Goal: Task Accomplishment & Management: Manage account settings

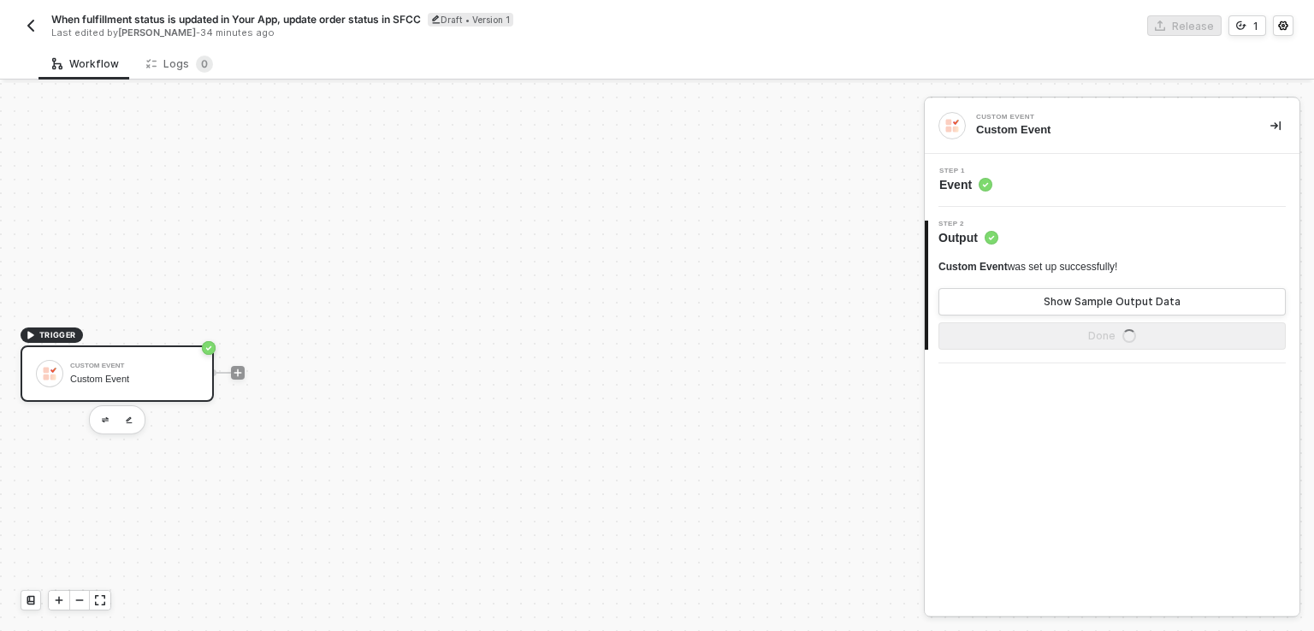
scroll to position [31, 0]
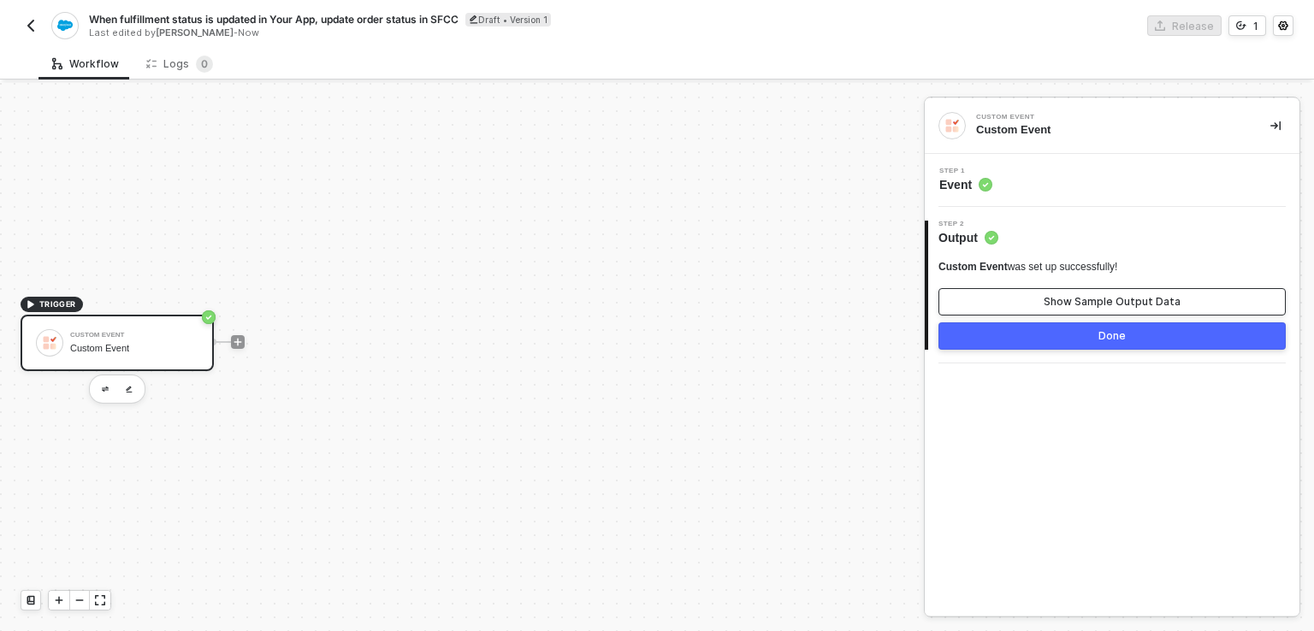
click at [1126, 302] on div "Show Sample Output Data" at bounding box center [1111, 302] width 137 height 14
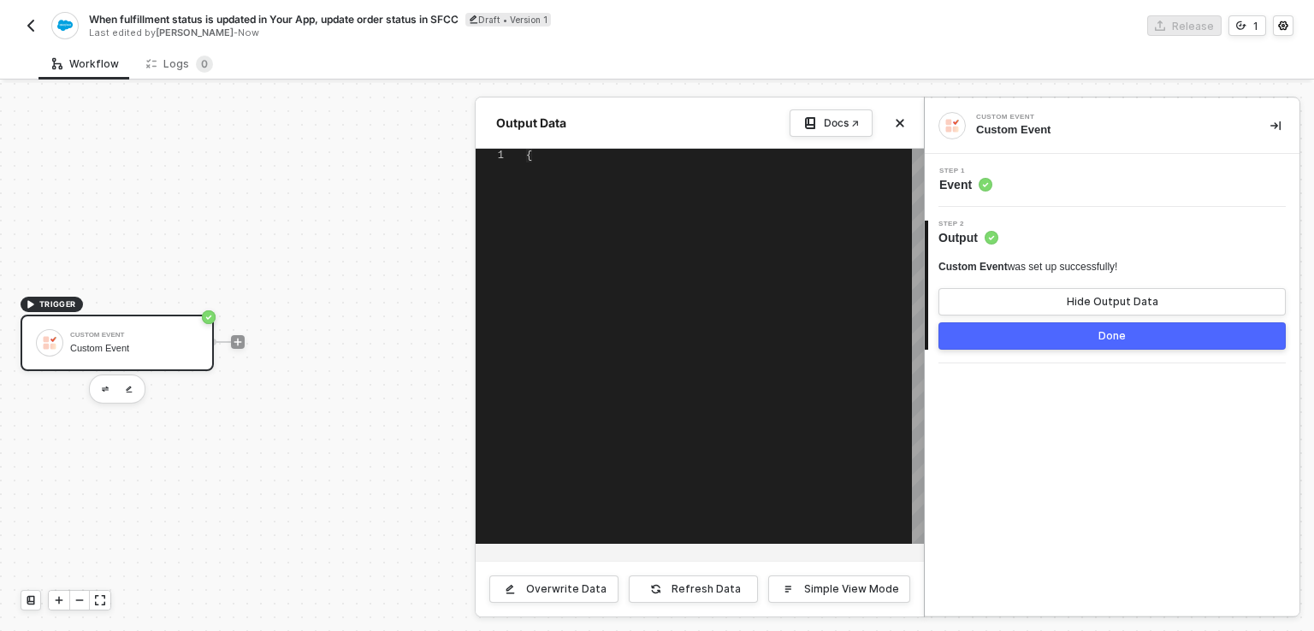
type textarea "{ "orderNo": "String", "status": "String", "trackingNumber": "String", "shipped…"
click at [903, 125] on icon "icon-close" at bounding box center [900, 123] width 10 height 10
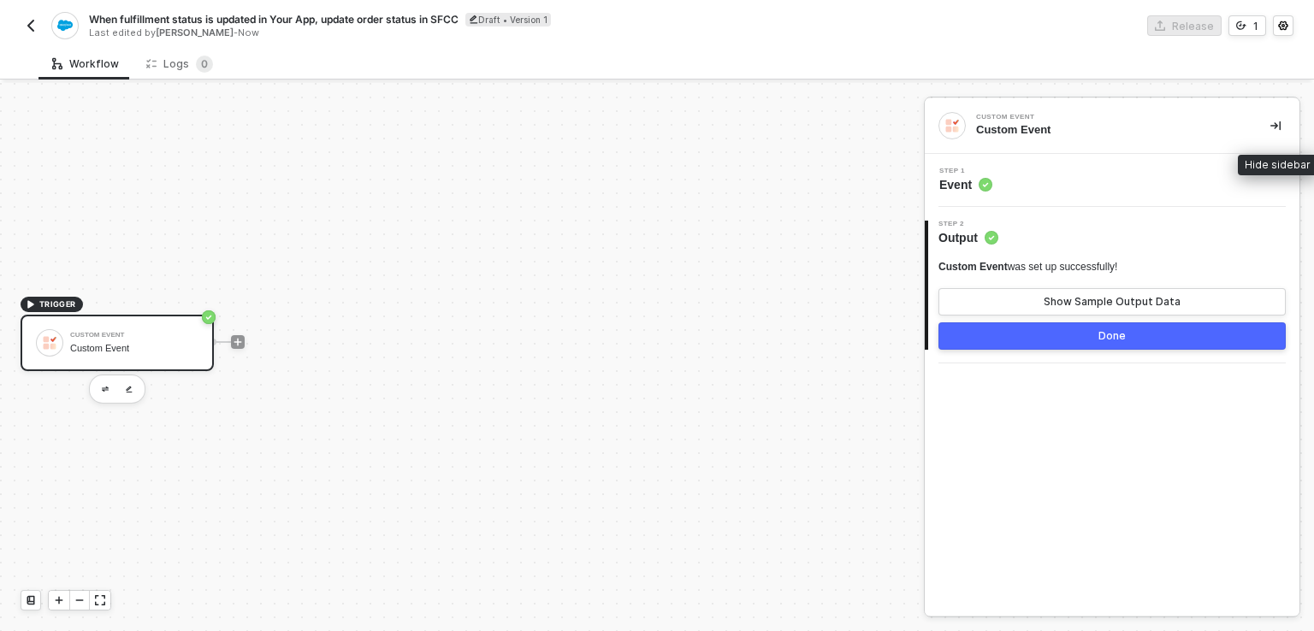
click at [1275, 127] on icon "icon-collapse-right" at bounding box center [1275, 125] width 10 height 9
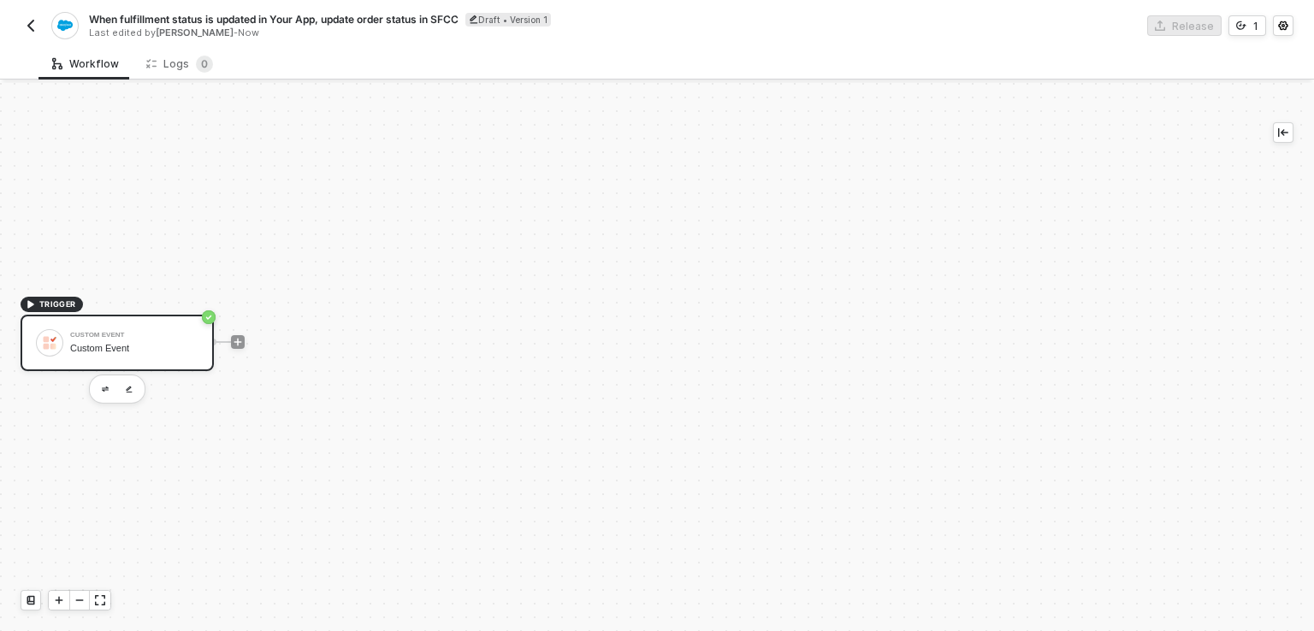
click at [1313, 117] on div "TRIGGER Custom Event Custom Event" at bounding box center [657, 357] width 1314 height 548
click at [1280, 137] on icon "icon-collapse-left" at bounding box center [1283, 132] width 10 height 10
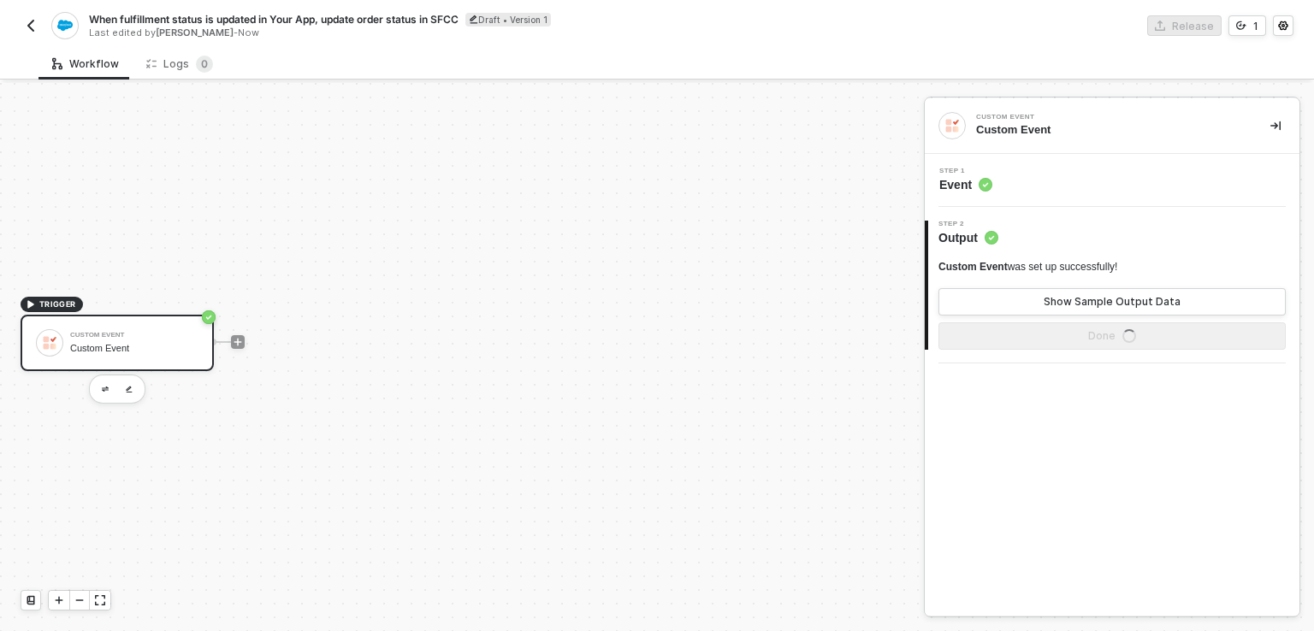
click at [963, 170] on span "Step 1" at bounding box center [965, 171] width 53 height 7
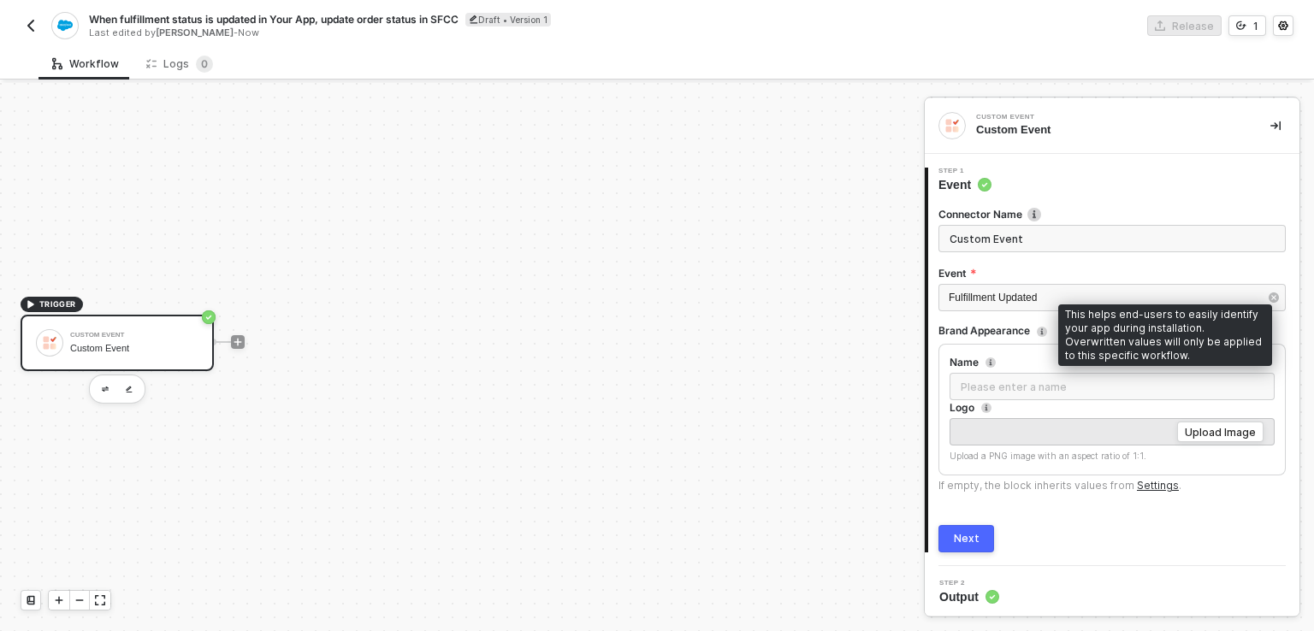
scroll to position [3, 0]
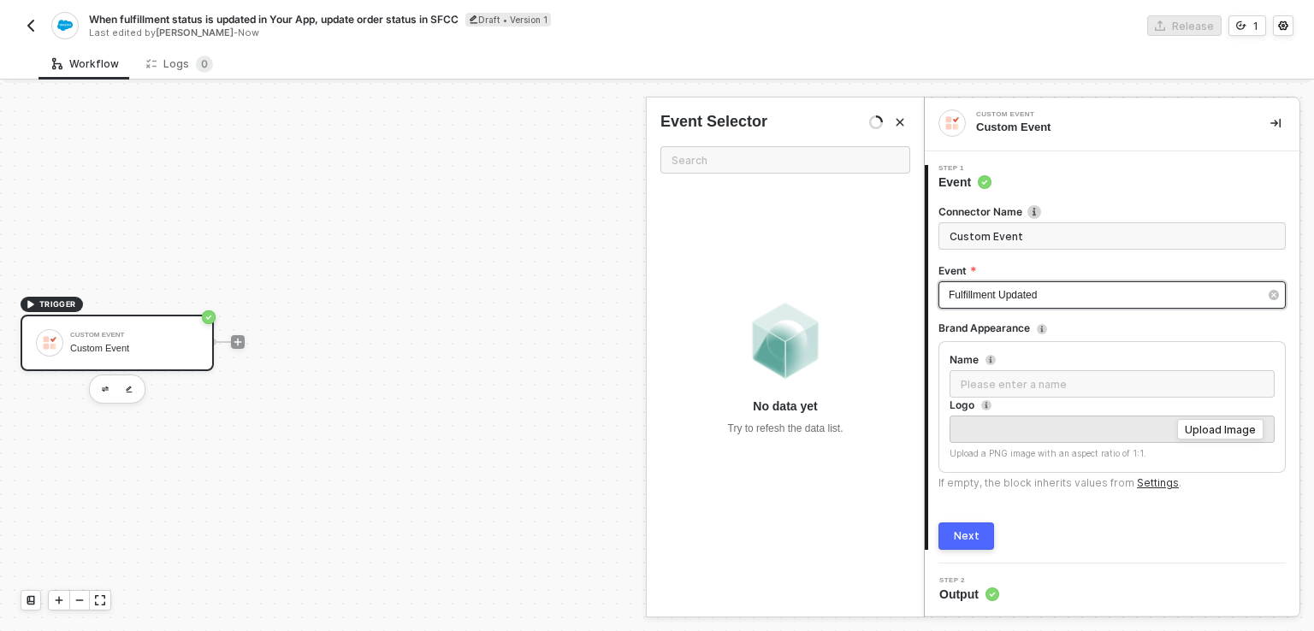
click at [1059, 300] on div "Fulfillment Updated" at bounding box center [1104, 295] width 310 height 16
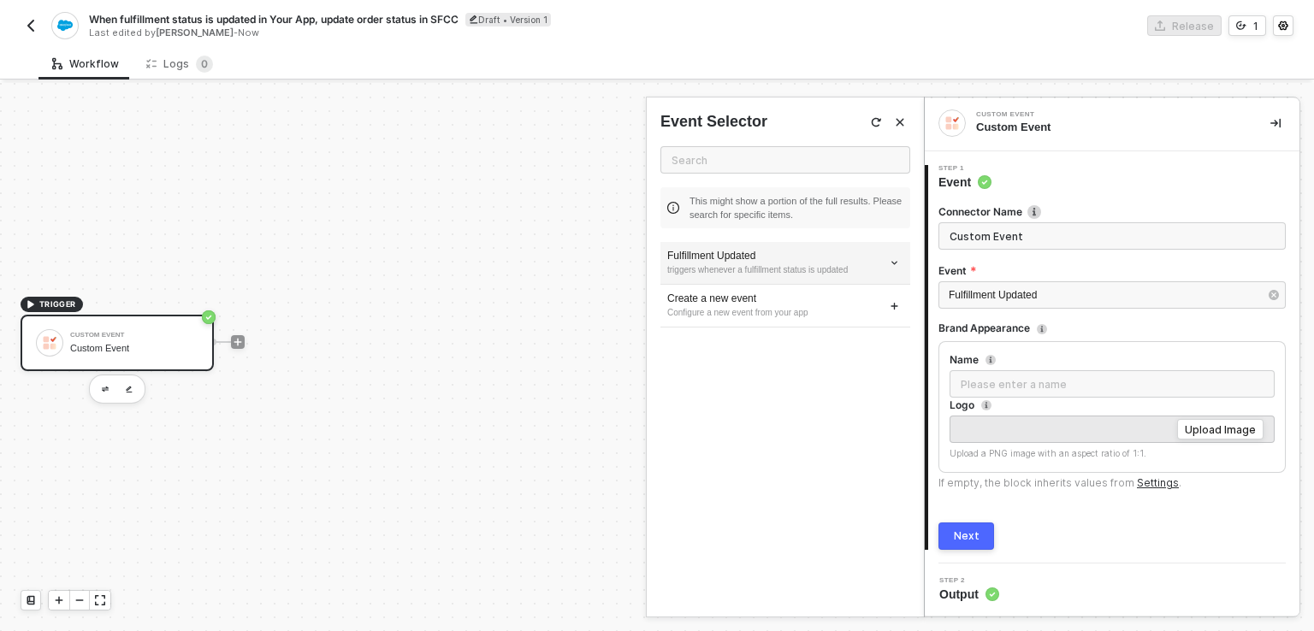
click at [754, 265] on div "triggers whenever a fulfillment status is updated" at bounding box center [785, 270] width 236 height 14
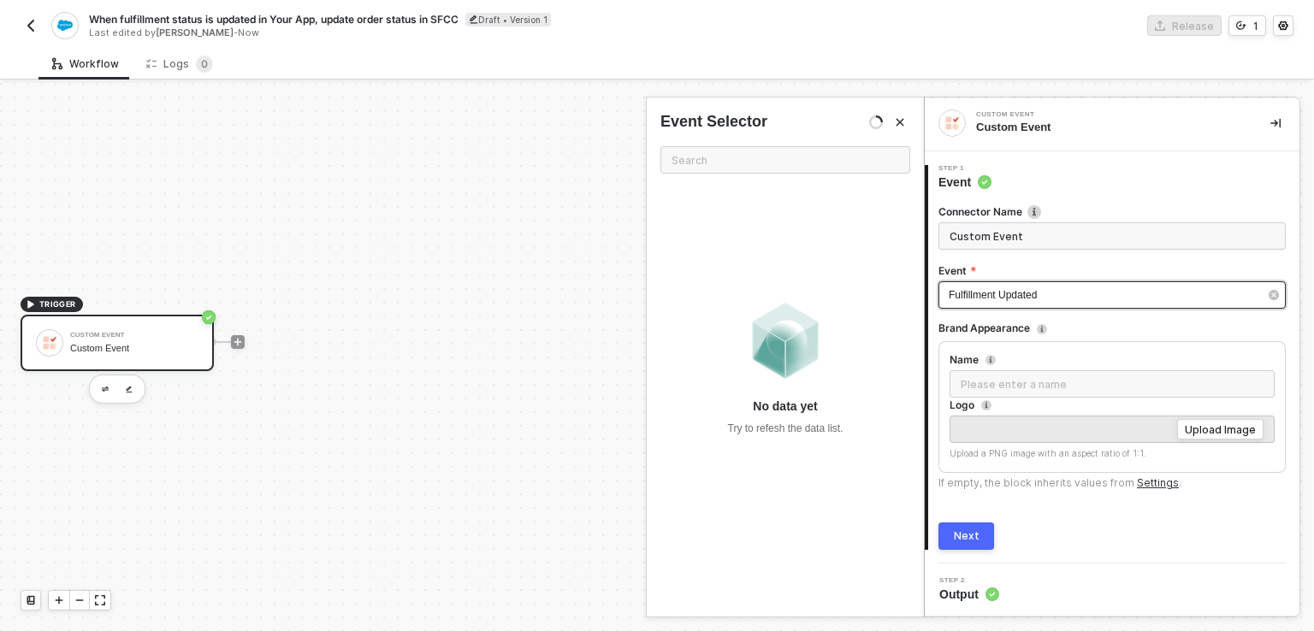
click at [1085, 295] on div "Fulfillment Updated" at bounding box center [1104, 295] width 310 height 16
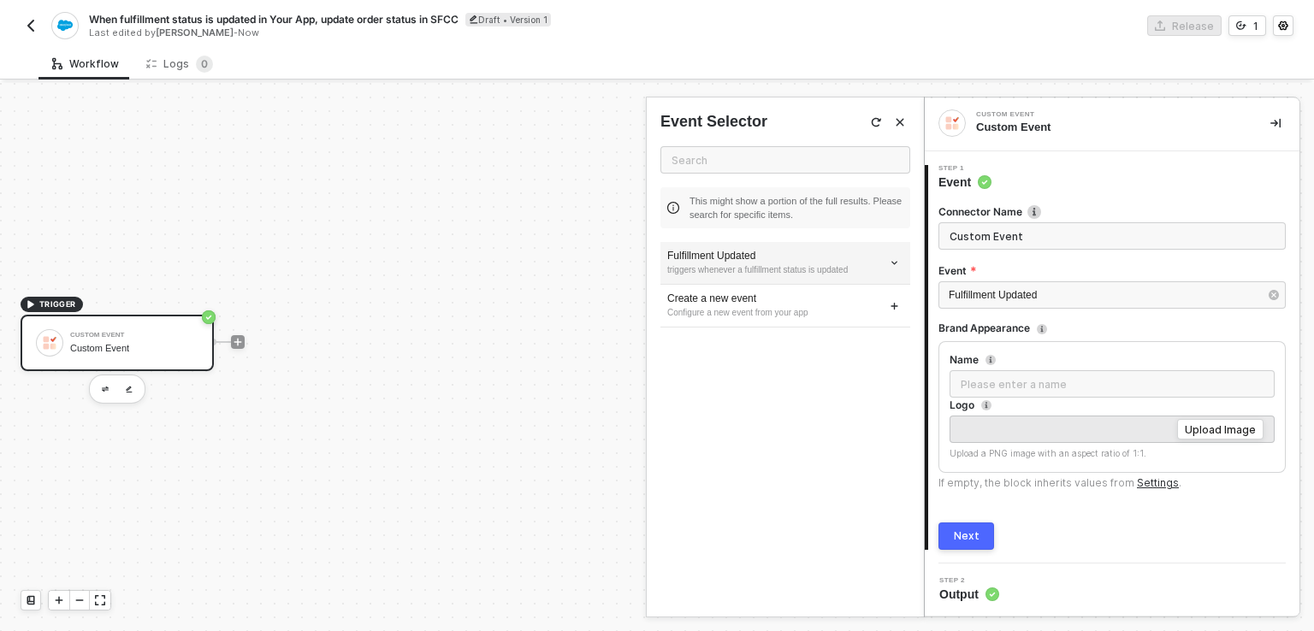
click at [745, 271] on div "triggers whenever a fulfillment status is updated" at bounding box center [785, 270] width 236 height 14
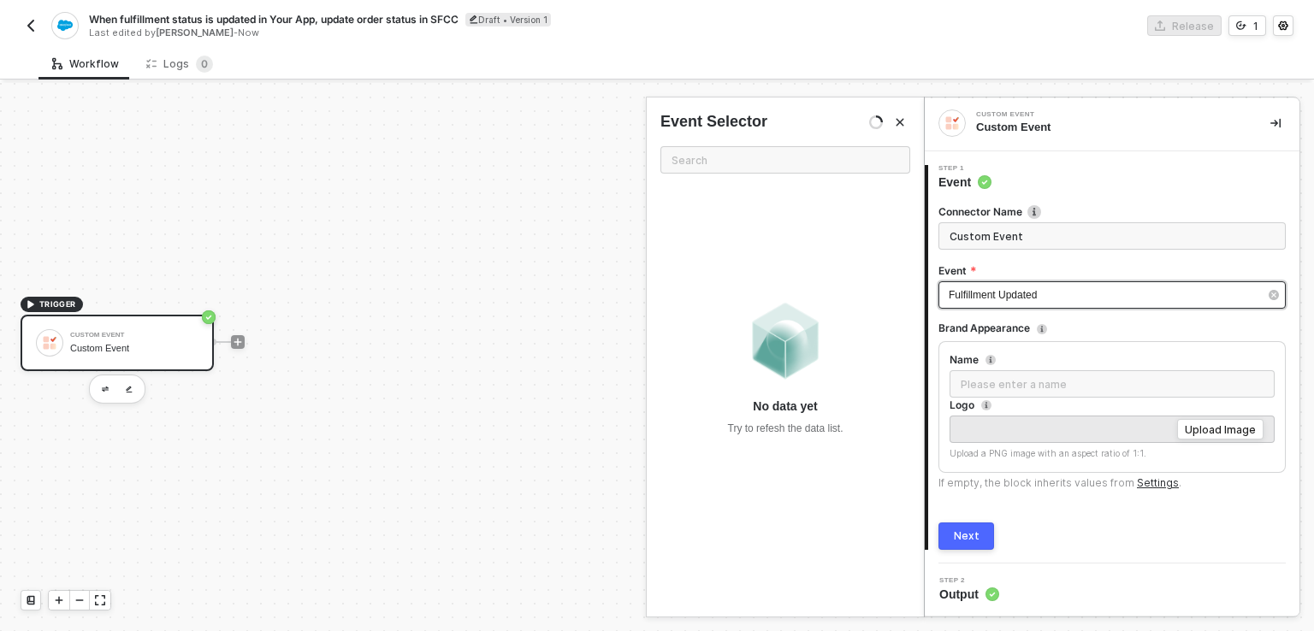
click at [1008, 289] on span "Fulfillment Updated" at bounding box center [993, 295] width 88 height 12
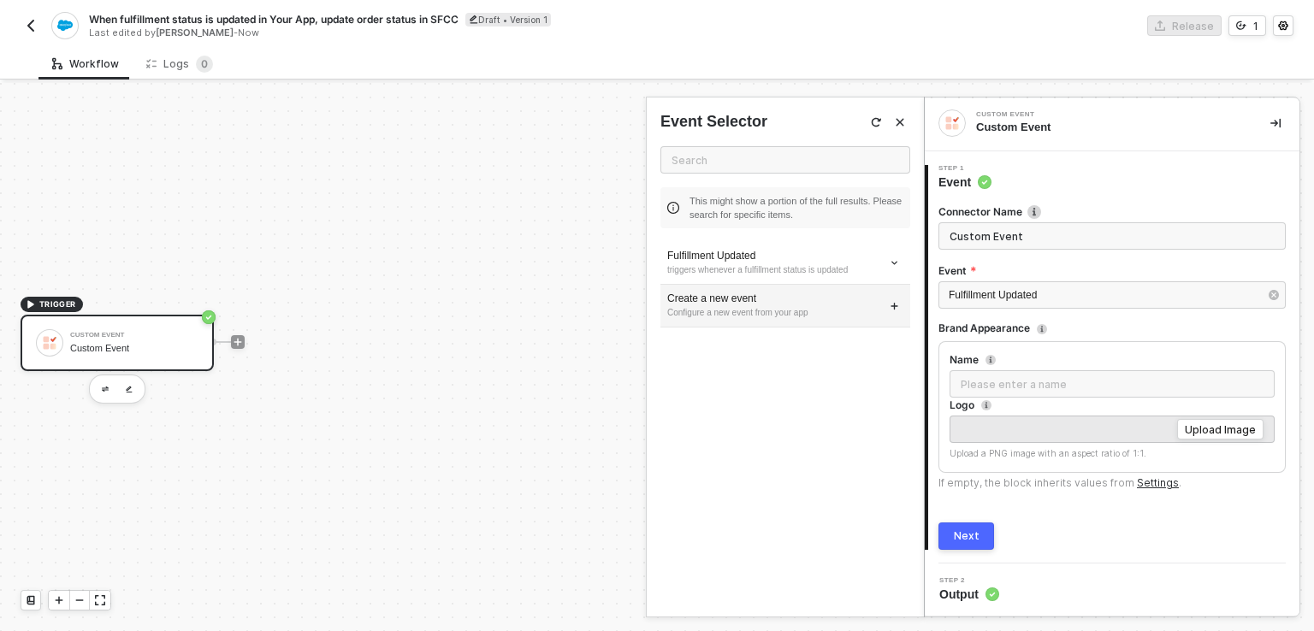
click at [737, 303] on div "Create a new event" at bounding box center [785, 299] width 236 height 15
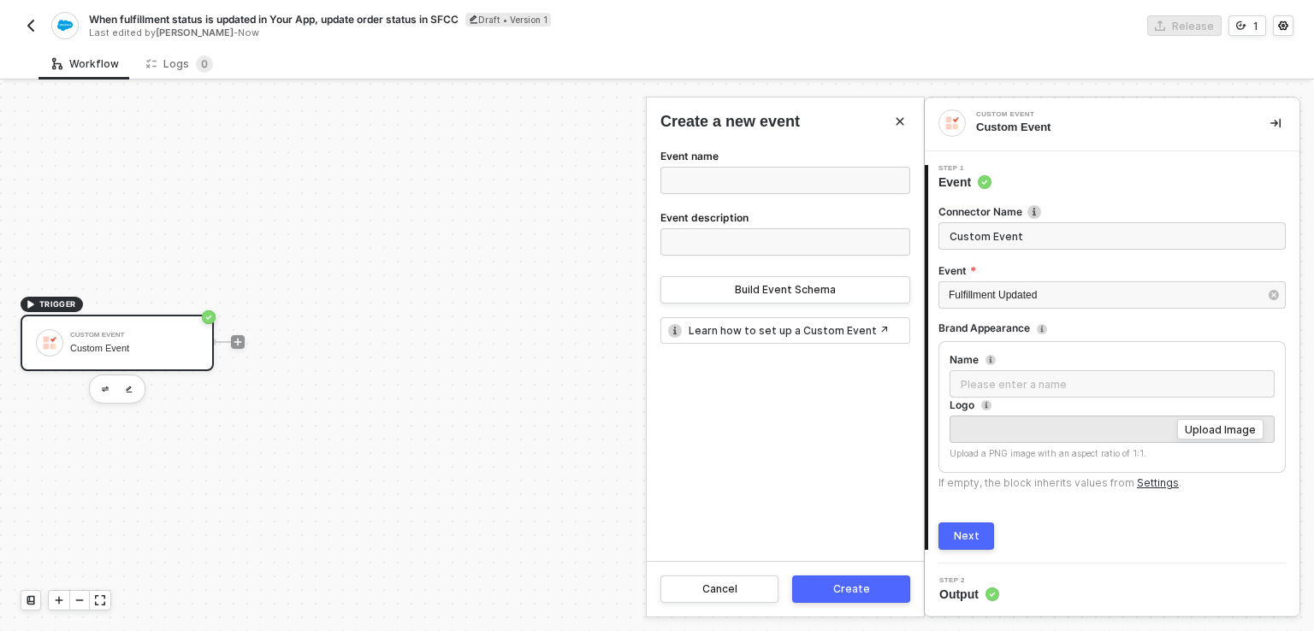
click at [896, 123] on icon "Close" at bounding box center [900, 122] width 8 height 8
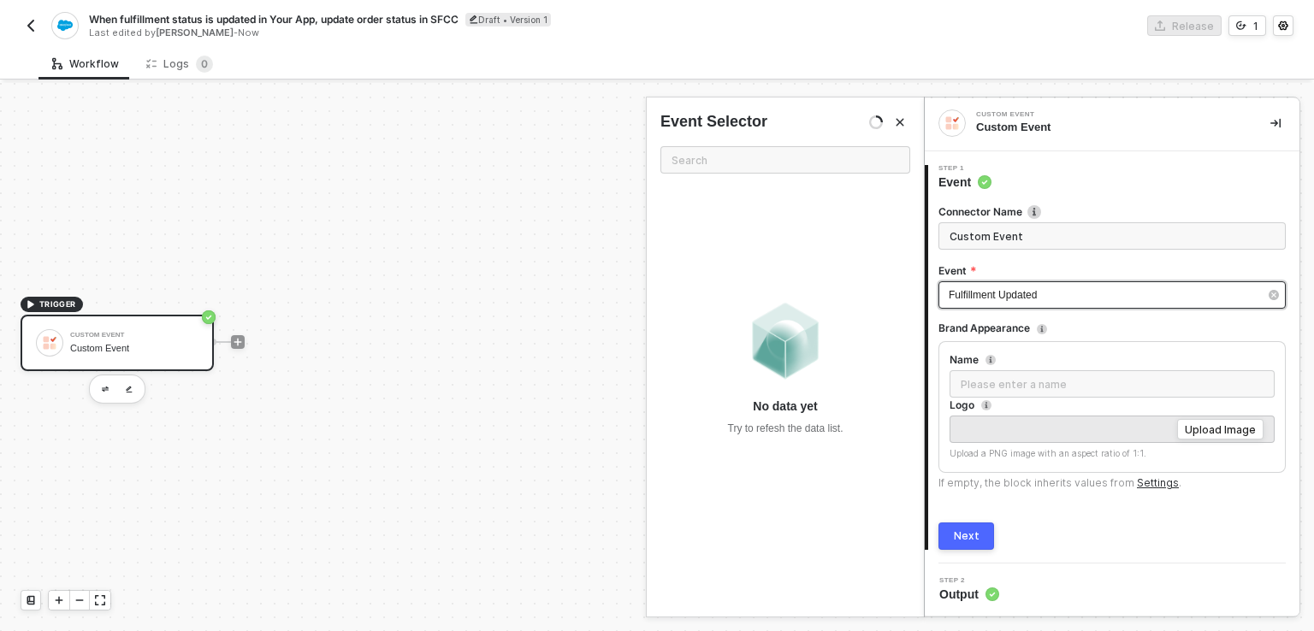
click at [1062, 305] on div "Fulfillment Updated" at bounding box center [1111, 294] width 347 height 27
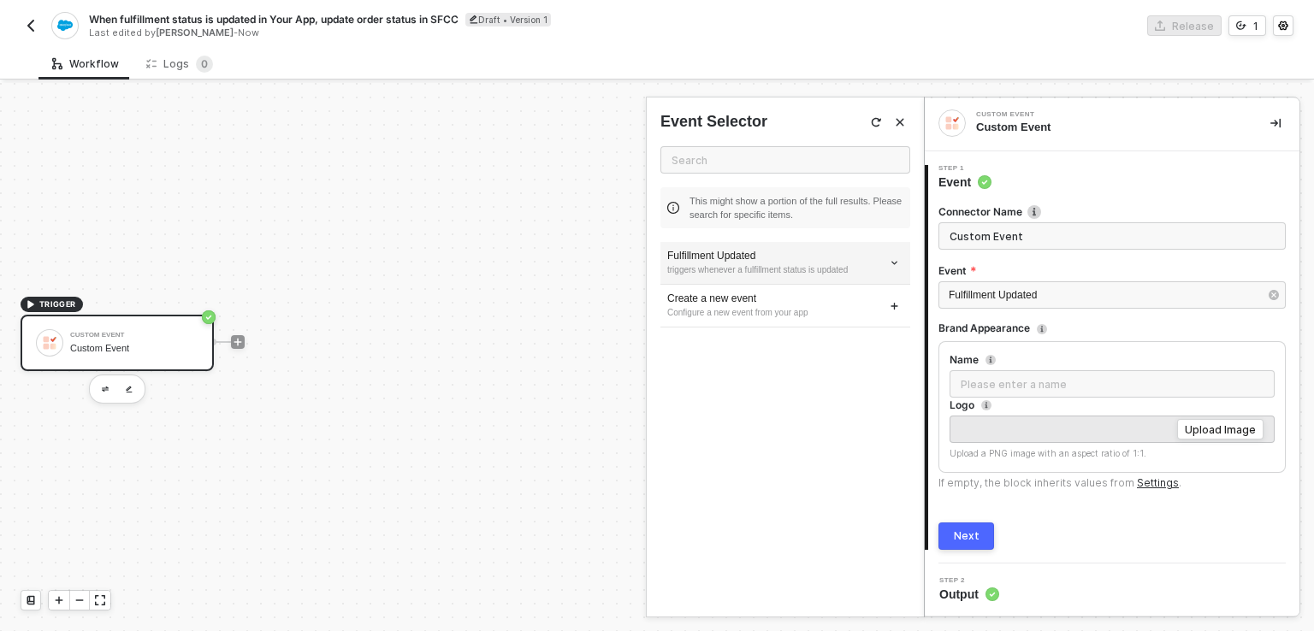
click at [689, 257] on div "Fulfillment Updated" at bounding box center [785, 256] width 236 height 15
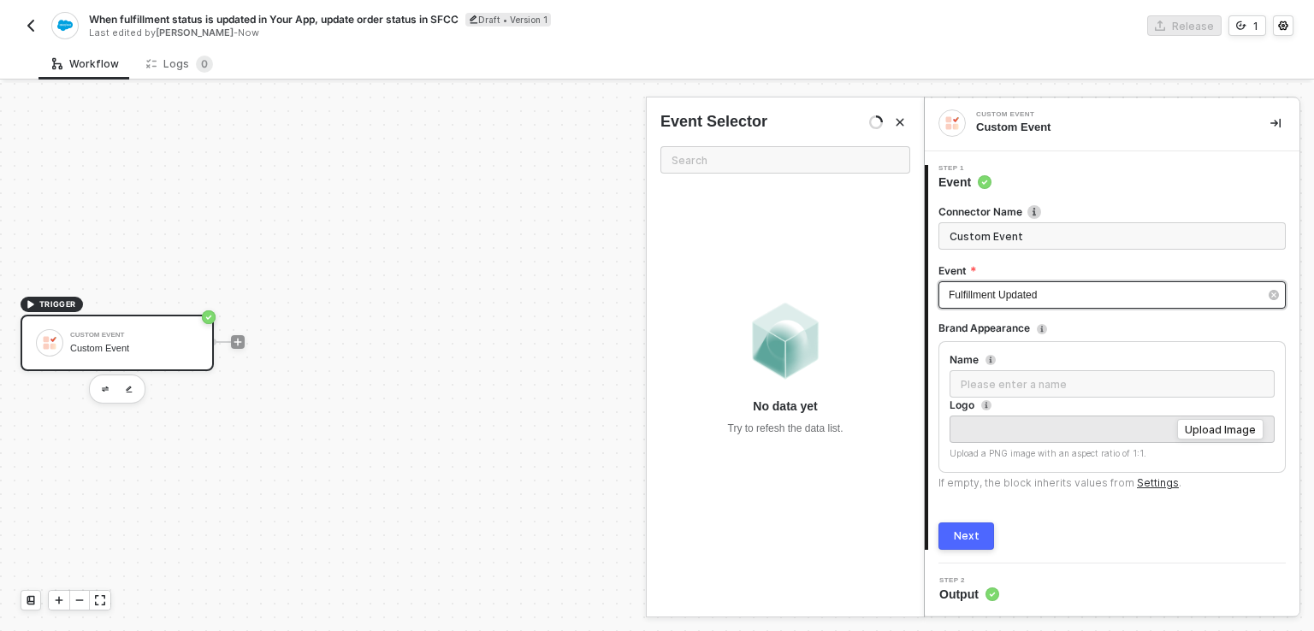
click at [1077, 287] on div "Fulfillment Updated" at bounding box center [1104, 295] width 310 height 16
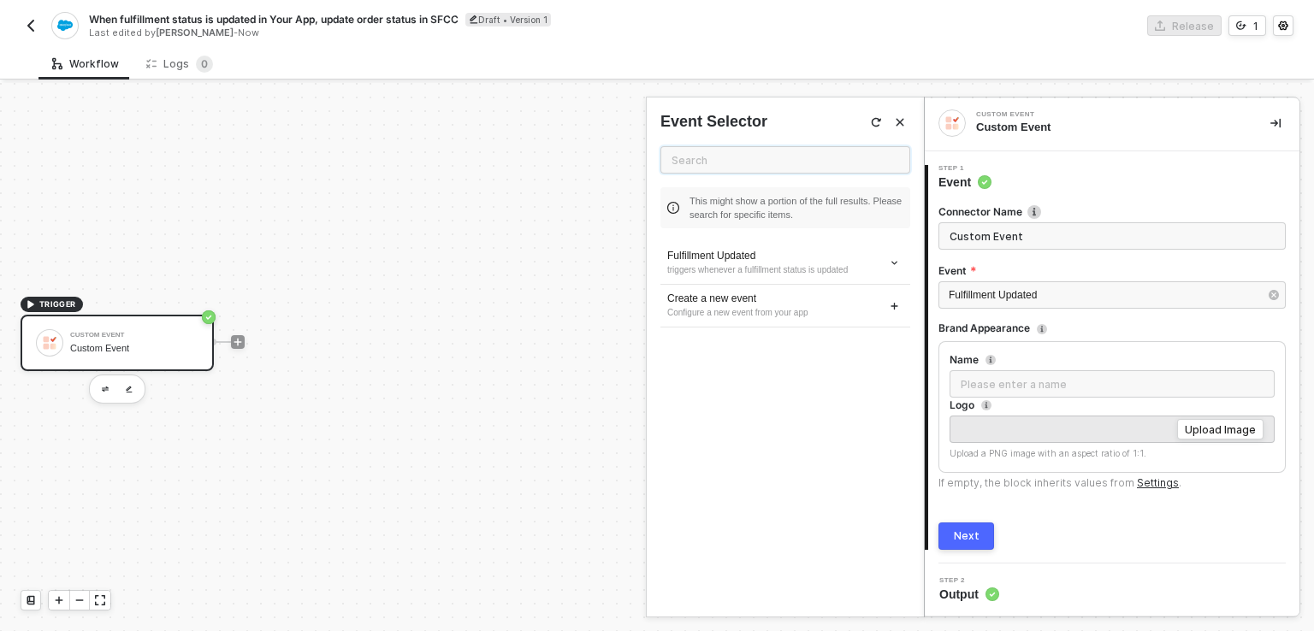
click at [720, 167] on input "text" at bounding box center [785, 159] width 250 height 27
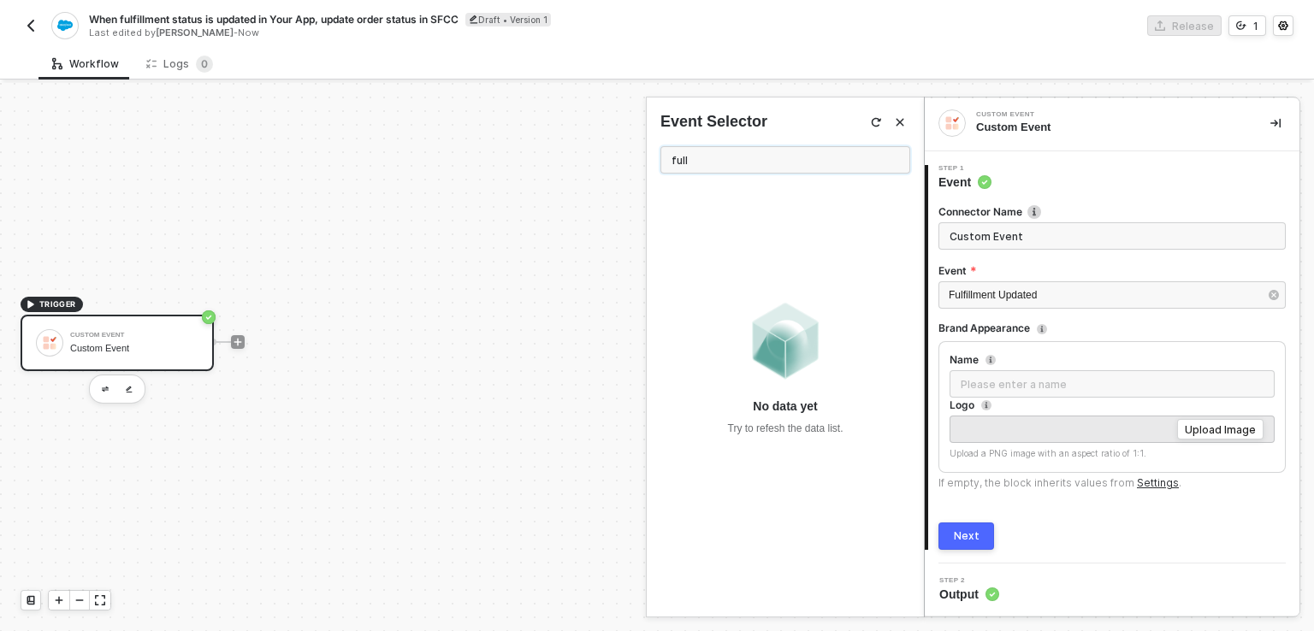
type input "full"
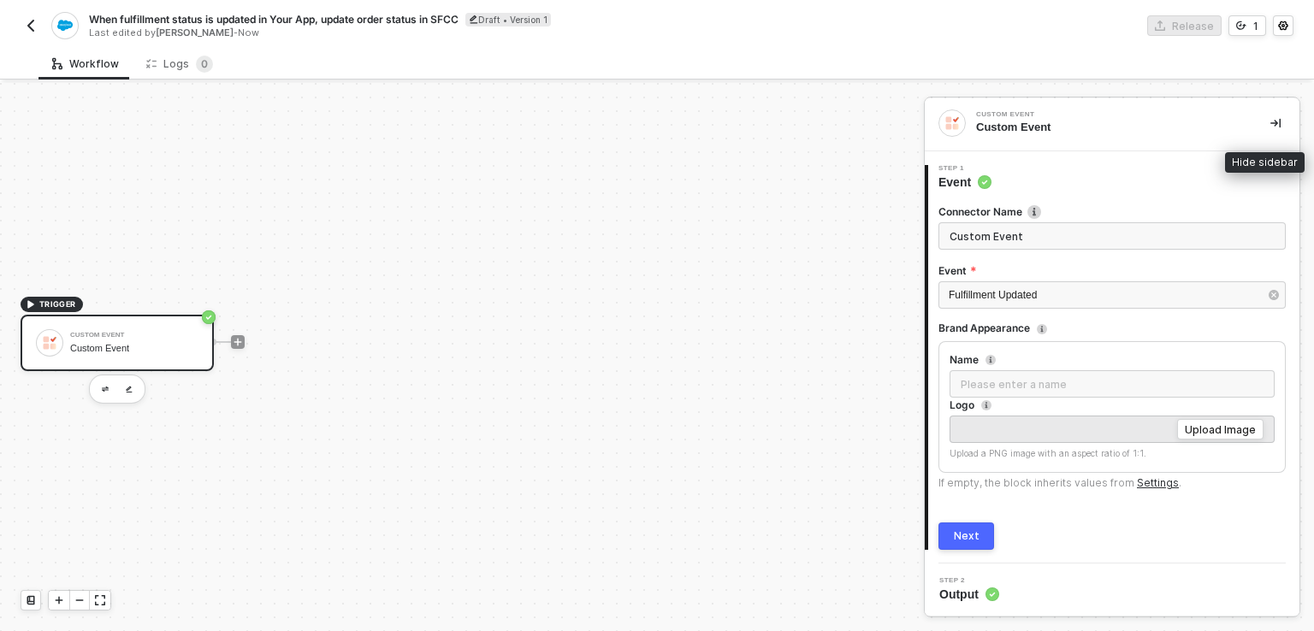
click at [1265, 132] on button "button" at bounding box center [1275, 123] width 21 height 21
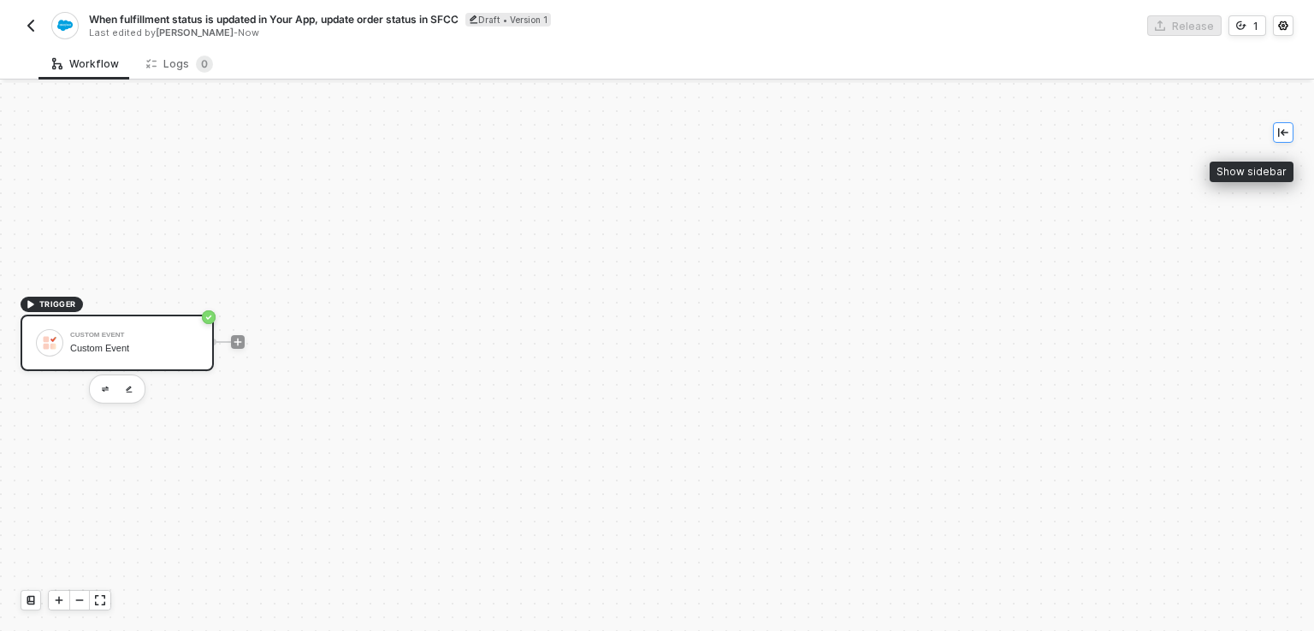
click at [1283, 135] on icon "icon-collapse-left" at bounding box center [1283, 132] width 10 height 10
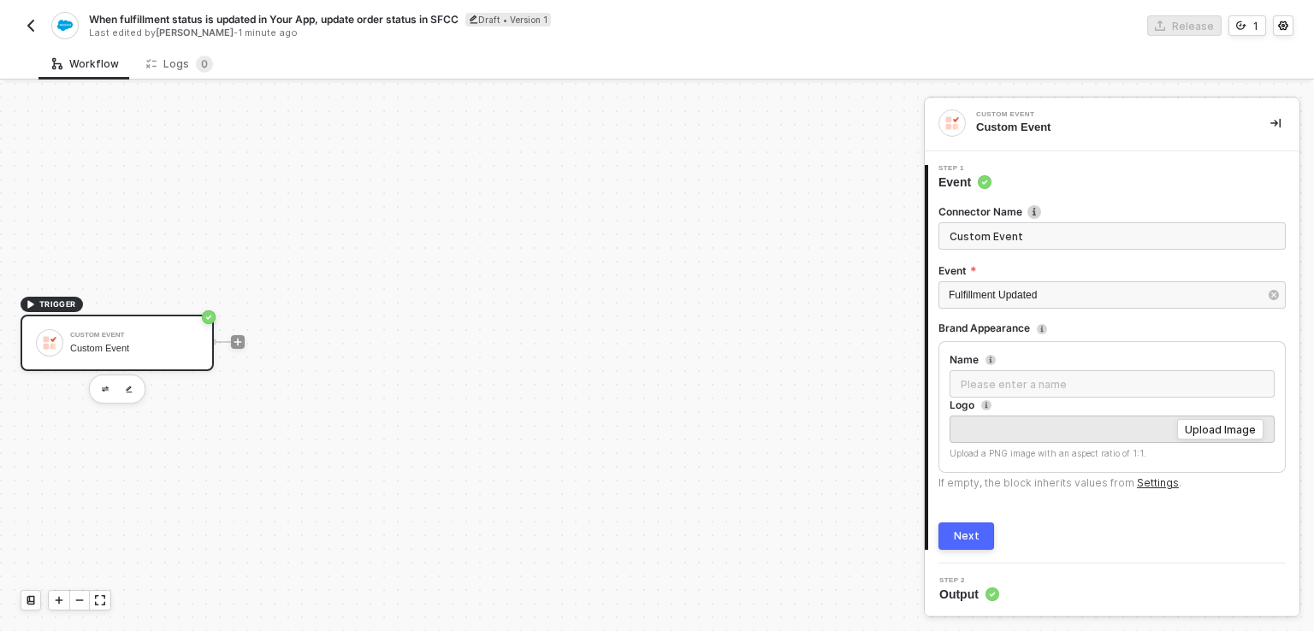
click at [975, 546] on button "Next" at bounding box center [966, 536] width 56 height 27
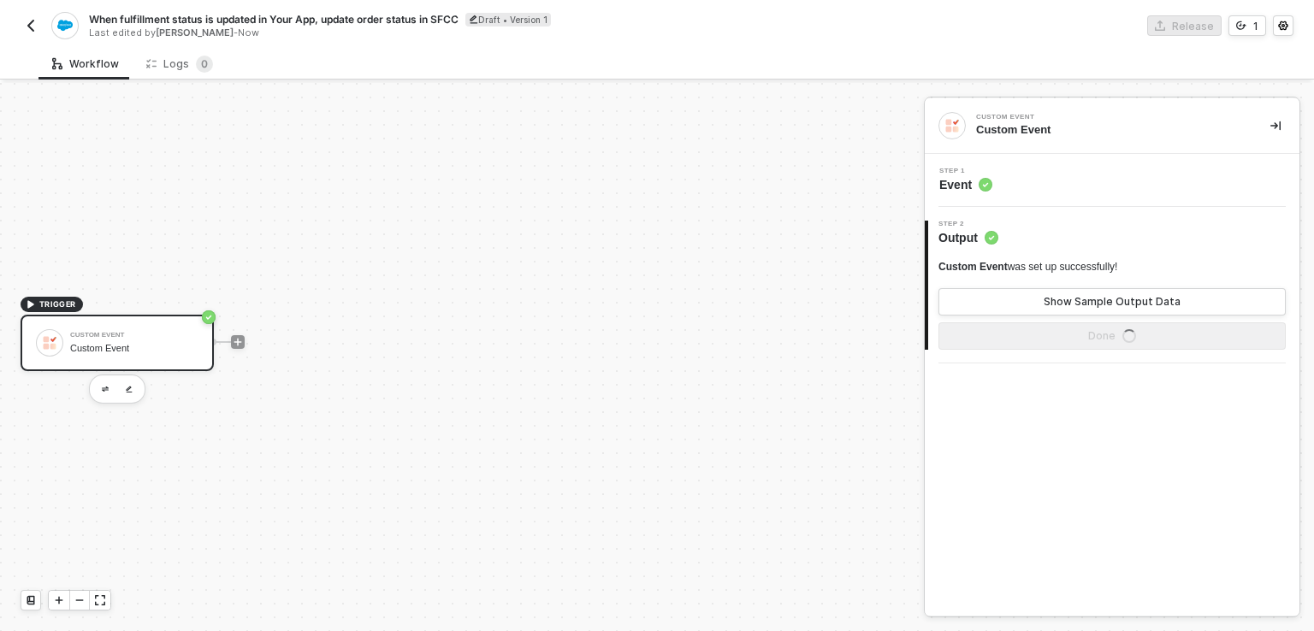
scroll to position [0, 0]
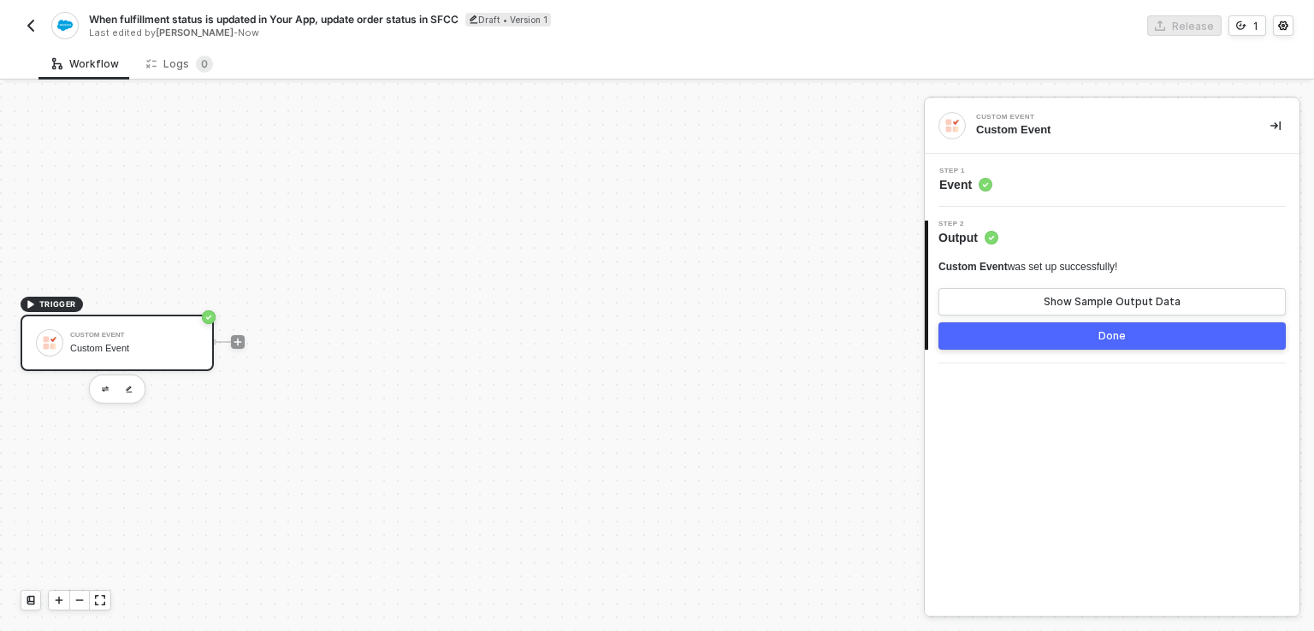
click at [24, 17] on button "button" at bounding box center [31, 25] width 21 height 21
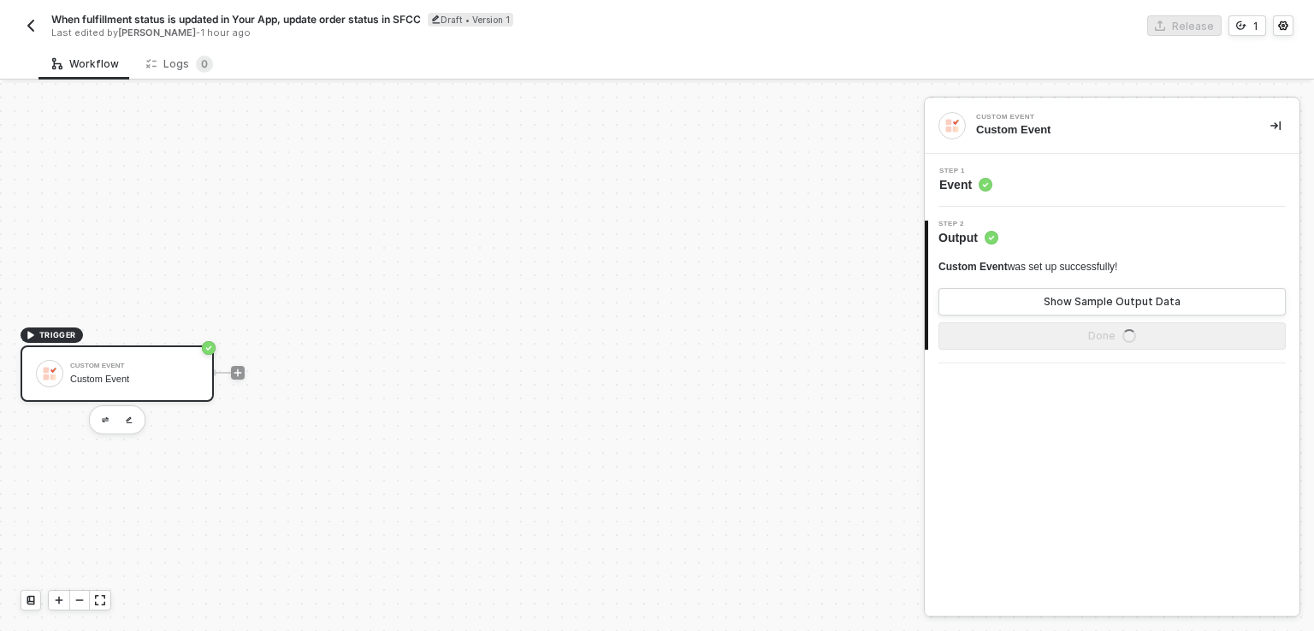
scroll to position [31, 0]
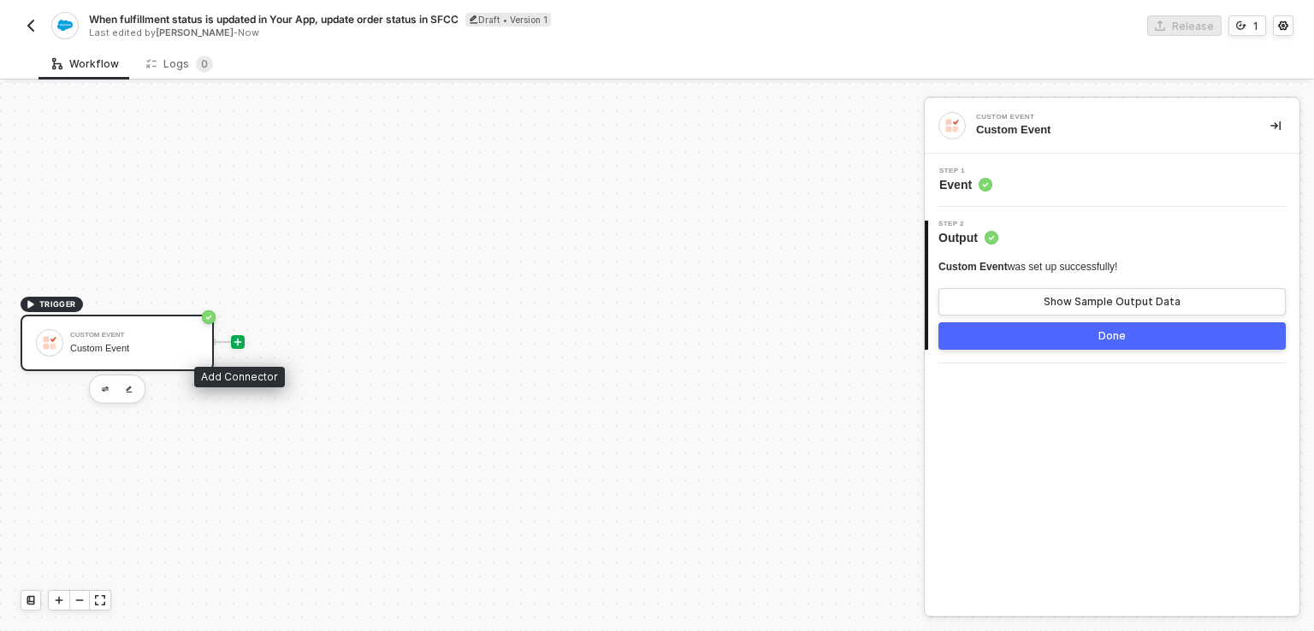
click at [239, 345] on icon "icon-play" at bounding box center [238, 342] width 10 height 10
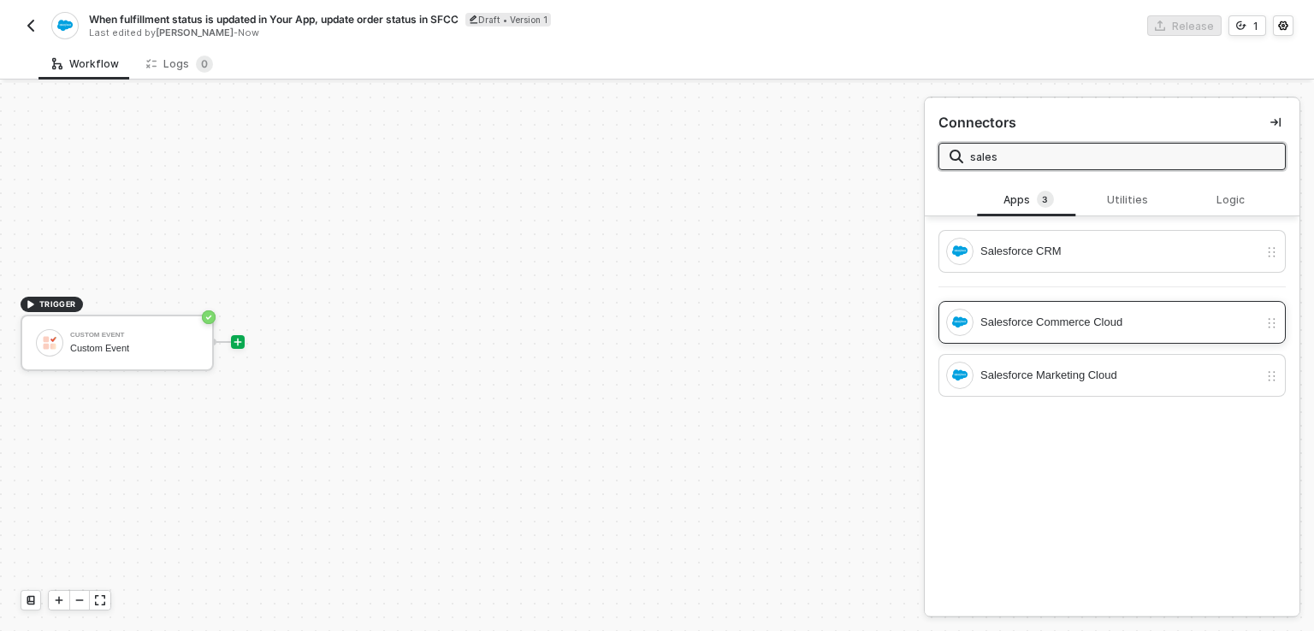
type input "sales"
click at [1052, 333] on div "Salesforce Commerce Cloud" at bounding box center [1102, 322] width 312 height 27
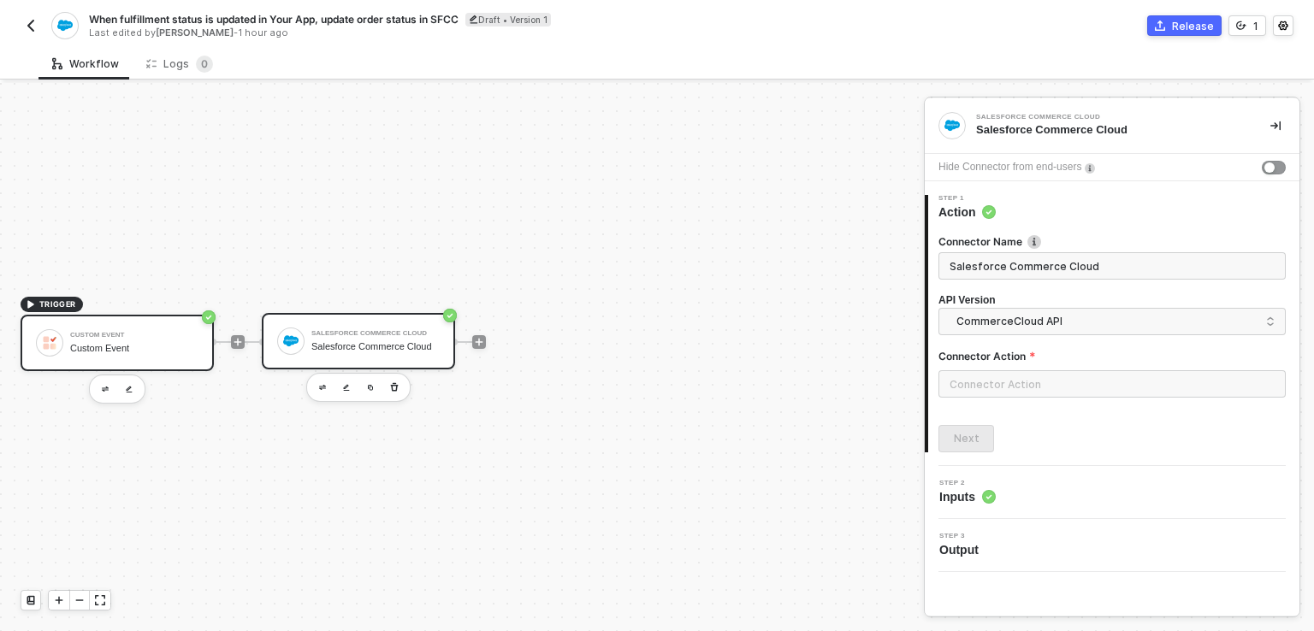
click at [121, 329] on div "Custom Event Custom Event" at bounding box center [134, 343] width 128 height 33
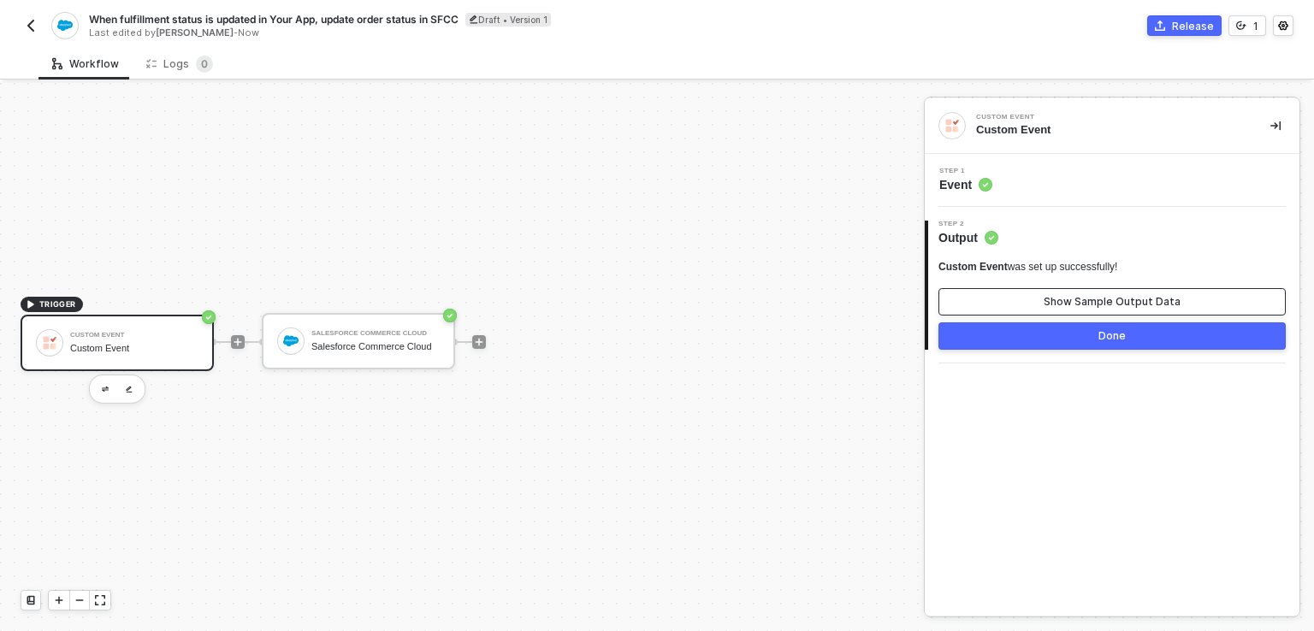
click at [1044, 306] on button "Show Sample Output Data" at bounding box center [1111, 301] width 347 height 27
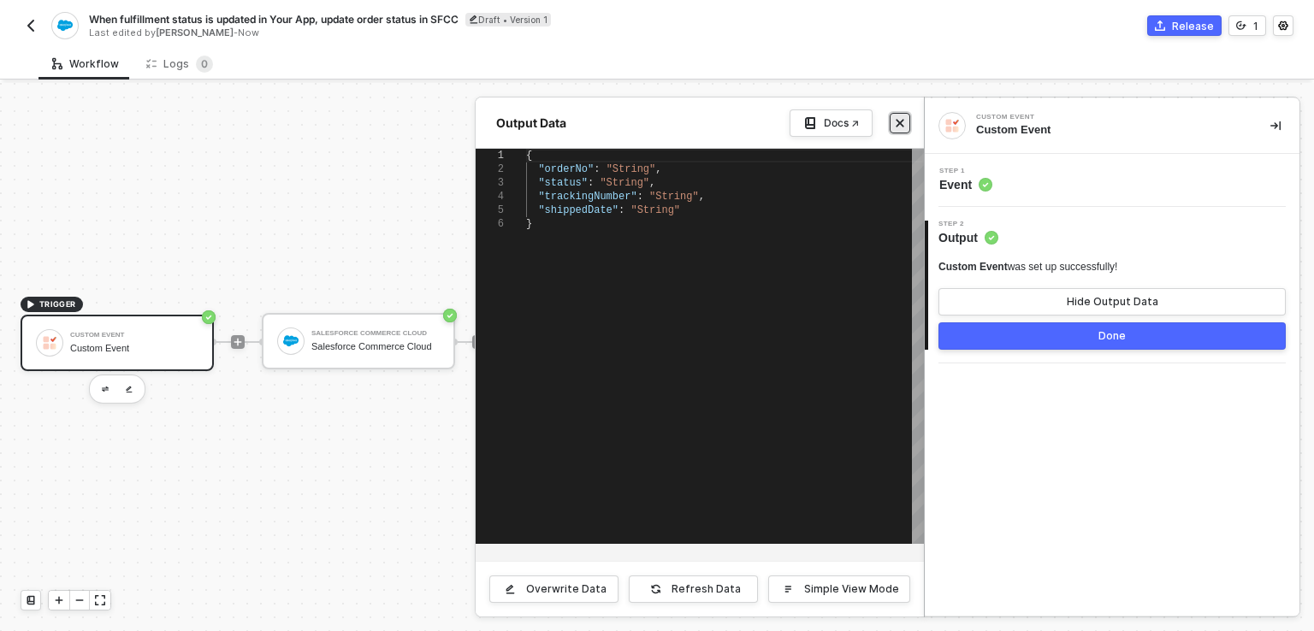
click at [903, 124] on icon "icon-close" at bounding box center [900, 123] width 10 height 10
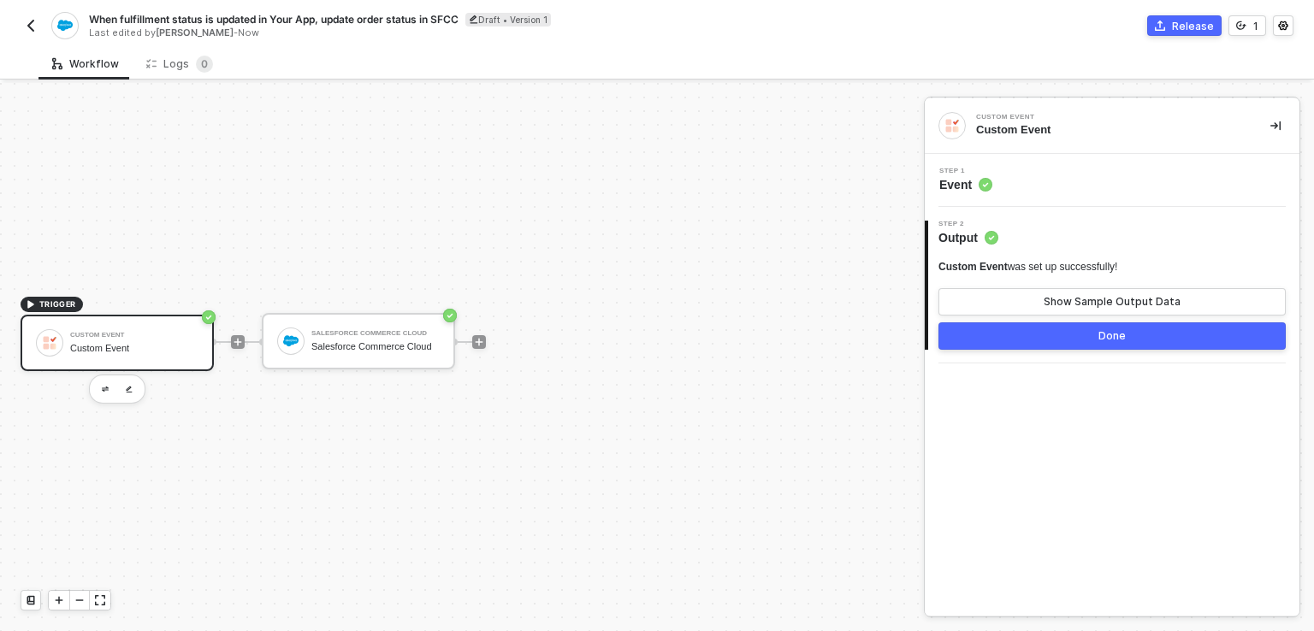
click at [1013, 192] on div "Step 1 Event" at bounding box center [1114, 181] width 370 height 26
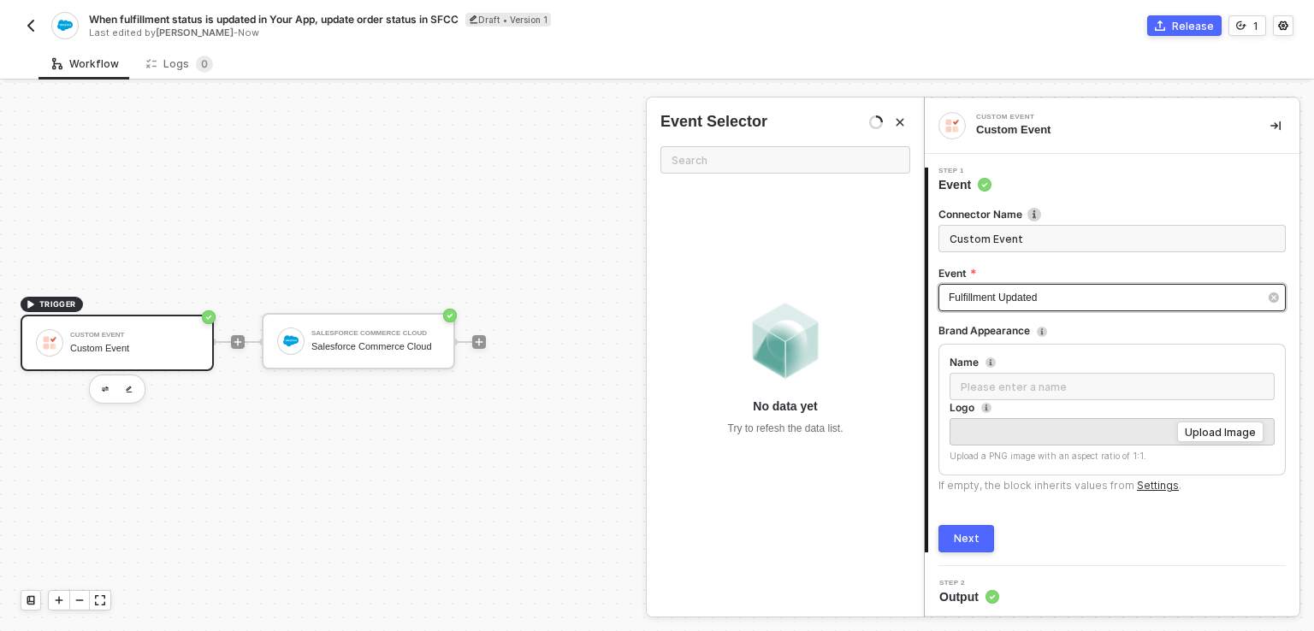
click at [1057, 304] on div "Fulfillment Updated" at bounding box center [1104, 298] width 310 height 16
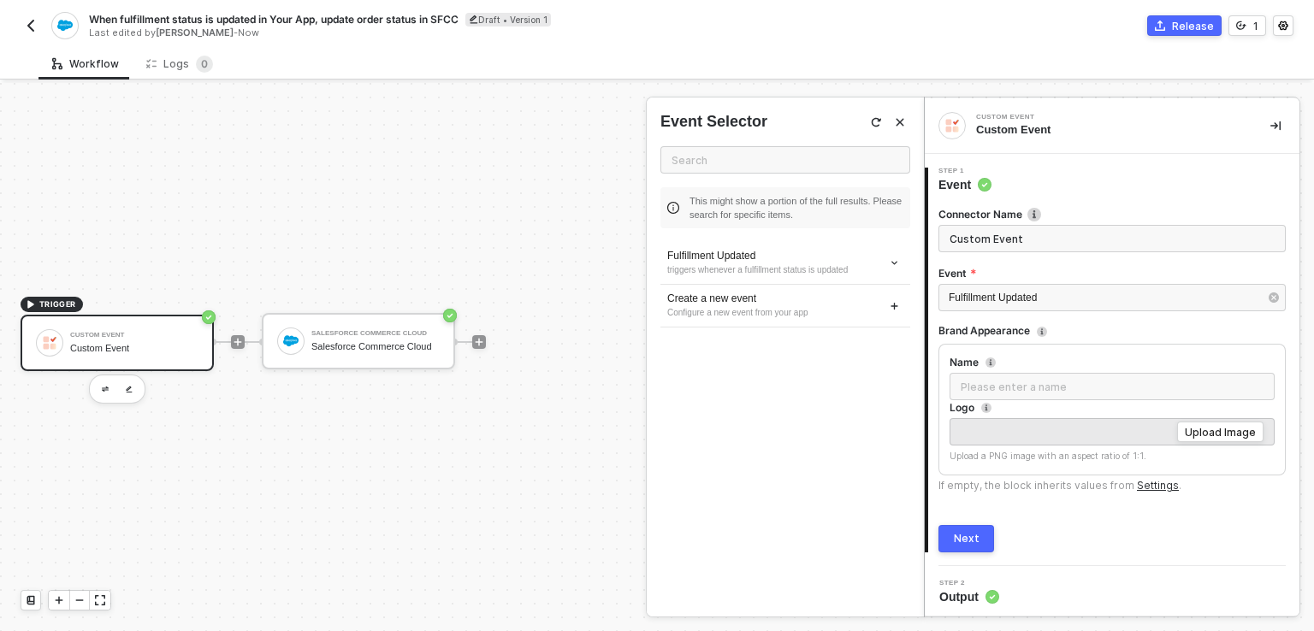
click at [901, 126] on icon "Close" at bounding box center [900, 122] width 10 height 10
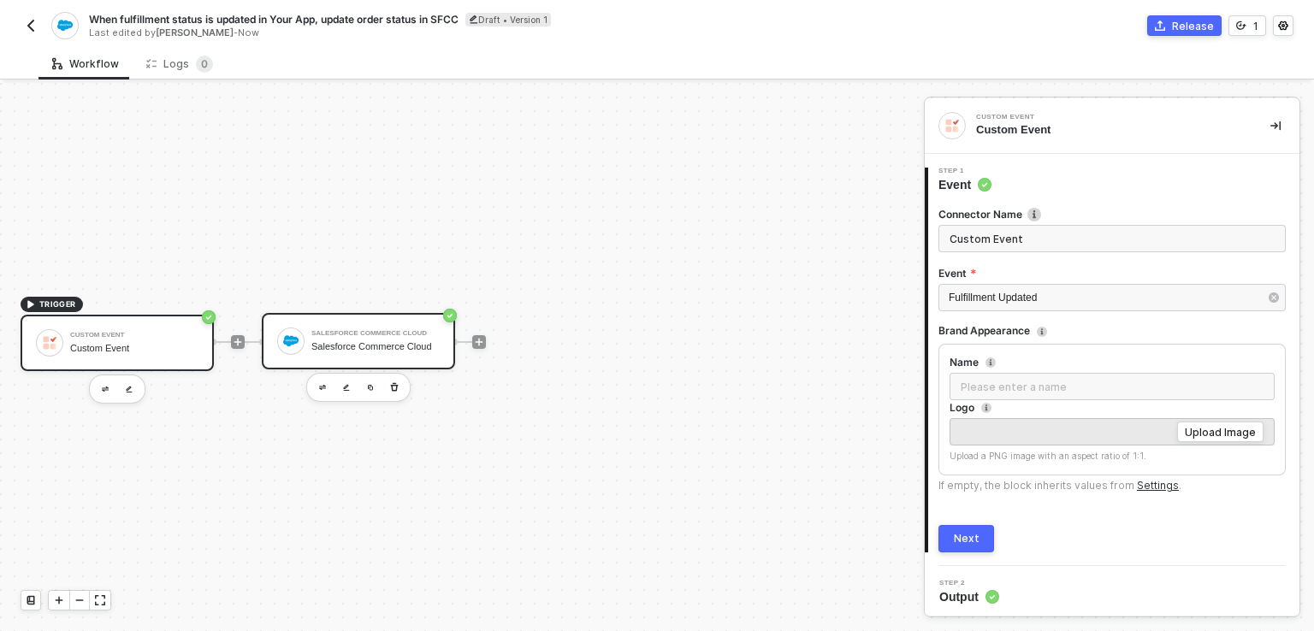
click at [337, 349] on div "Salesforce Commerce Cloud" at bounding box center [375, 346] width 128 height 11
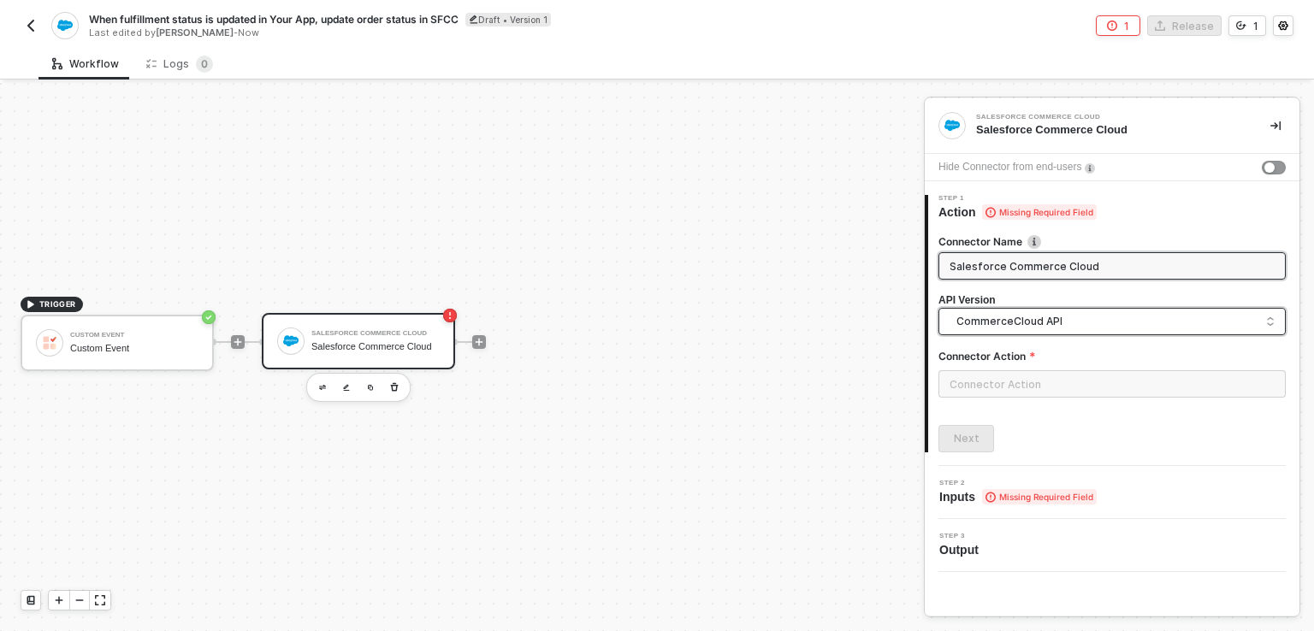
click at [1093, 316] on span "CommerceCloud API" at bounding box center [1115, 321] width 318 height 19
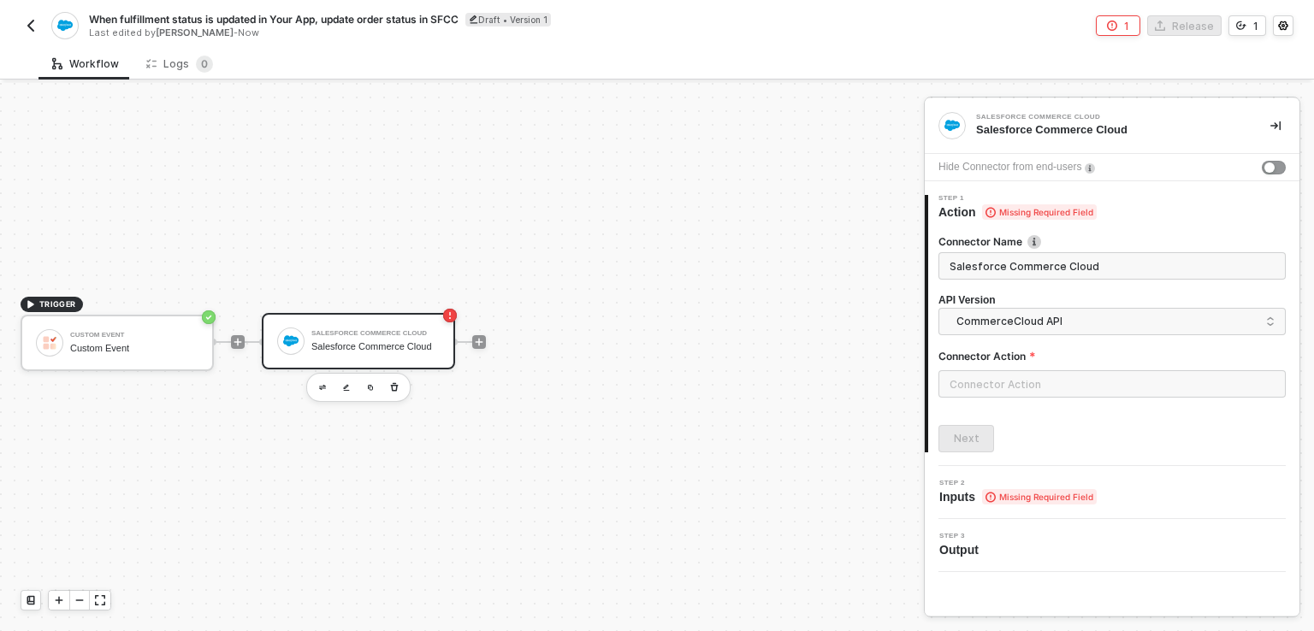
click at [1102, 254] on span "Salesforce Commerce Cloud" at bounding box center [1111, 265] width 347 height 27
click at [1050, 387] on input "text" at bounding box center [1111, 383] width 347 height 27
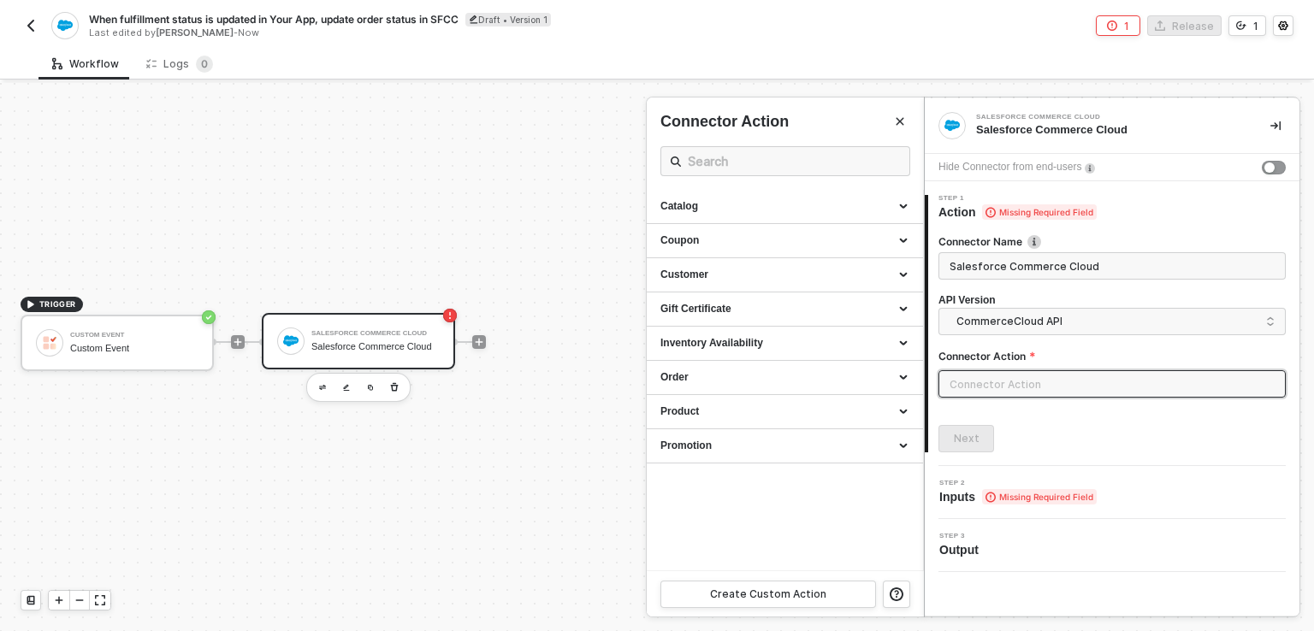
click at [1050, 387] on input "text" at bounding box center [1111, 383] width 347 height 27
click at [892, 124] on button "Close" at bounding box center [900, 121] width 21 height 21
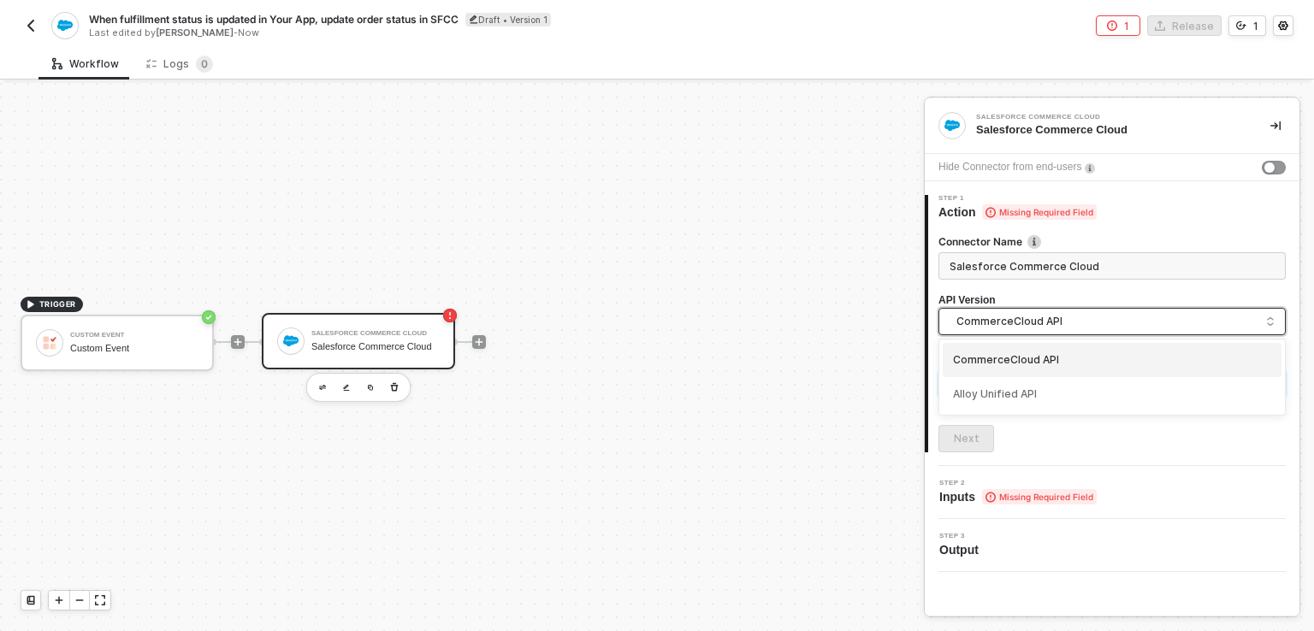
click at [1129, 319] on span "CommerceCloud API" at bounding box center [1115, 321] width 318 height 19
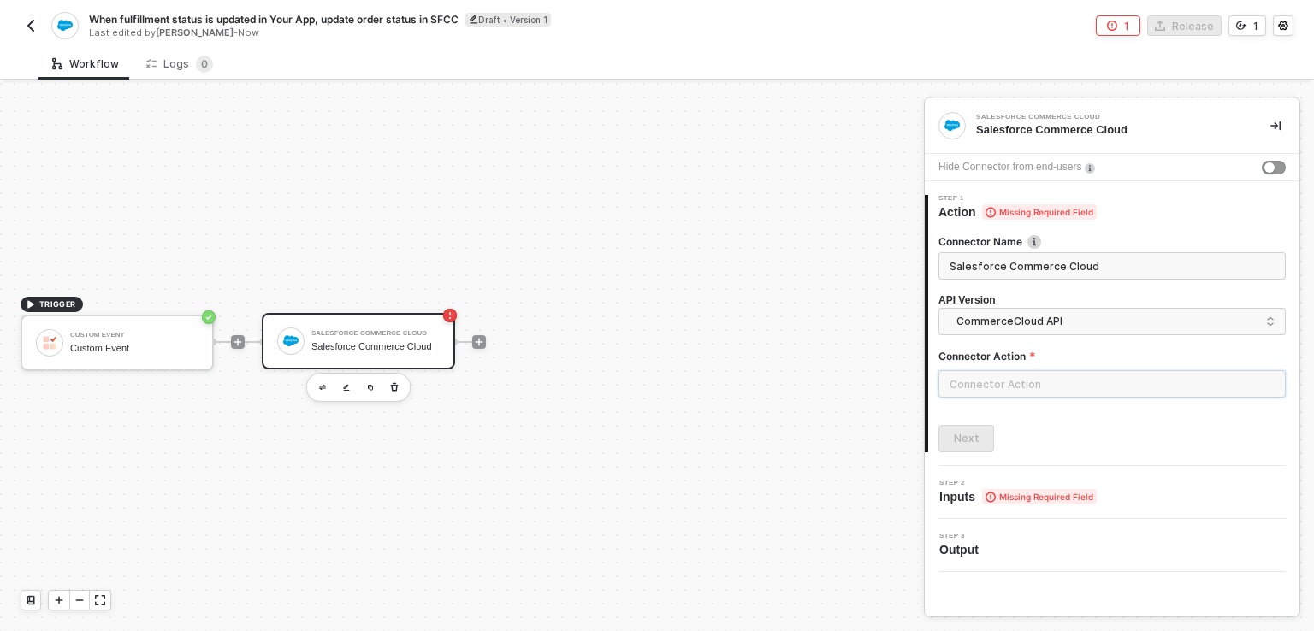
click at [1085, 370] on input "text" at bounding box center [1111, 383] width 347 height 27
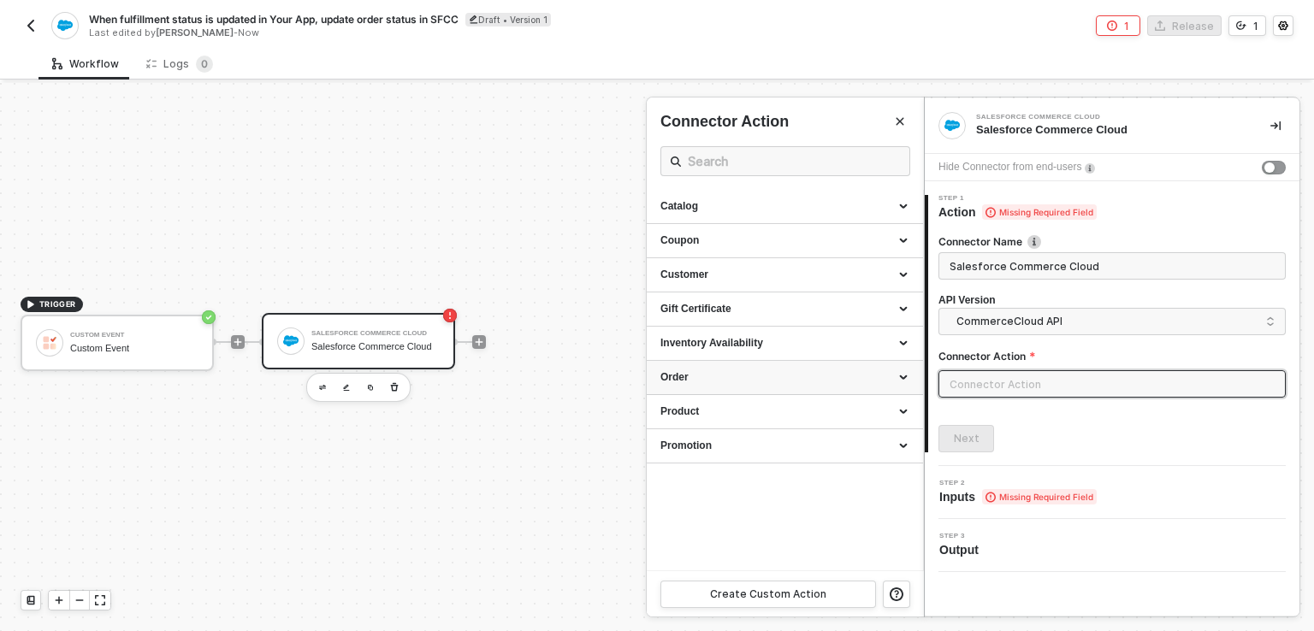
click at [906, 379] on div "Order" at bounding box center [784, 377] width 249 height 15
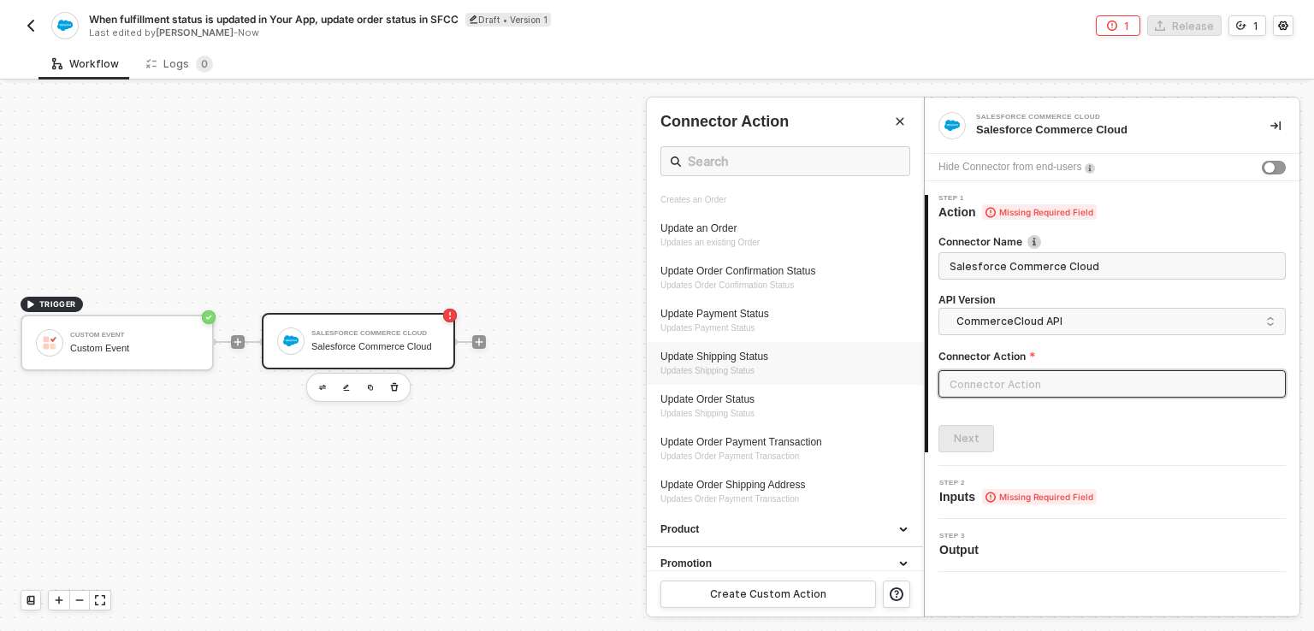
scroll to position [310, 0]
click at [742, 400] on div "Update Order Status" at bounding box center [784, 399] width 249 height 15
type input "Updates Shipping Status"
type input "Order - Update Order Status"
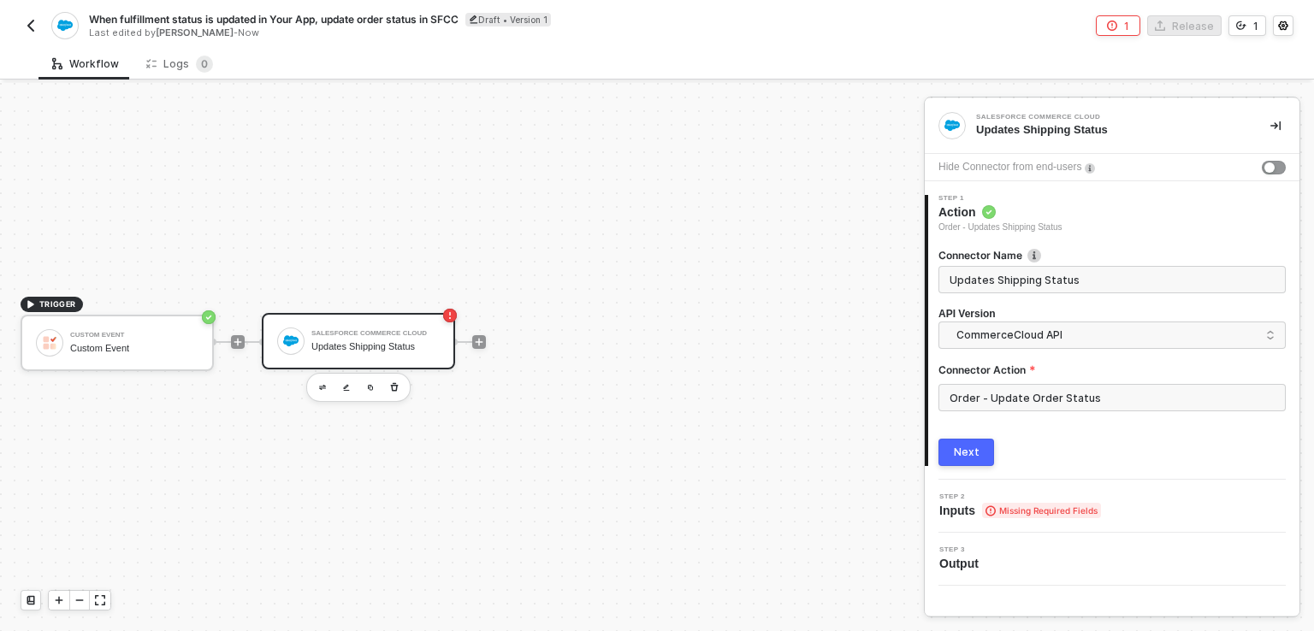
click at [1027, 517] on span "Inputs Missing Required Fields" at bounding box center [1020, 510] width 162 height 17
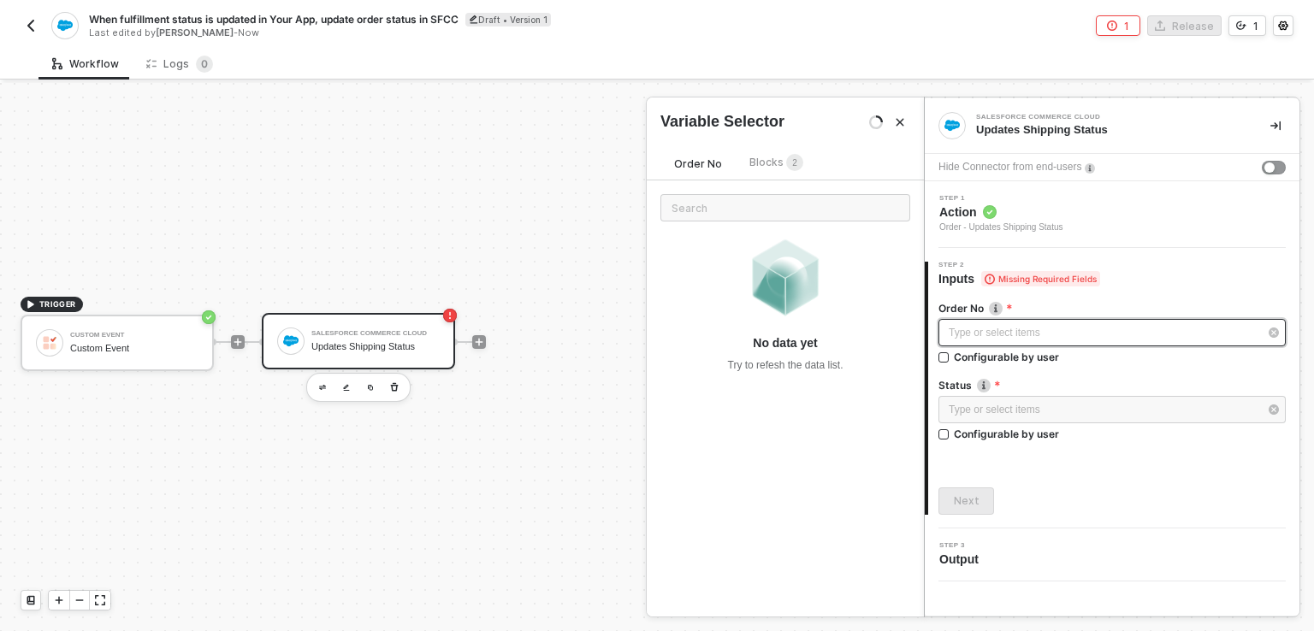
click at [1057, 340] on div "Type or select items ﻿" at bounding box center [1104, 333] width 310 height 16
click at [902, 117] on icon "Close" at bounding box center [900, 122] width 10 height 10
click at [1188, 326] on div "Type or select items ﻿" at bounding box center [1104, 333] width 310 height 16
click at [1091, 405] on div "Type or select items ﻿" at bounding box center [1104, 410] width 310 height 16
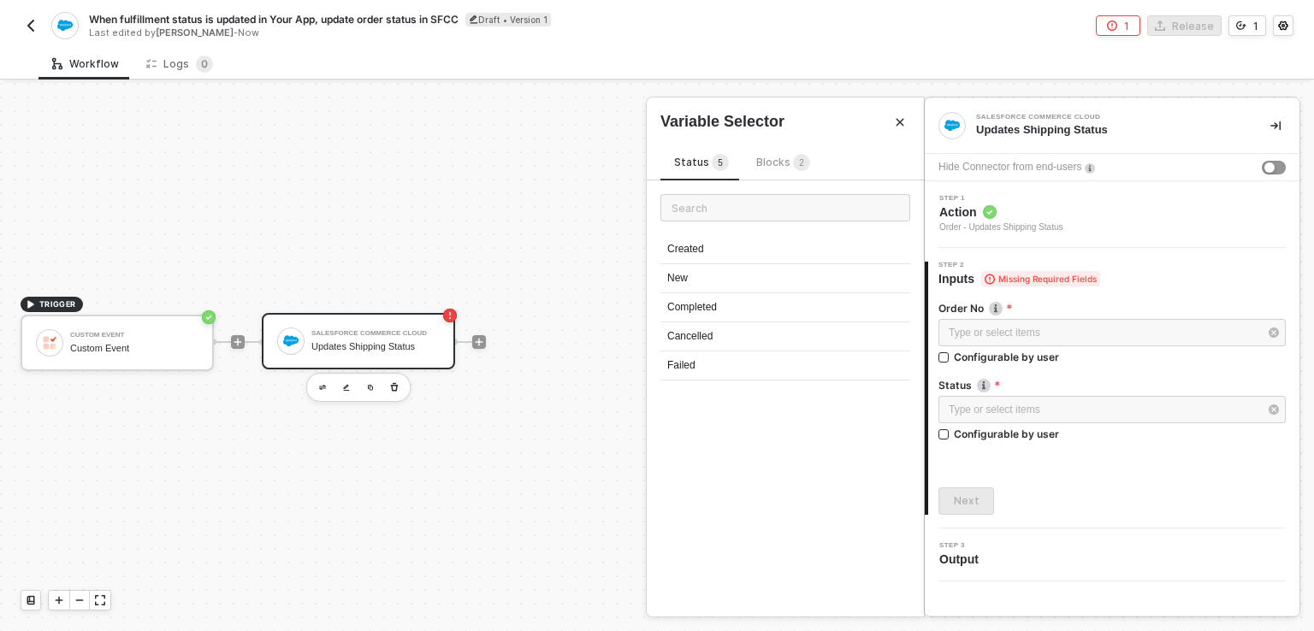
click at [897, 120] on icon "Close" at bounding box center [900, 123] width 8 height 8
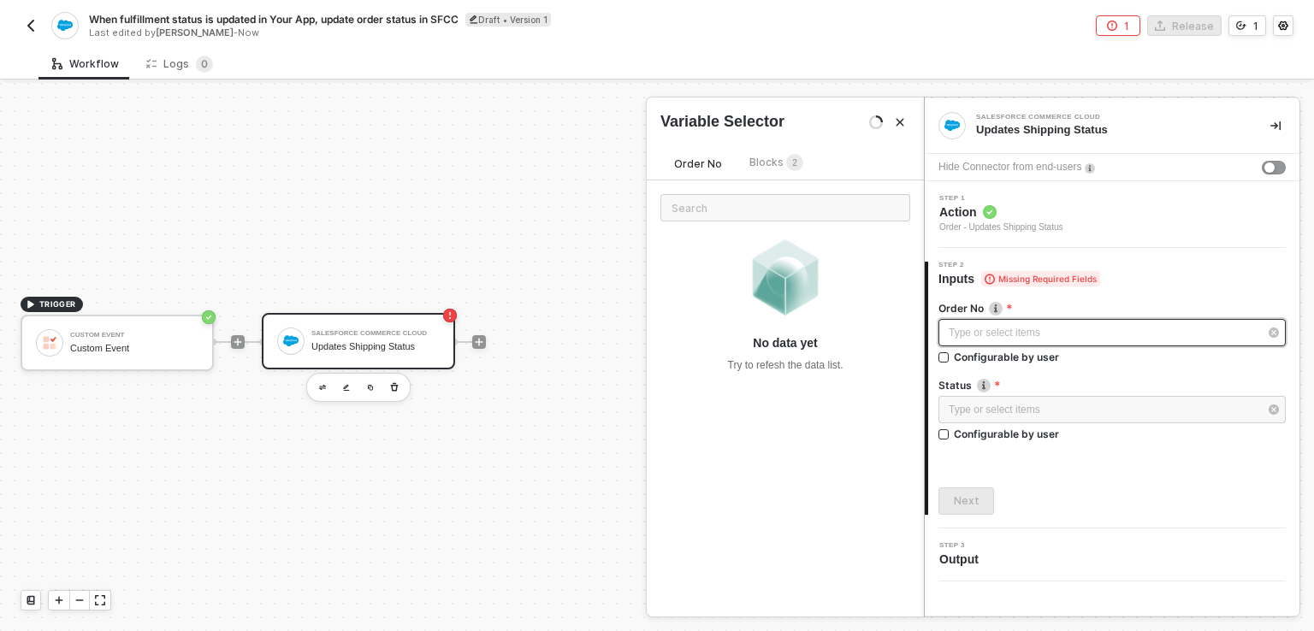
click at [992, 337] on div "Type or select items ﻿" at bounding box center [1104, 333] width 310 height 16
click at [759, 163] on span "Blocks 2" at bounding box center [776, 162] width 54 height 13
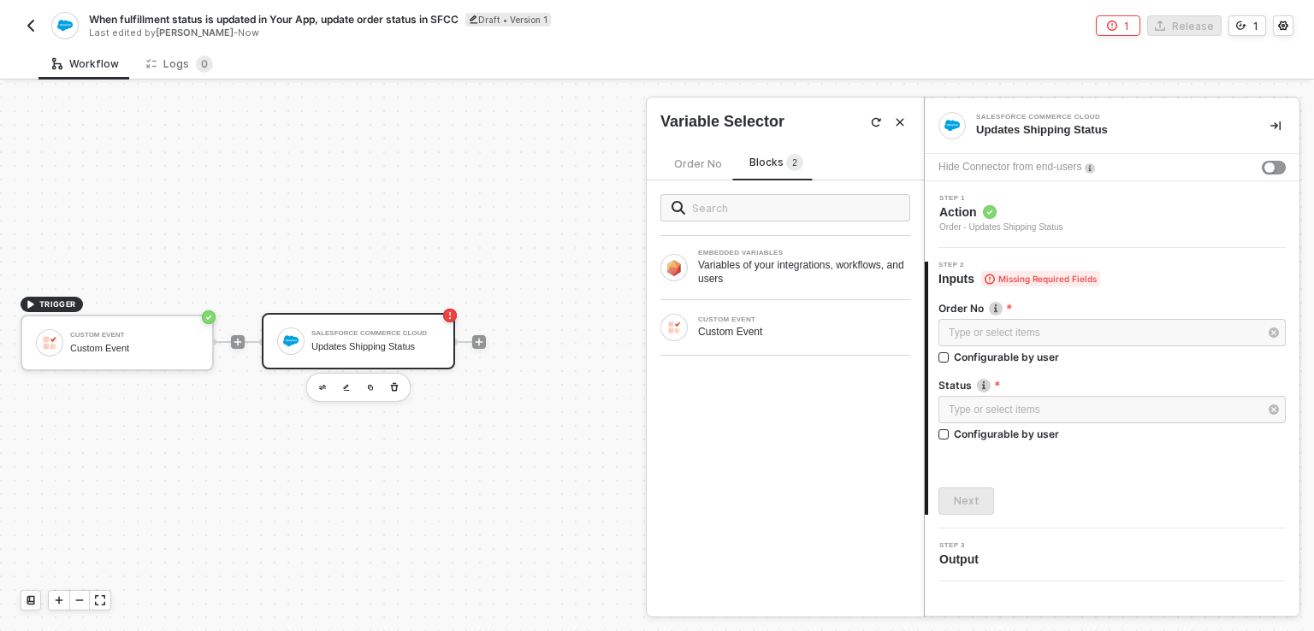
click at [694, 158] on span "Order No" at bounding box center [698, 163] width 48 height 13
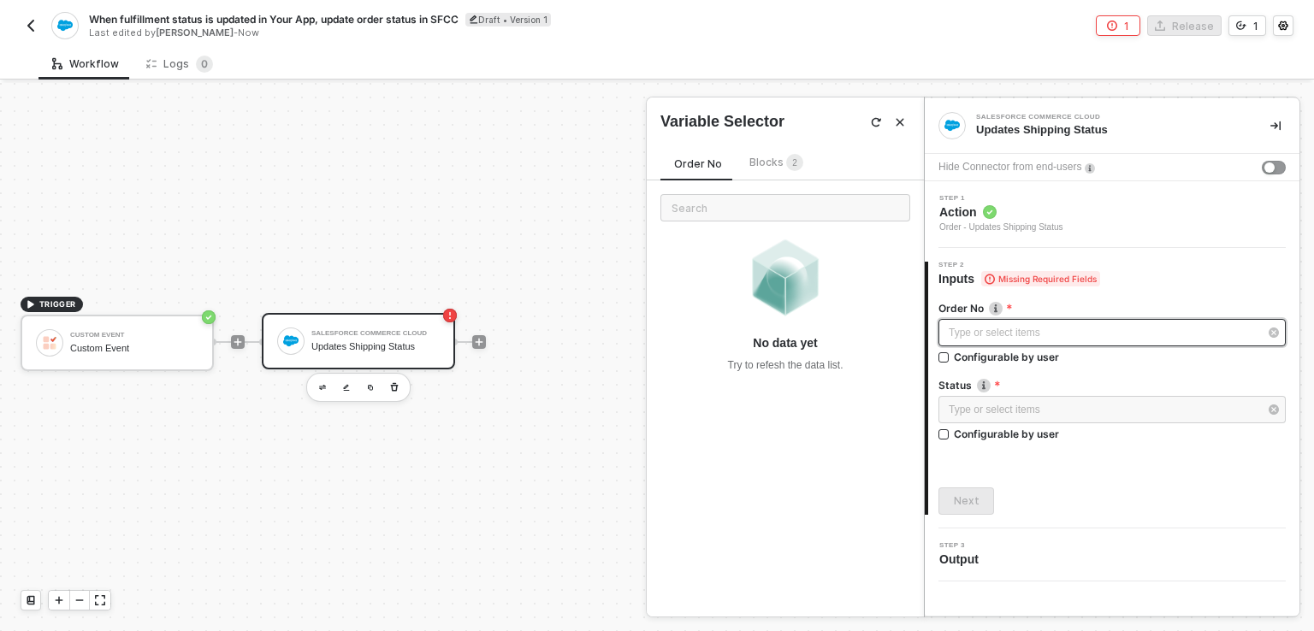
click at [983, 344] on div "Type or select items ﻿" at bounding box center [1111, 332] width 347 height 27
click at [770, 154] on div "Blocks 2" at bounding box center [776, 163] width 54 height 19
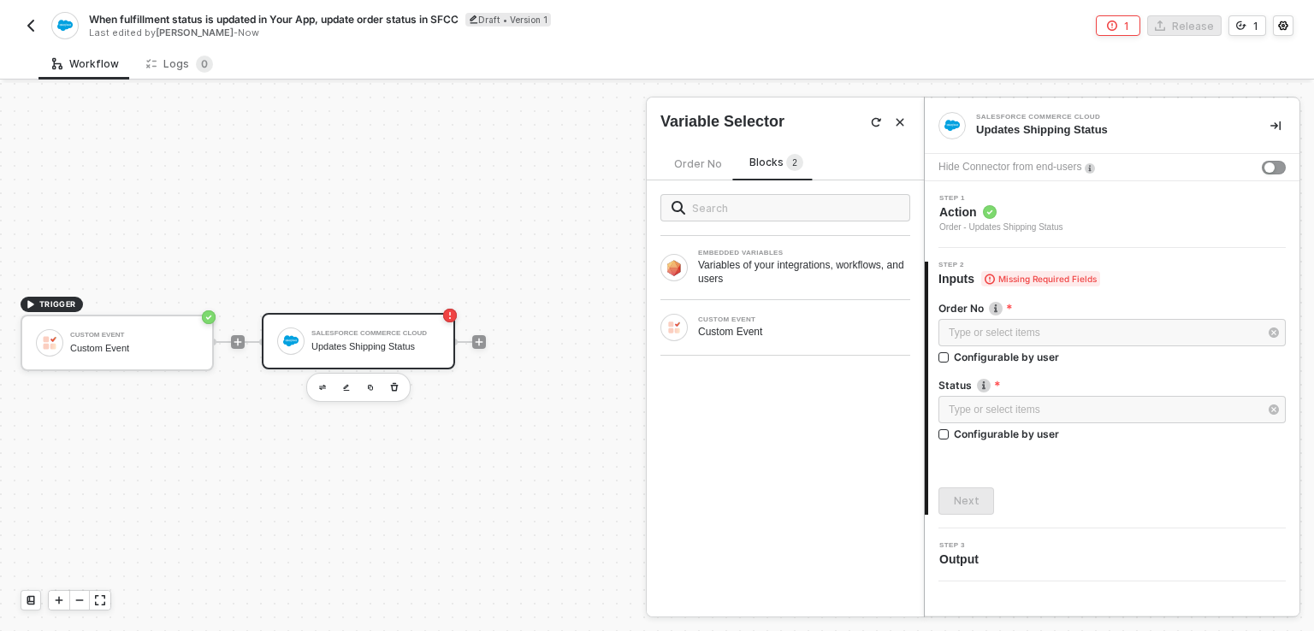
click at [691, 168] on span "Order No" at bounding box center [698, 163] width 48 height 13
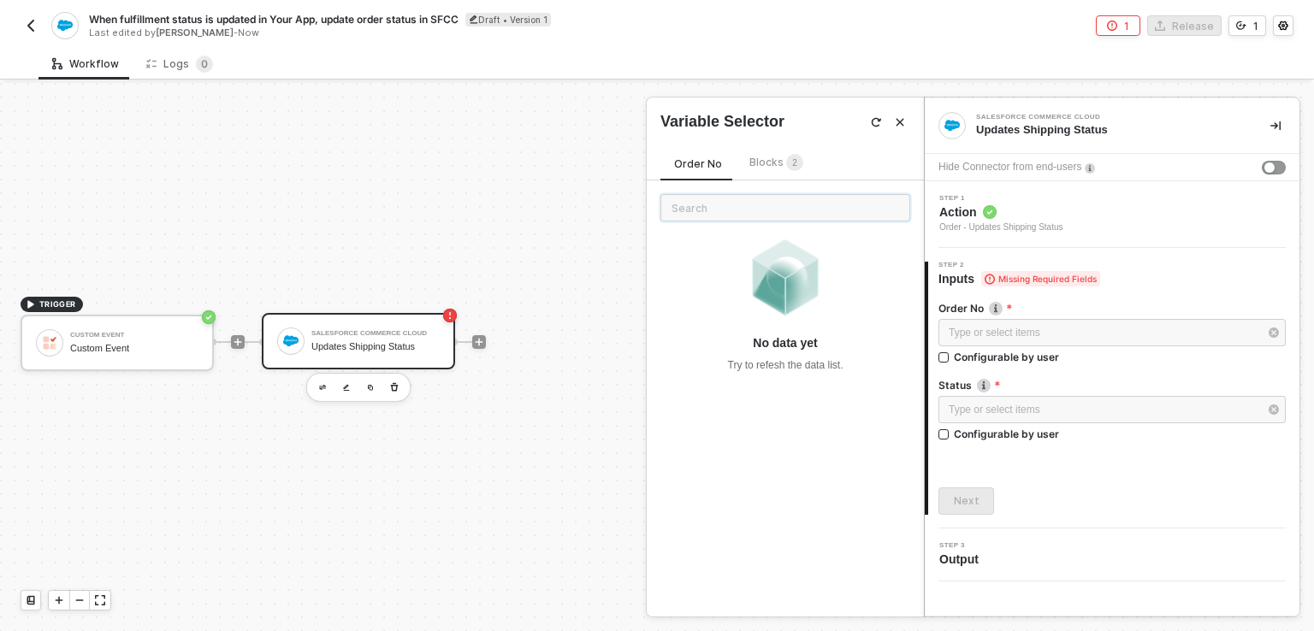
click at [740, 213] on input "text" at bounding box center [785, 207] width 250 height 27
type input "O"
click at [764, 166] on span "Blocks 2" at bounding box center [776, 162] width 54 height 13
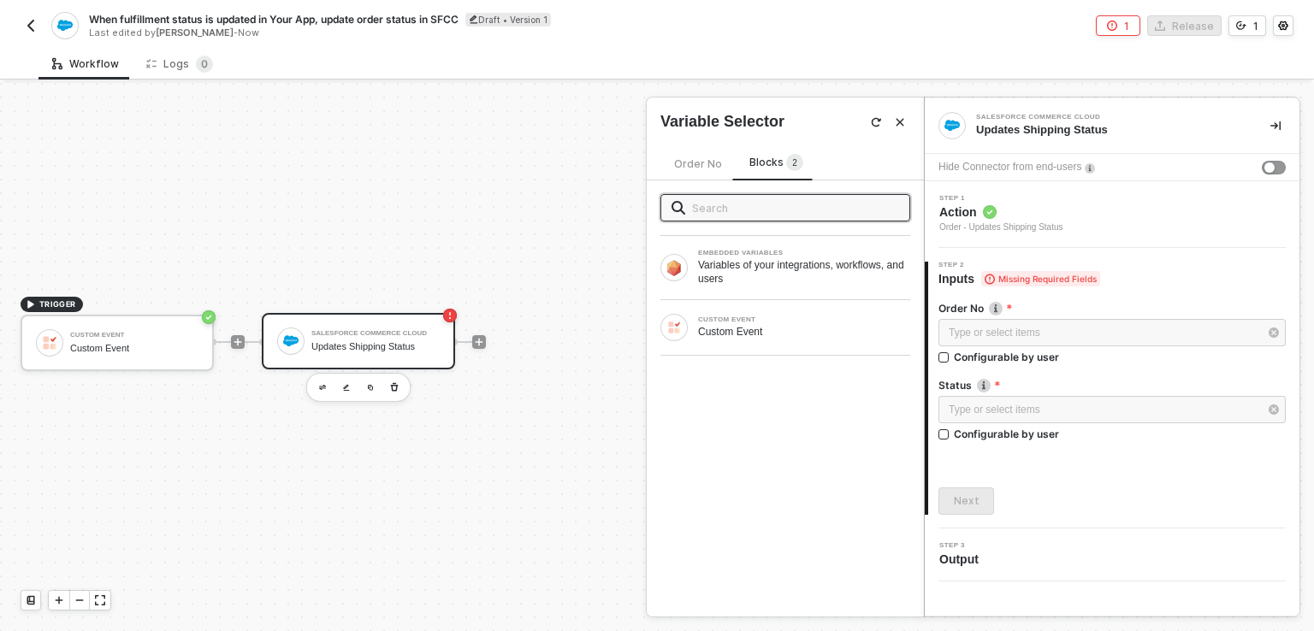
click at [722, 213] on input "text" at bounding box center [795, 207] width 207 height 19
click at [788, 281] on div "Variables of your integrations, workflows, and users" at bounding box center [804, 271] width 212 height 27
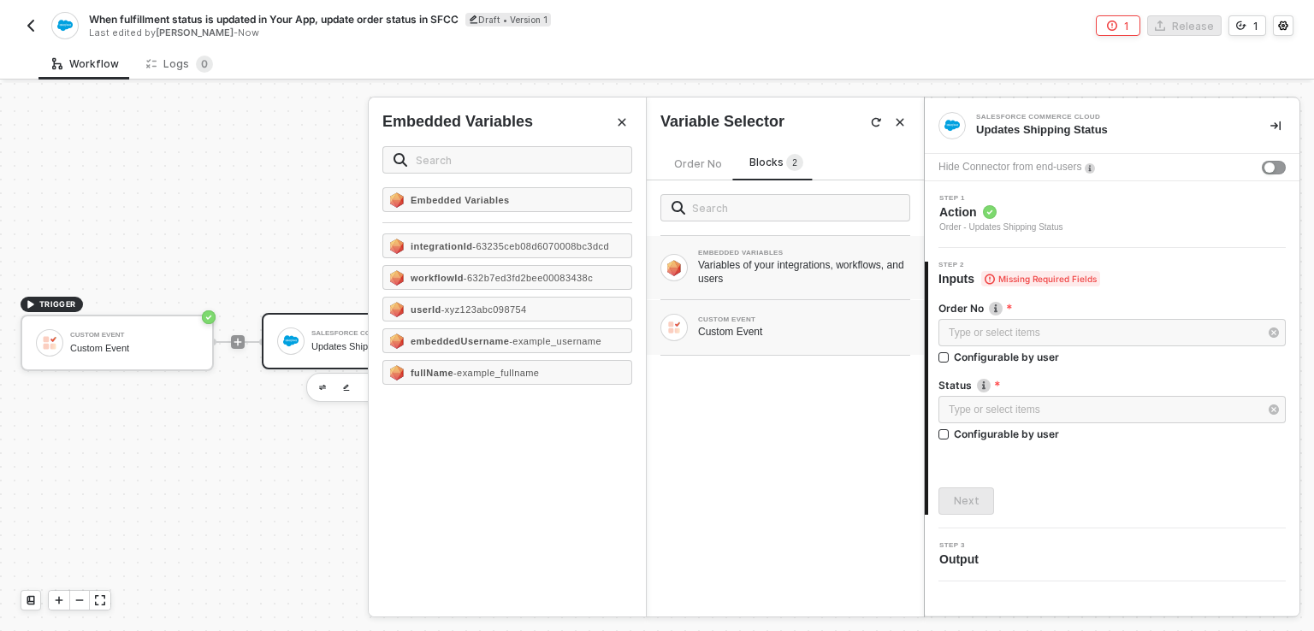
click at [734, 330] on div "Custom Event" at bounding box center [804, 332] width 212 height 14
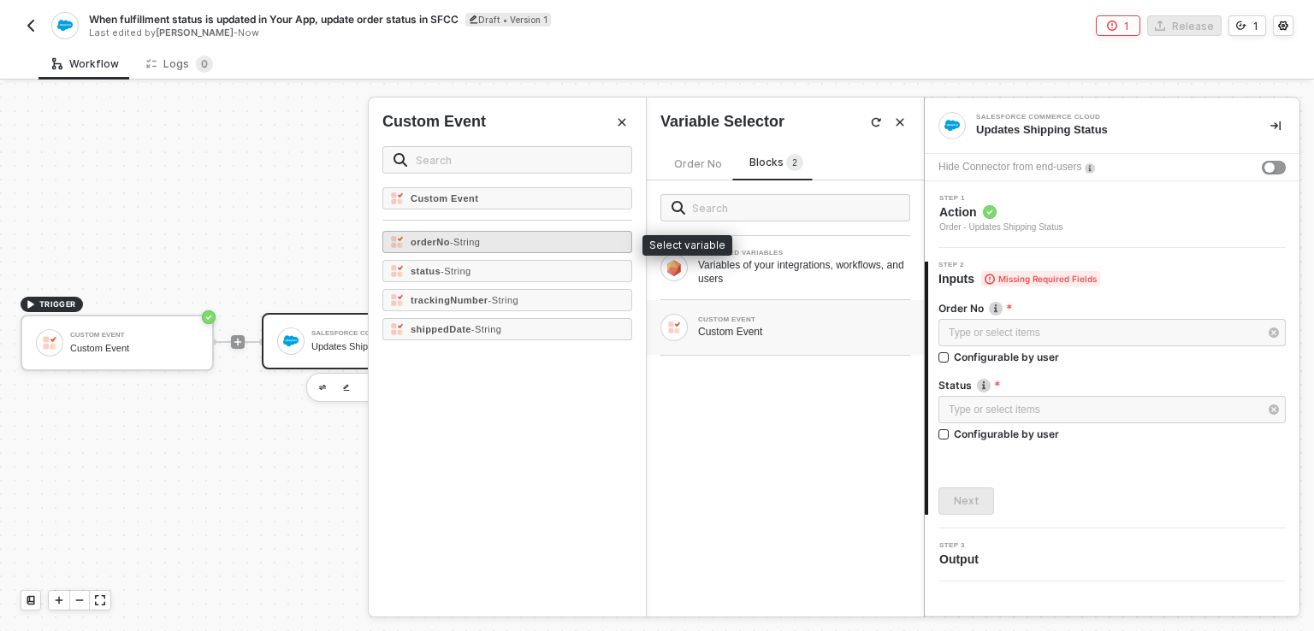
click at [439, 247] on div "orderNo - String" at bounding box center [507, 242] width 250 height 22
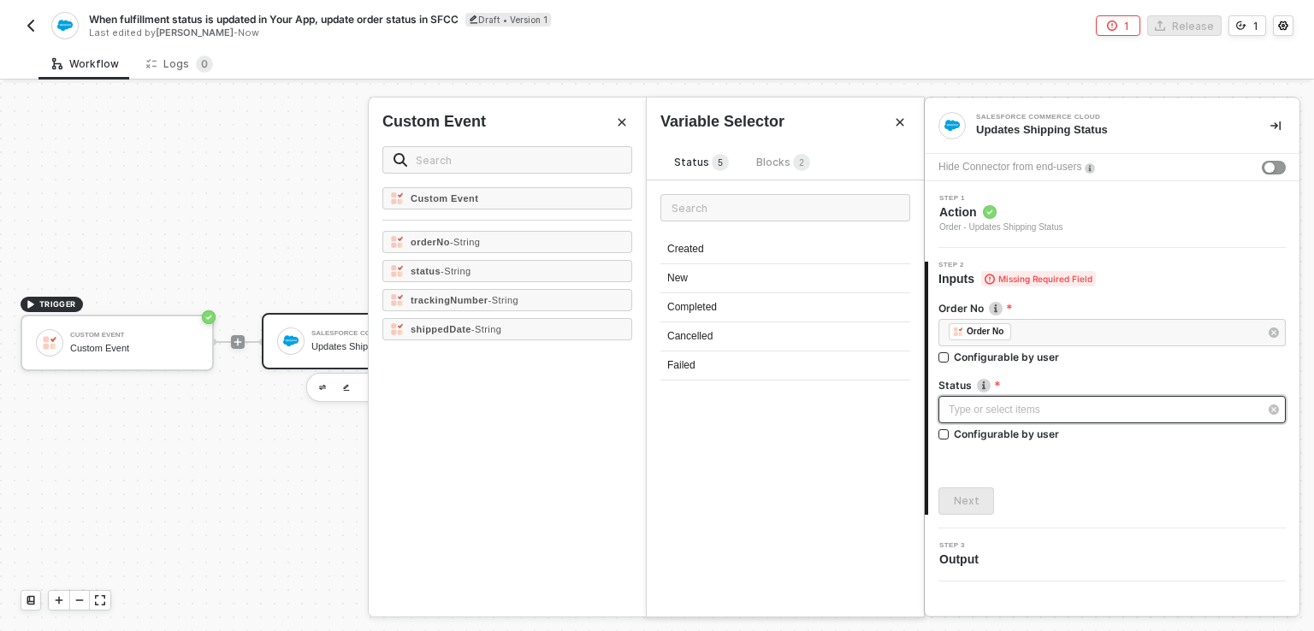
click at [978, 411] on div "Type or select items ﻿" at bounding box center [1104, 410] width 310 height 16
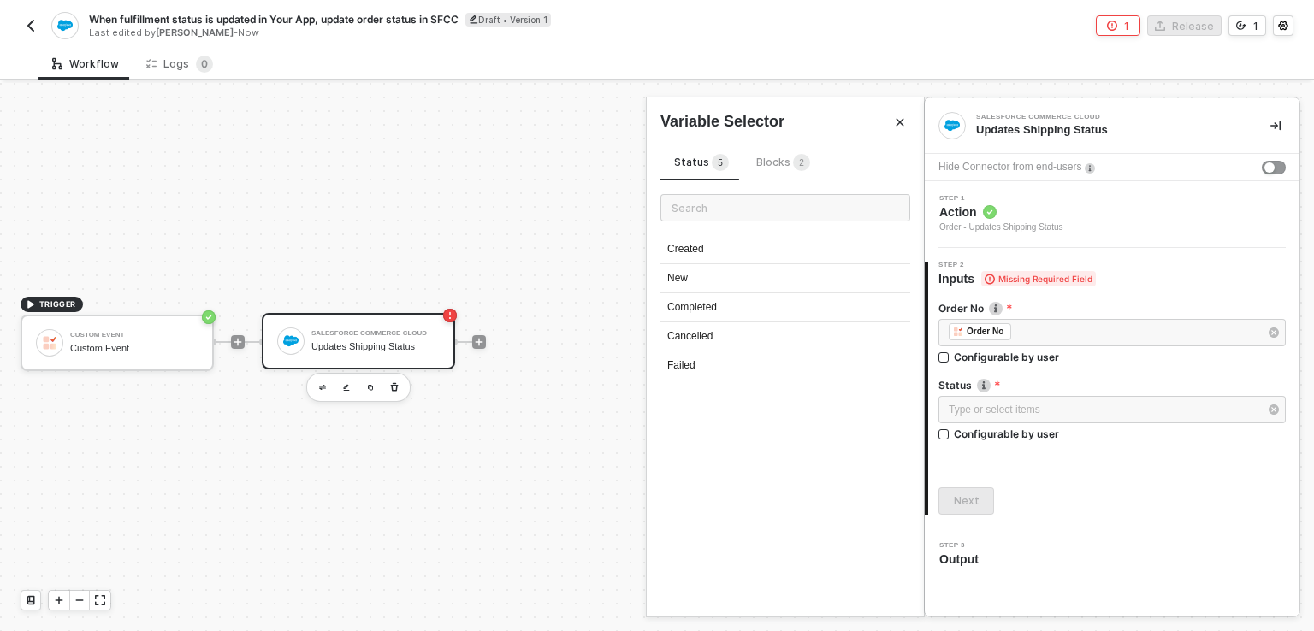
click at [768, 165] on span "Blocks 2" at bounding box center [783, 162] width 54 height 13
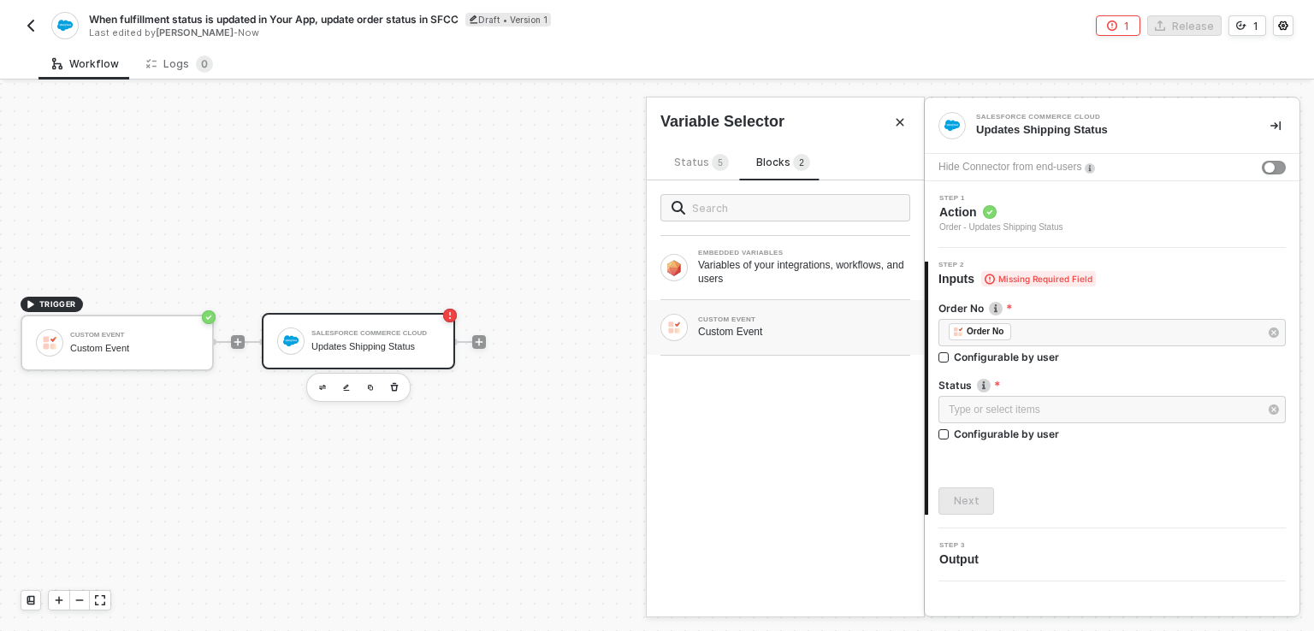
click at [728, 329] on div "Custom Event" at bounding box center [804, 332] width 212 height 14
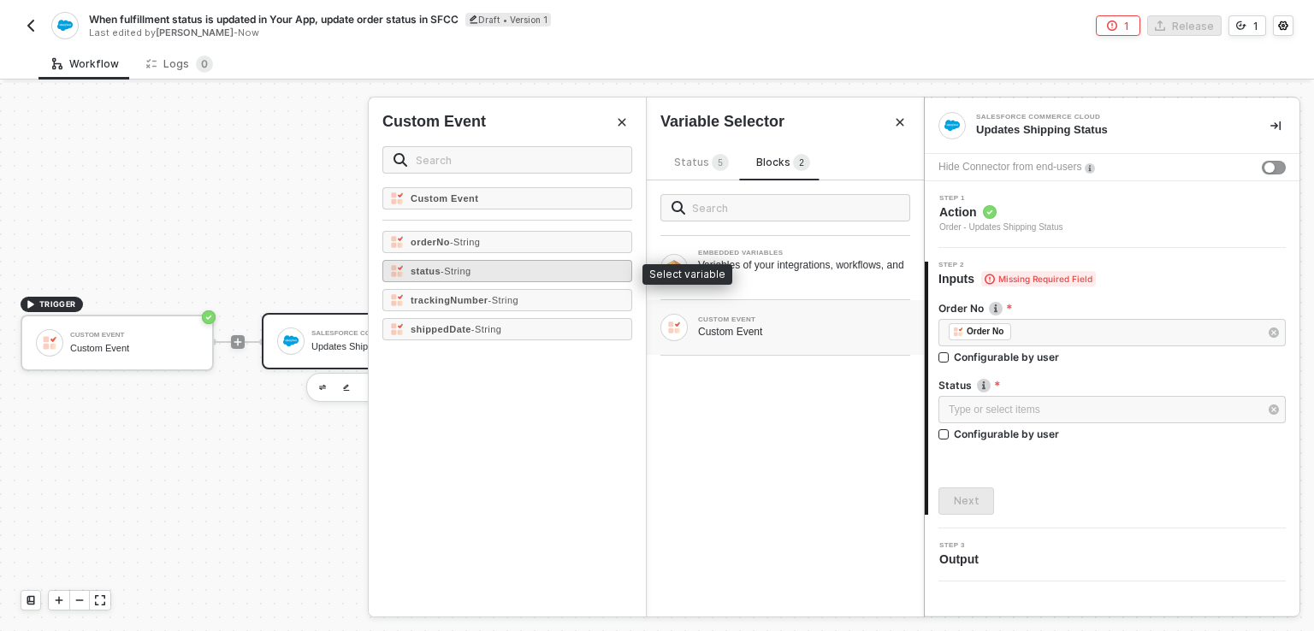
click at [433, 273] on strong "status" at bounding box center [426, 271] width 30 height 10
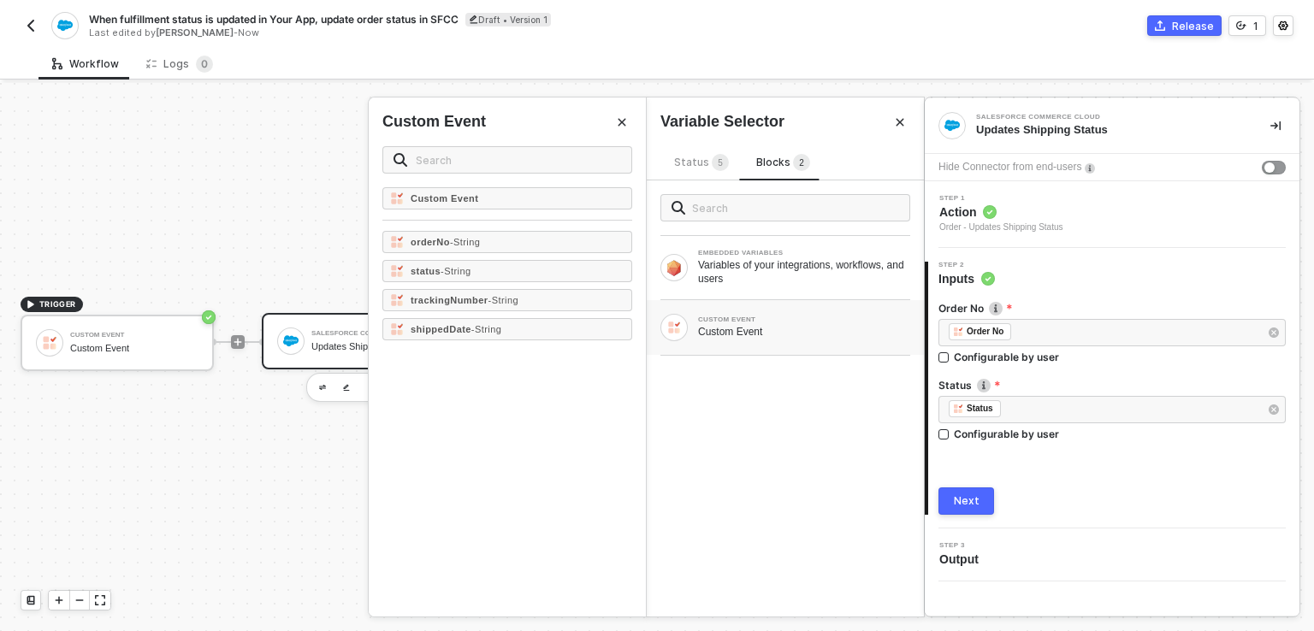
click at [967, 484] on div "Order No ﻿ ﻿ Order No ﻿ Configurable by user Status ﻿ ﻿ Status ﻿ Configurable b…" at bounding box center [1111, 401] width 347 height 228
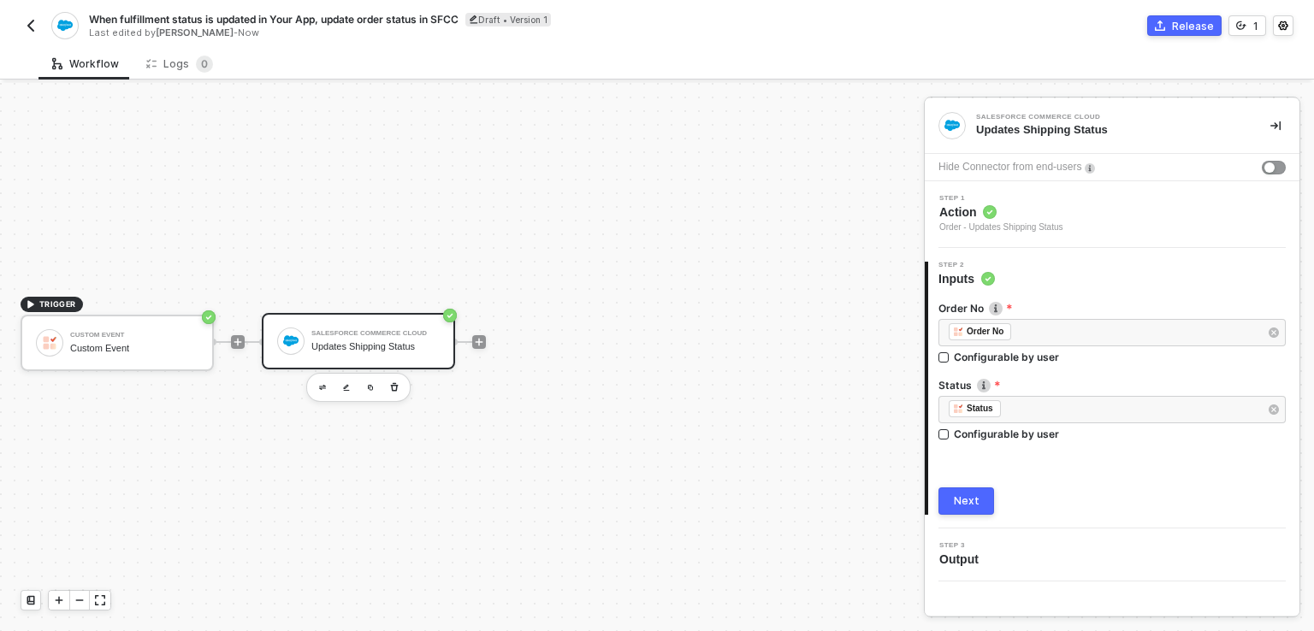
click at [965, 497] on div "Next" at bounding box center [967, 501] width 26 height 14
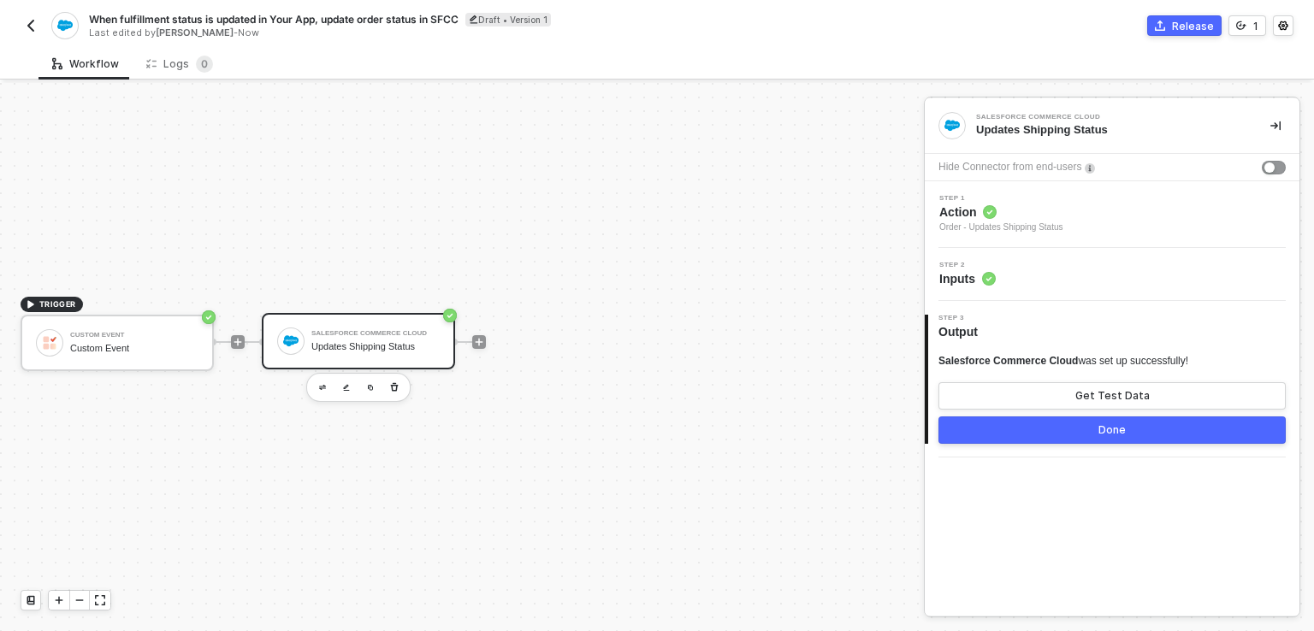
click at [1064, 445] on div "3 Step 3 Output Salesforce Commerce Cloud was set up successfully! Get Test Dat…" at bounding box center [1112, 379] width 375 height 157
click at [1098, 439] on button "Done" at bounding box center [1111, 430] width 347 height 27
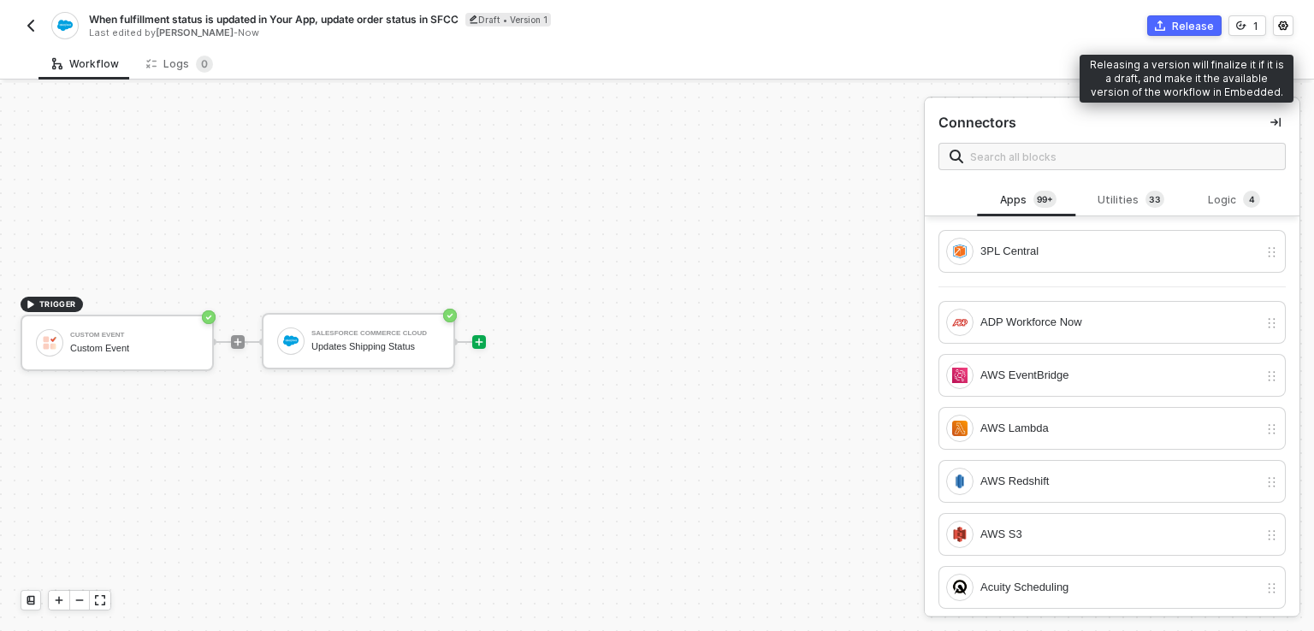
click at [1181, 26] on div "Release" at bounding box center [1193, 26] width 42 height 15
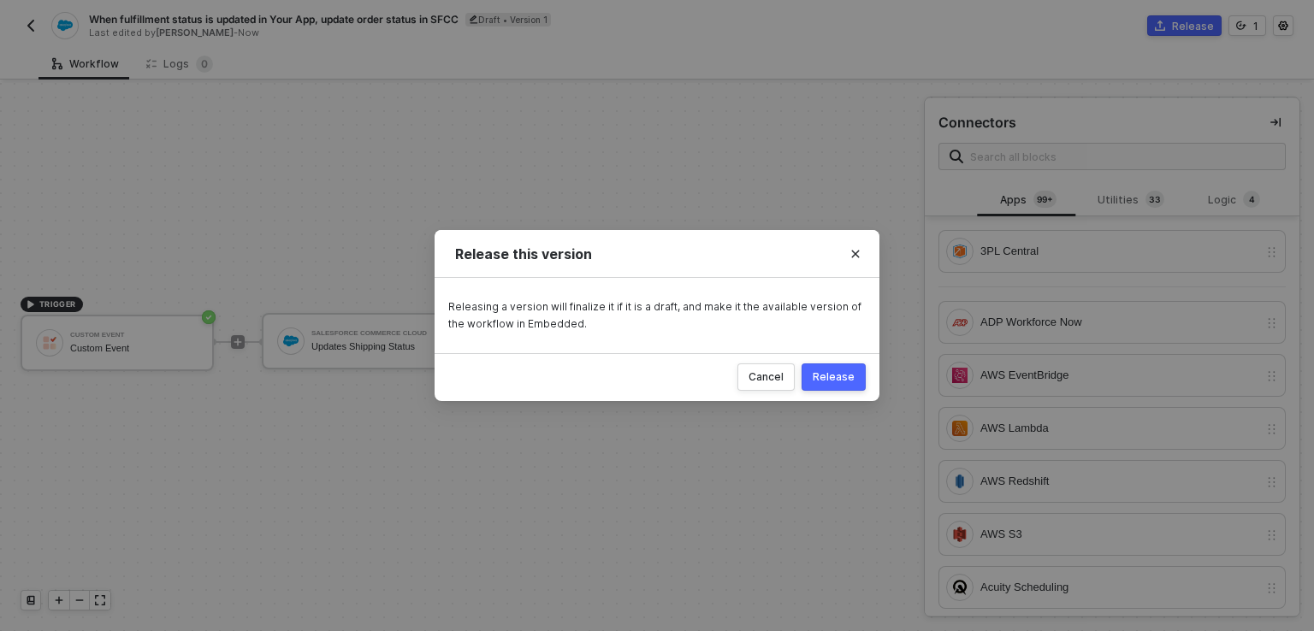
click at [835, 375] on div "Release" at bounding box center [834, 377] width 42 height 14
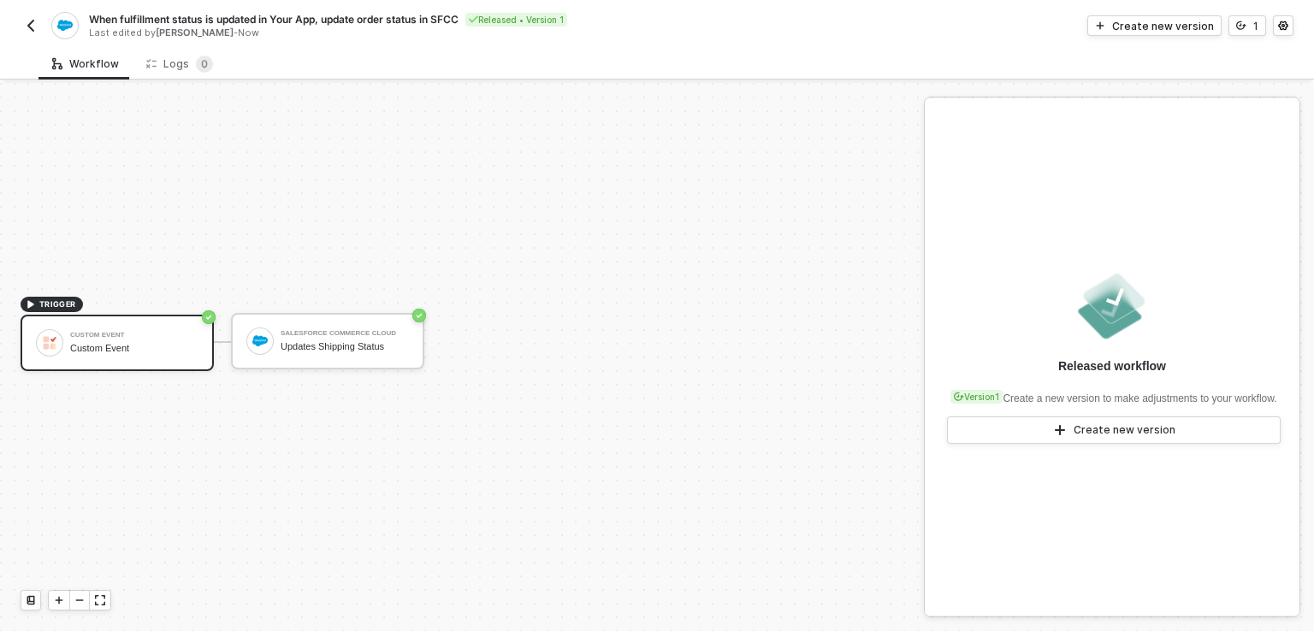
click at [22, 33] on button "button" at bounding box center [31, 25] width 21 height 21
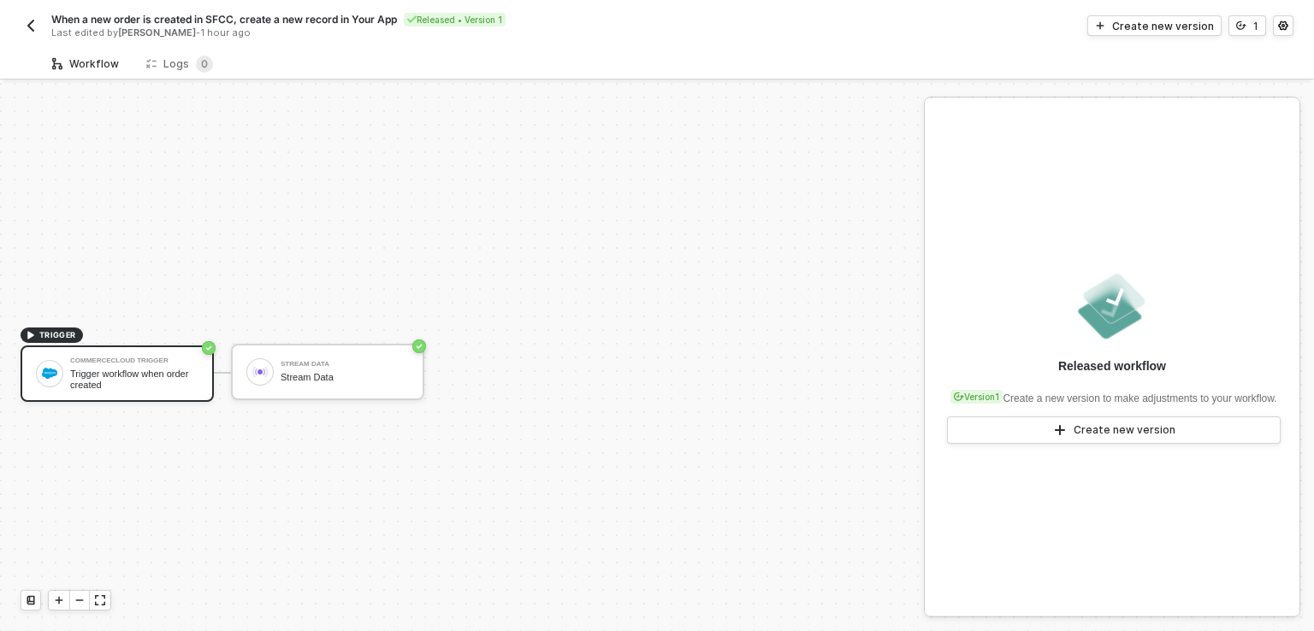
scroll to position [31, 0]
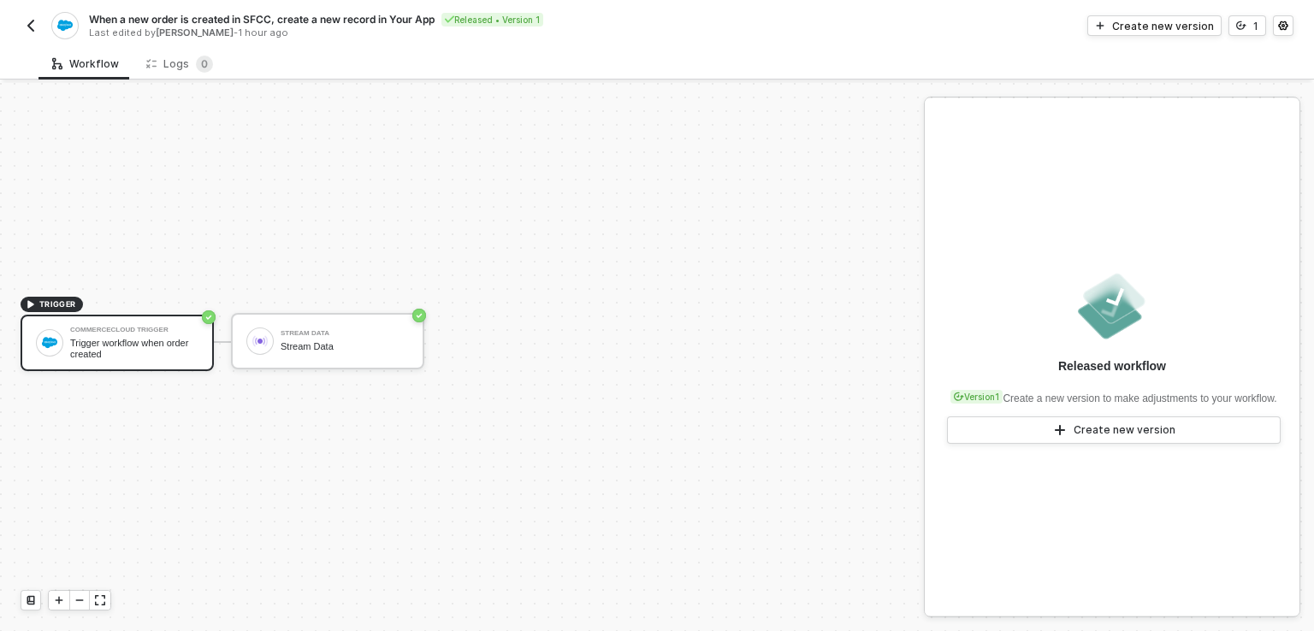
click at [29, 32] on img "button" at bounding box center [31, 26] width 14 height 14
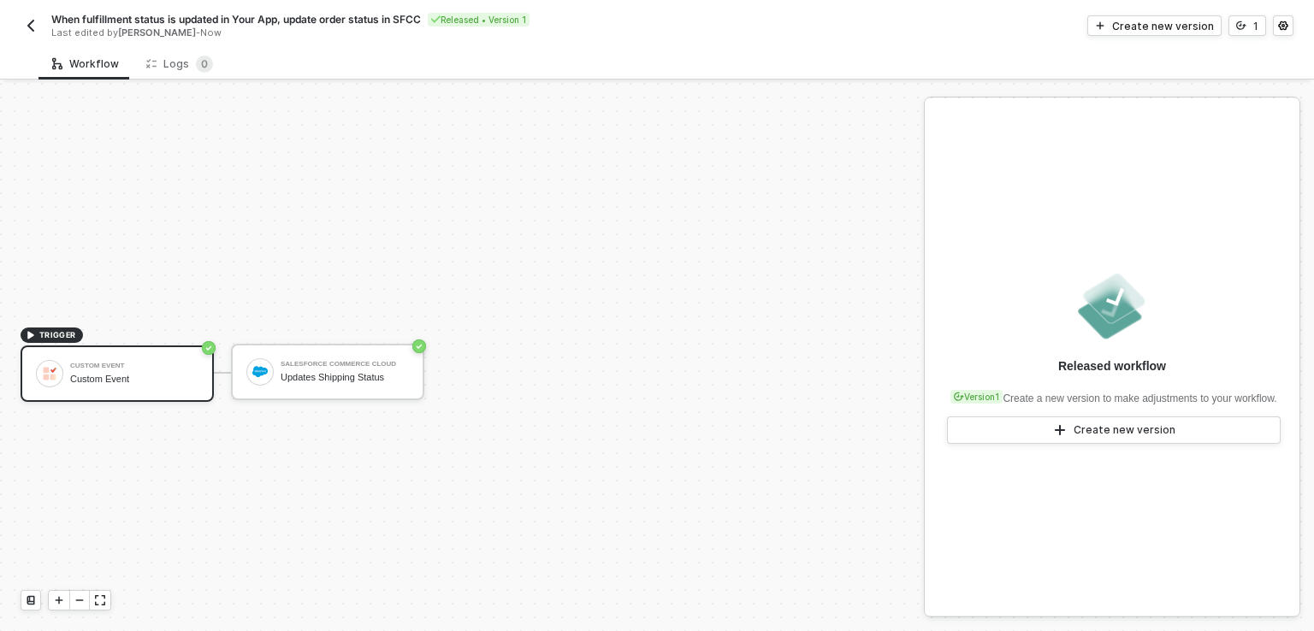
scroll to position [31, 0]
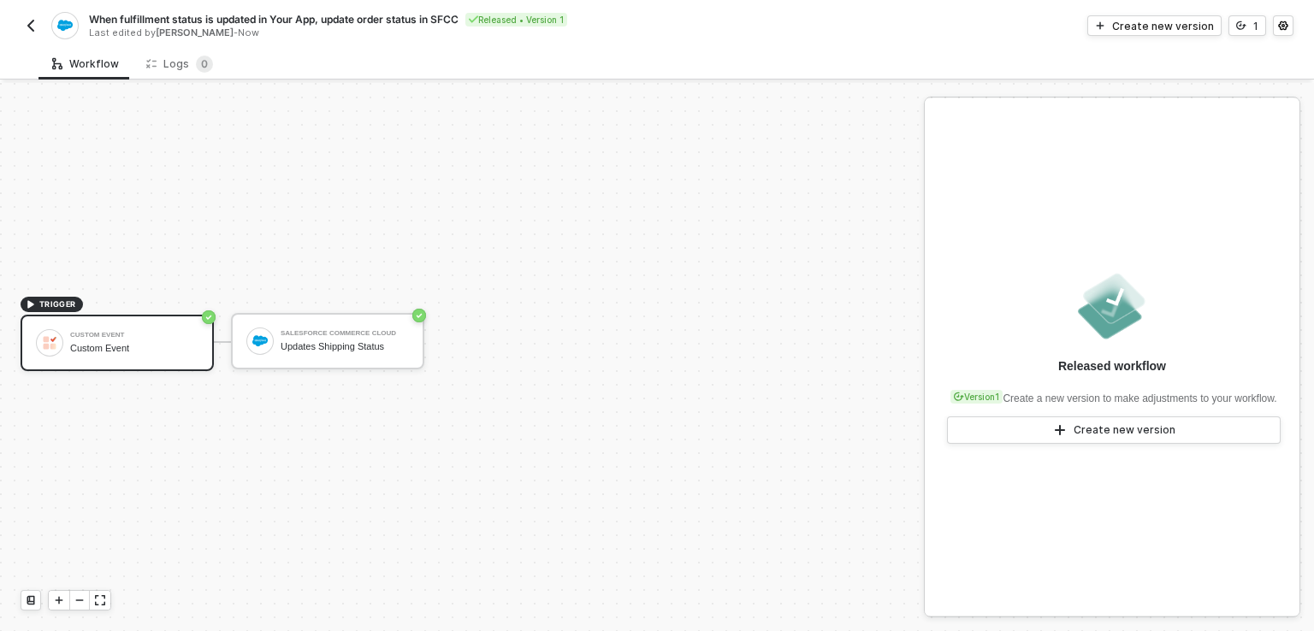
click at [28, 26] on img "button" at bounding box center [31, 26] width 14 height 14
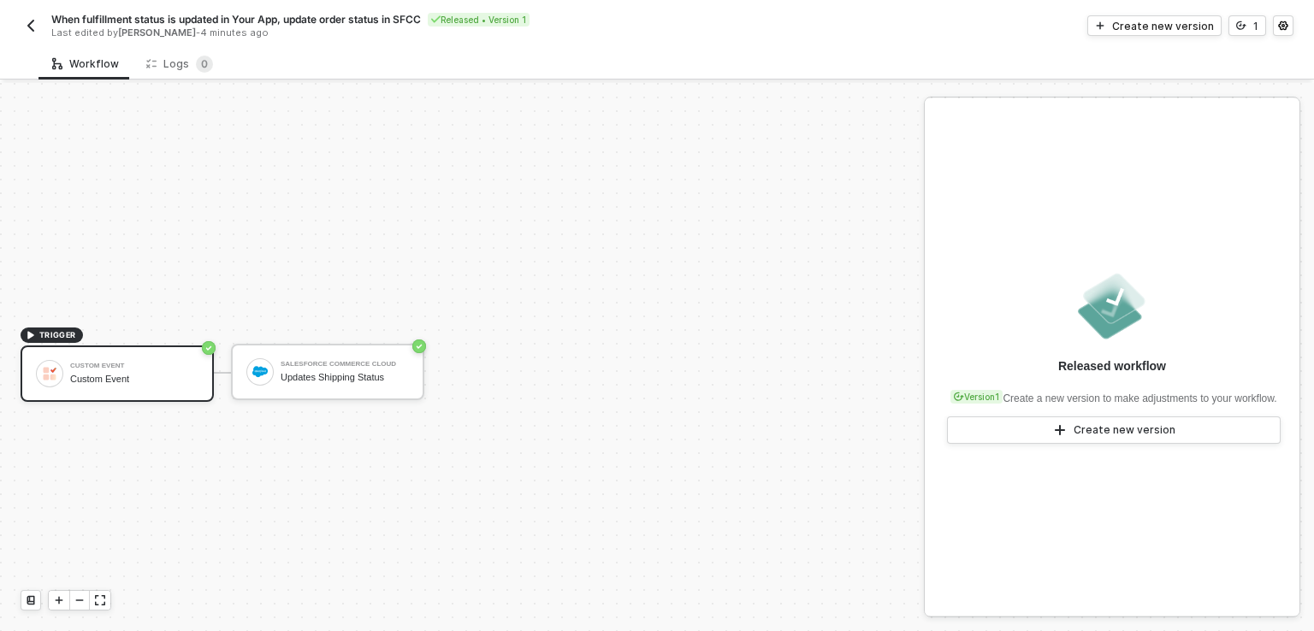
scroll to position [31, 0]
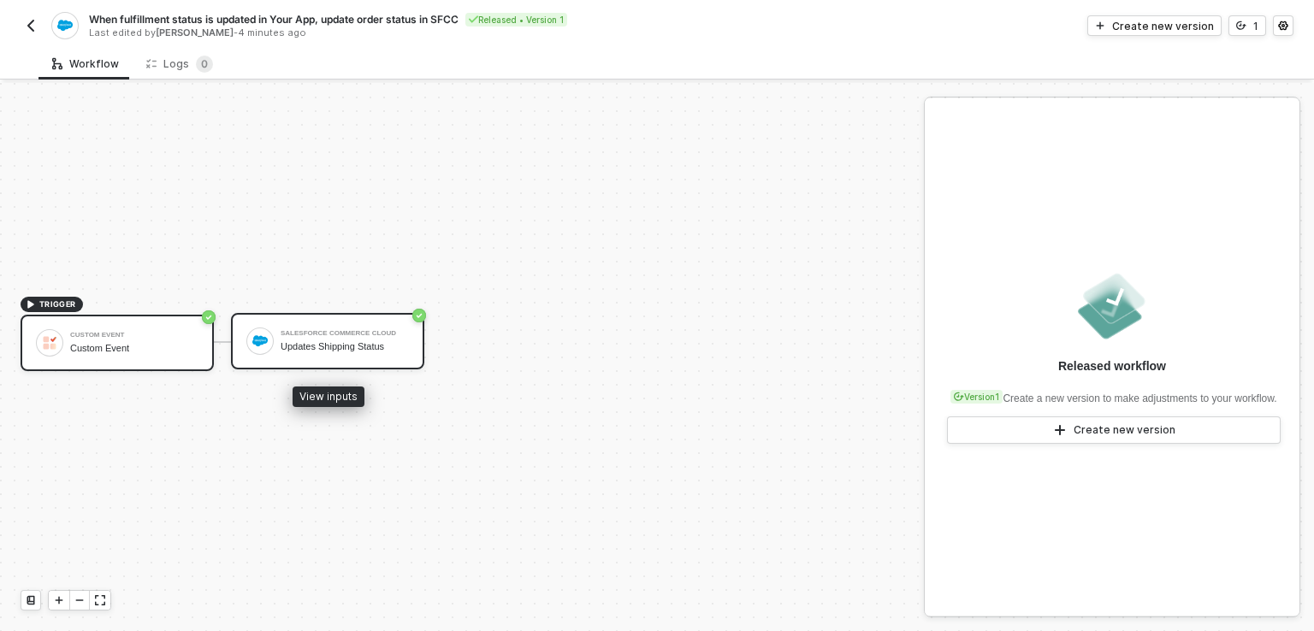
click at [349, 341] on div "Updates Shipping Status" at bounding box center [345, 346] width 128 height 11
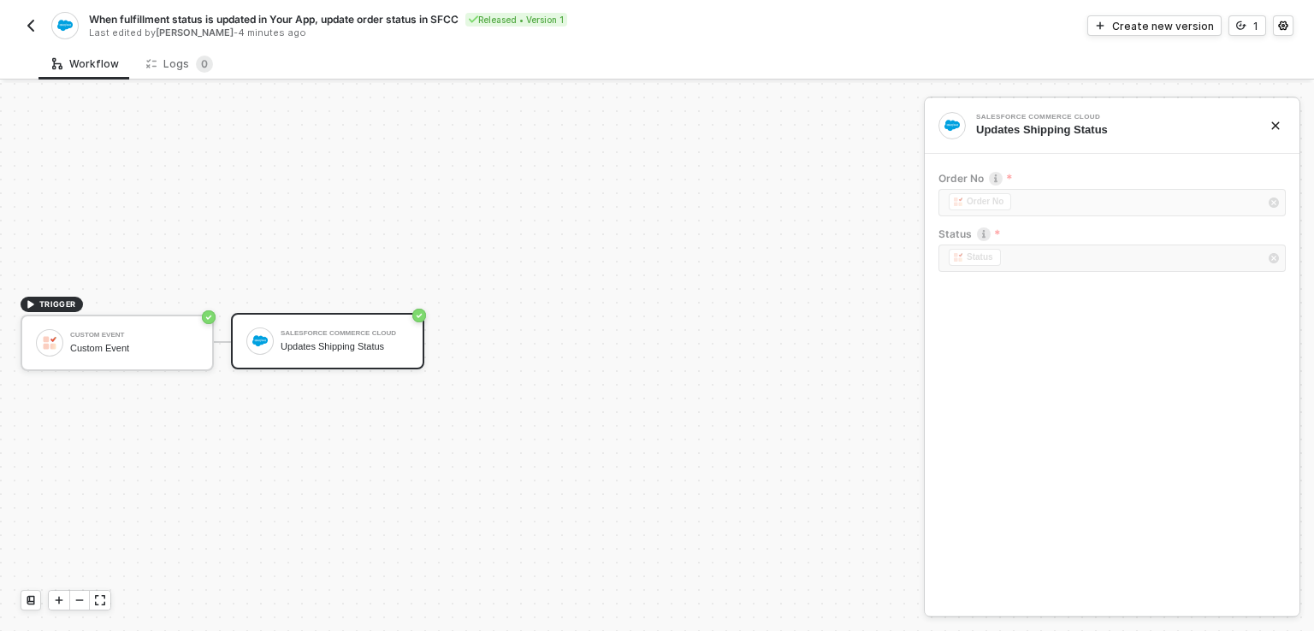
click at [948, 127] on img at bounding box center [951, 125] width 15 height 15
click at [376, 333] on div "Salesforce Commerce Cloud" at bounding box center [345, 333] width 128 height 7
click at [27, 15] on button "button" at bounding box center [31, 25] width 21 height 21
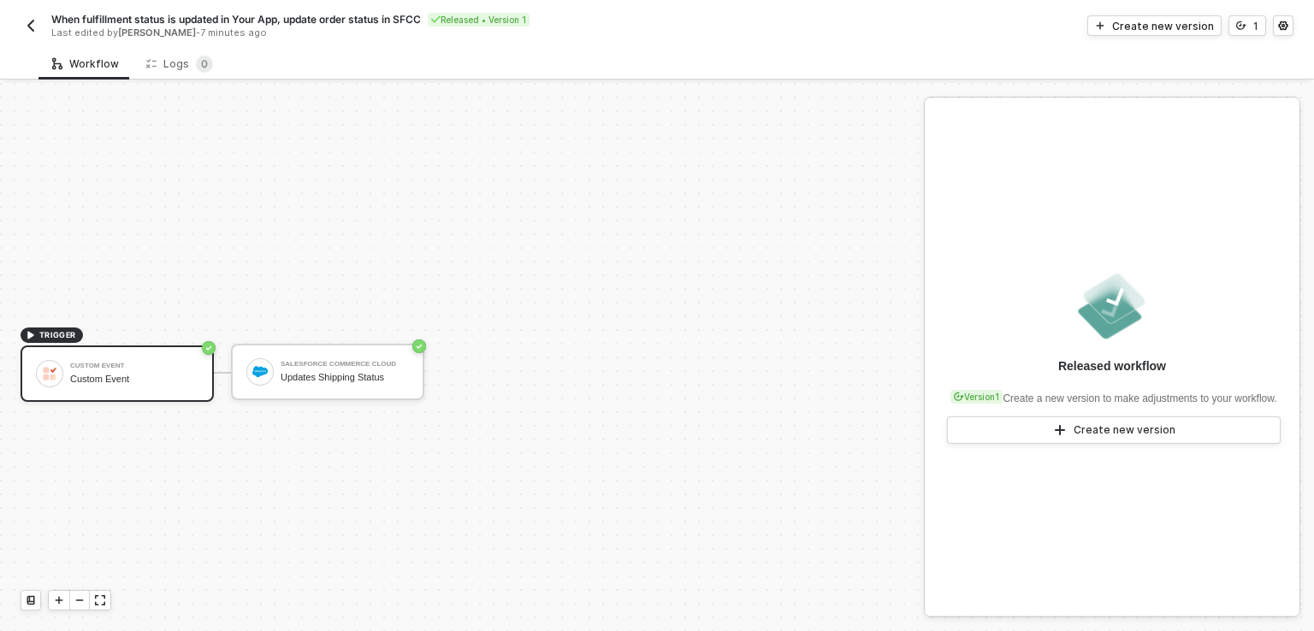
scroll to position [31, 0]
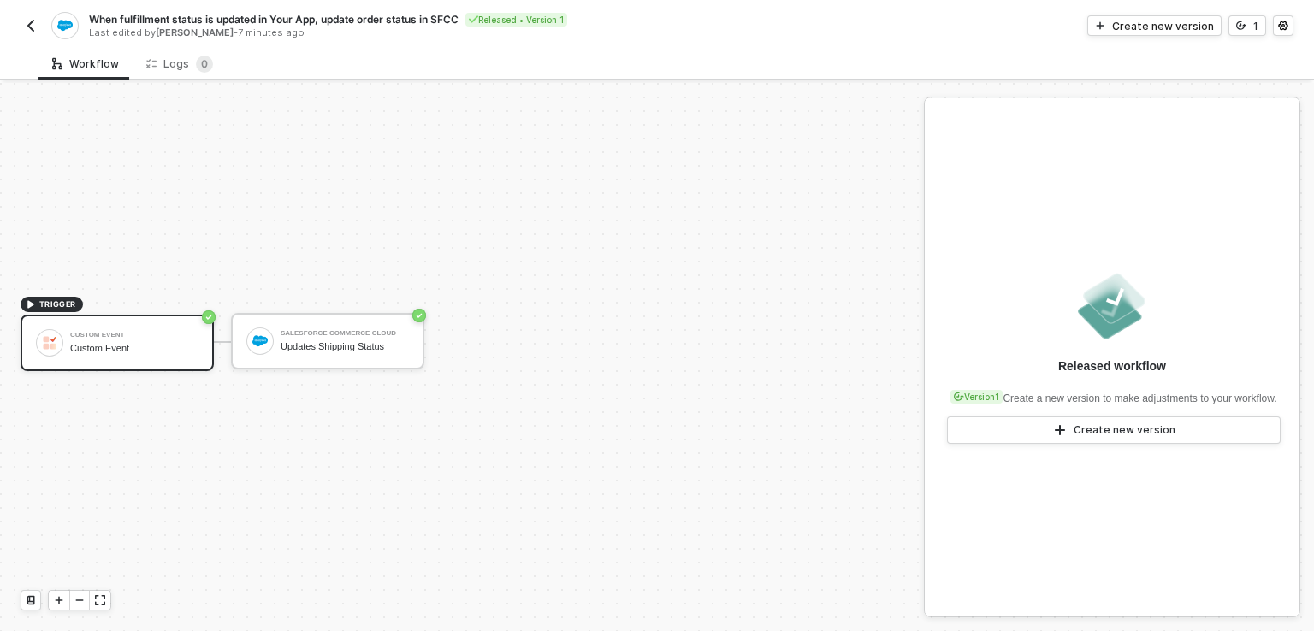
click at [38, 32] on button "button" at bounding box center [31, 25] width 21 height 21
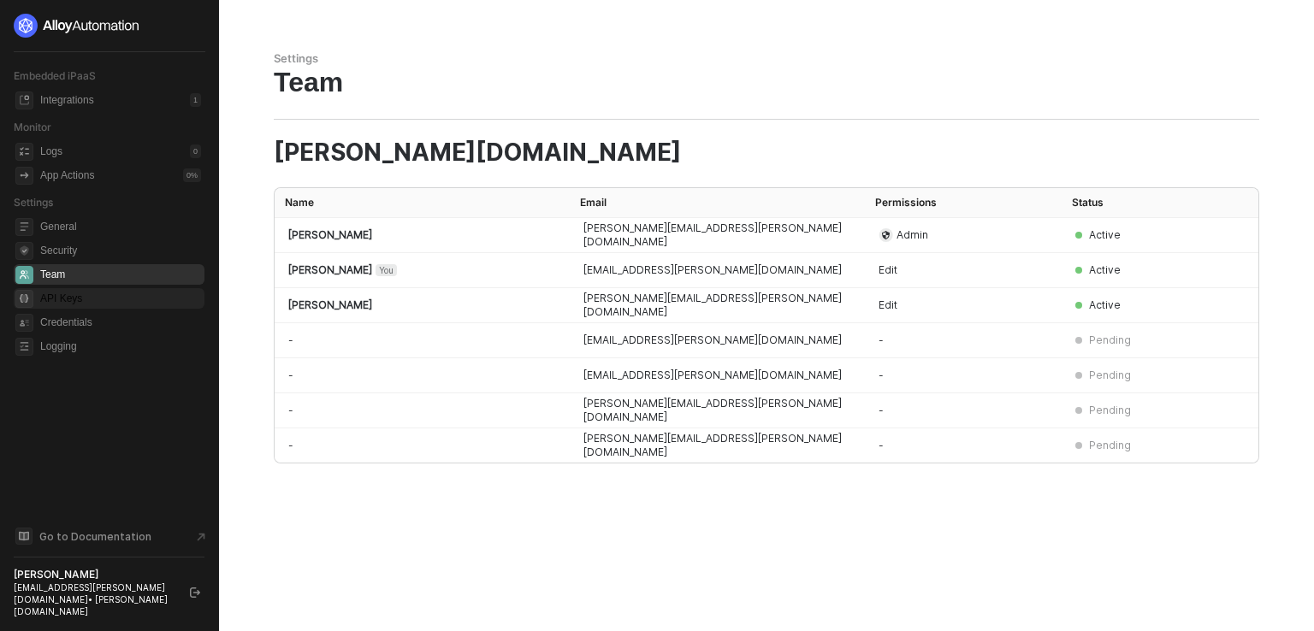
click at [79, 304] on span "API Keys" at bounding box center [120, 298] width 161 height 21
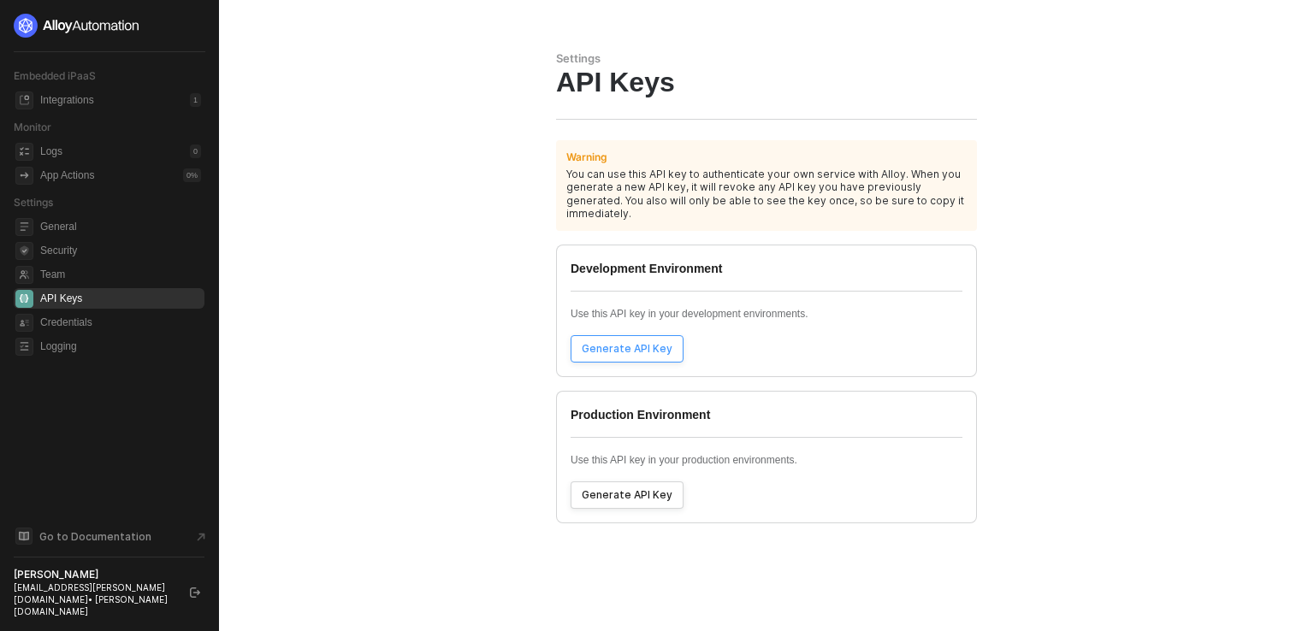
click at [642, 342] on div "Generate API Key" at bounding box center [627, 349] width 91 height 14
click at [62, 229] on span "General" at bounding box center [120, 226] width 161 height 21
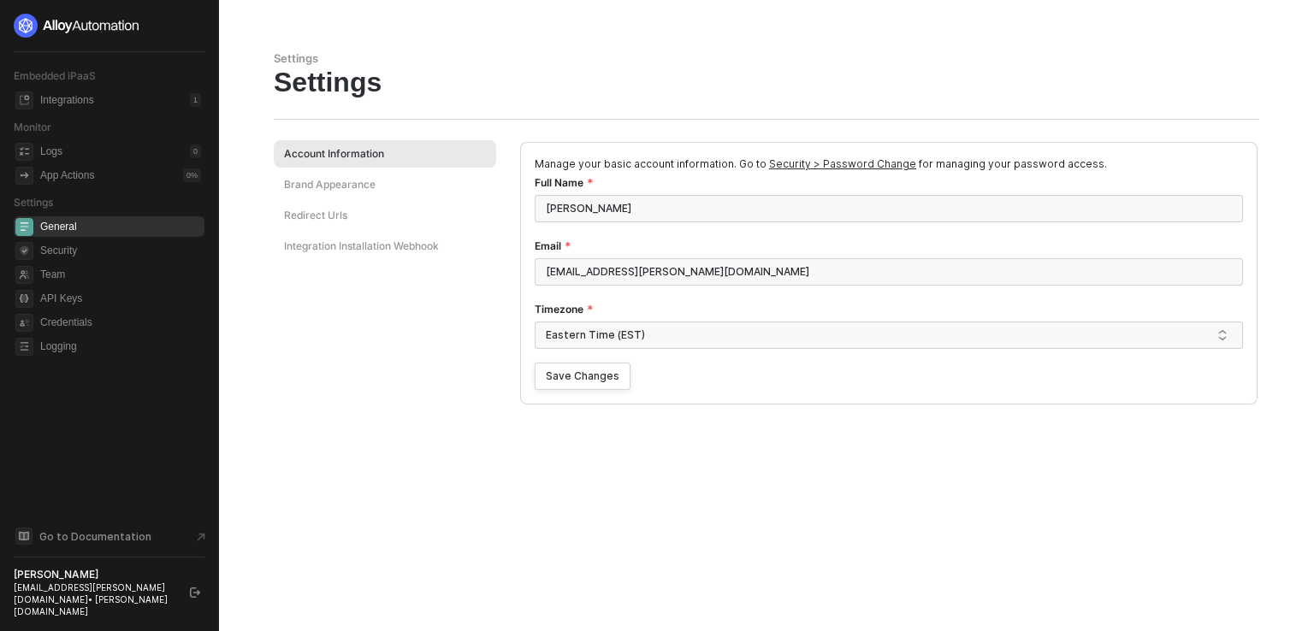
click at [351, 198] on div "Brand Appearance" at bounding box center [385, 184] width 222 height 27
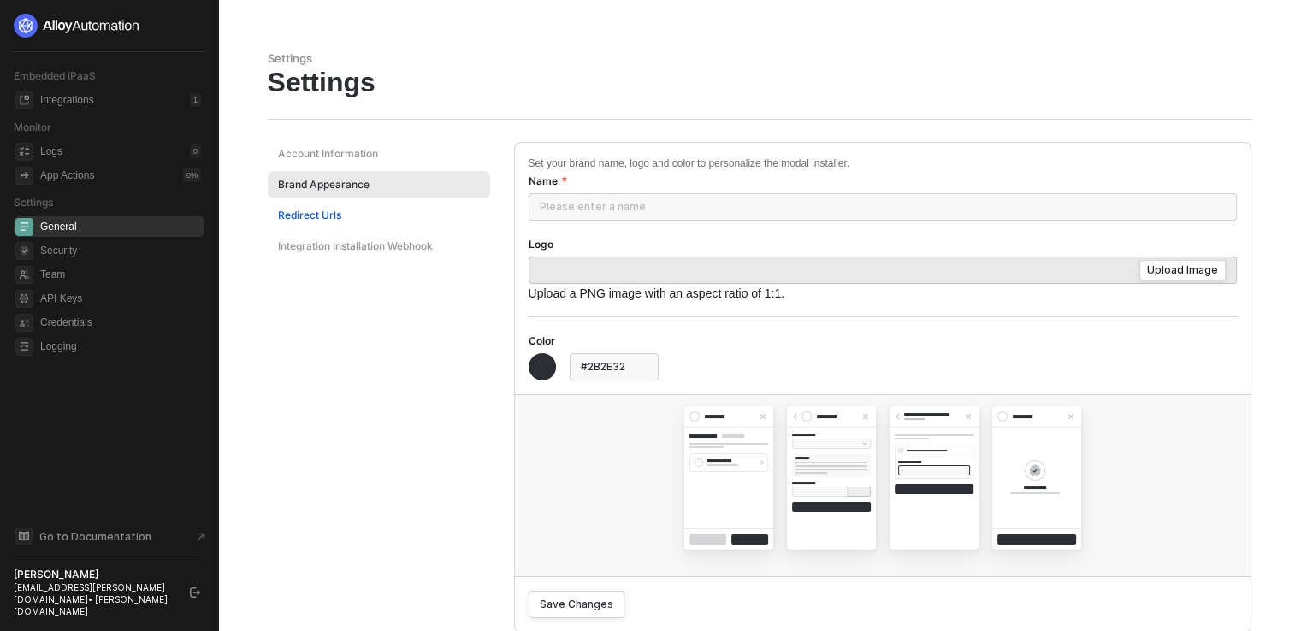
click at [329, 210] on div "Redirect Urls" at bounding box center [309, 215] width 63 height 15
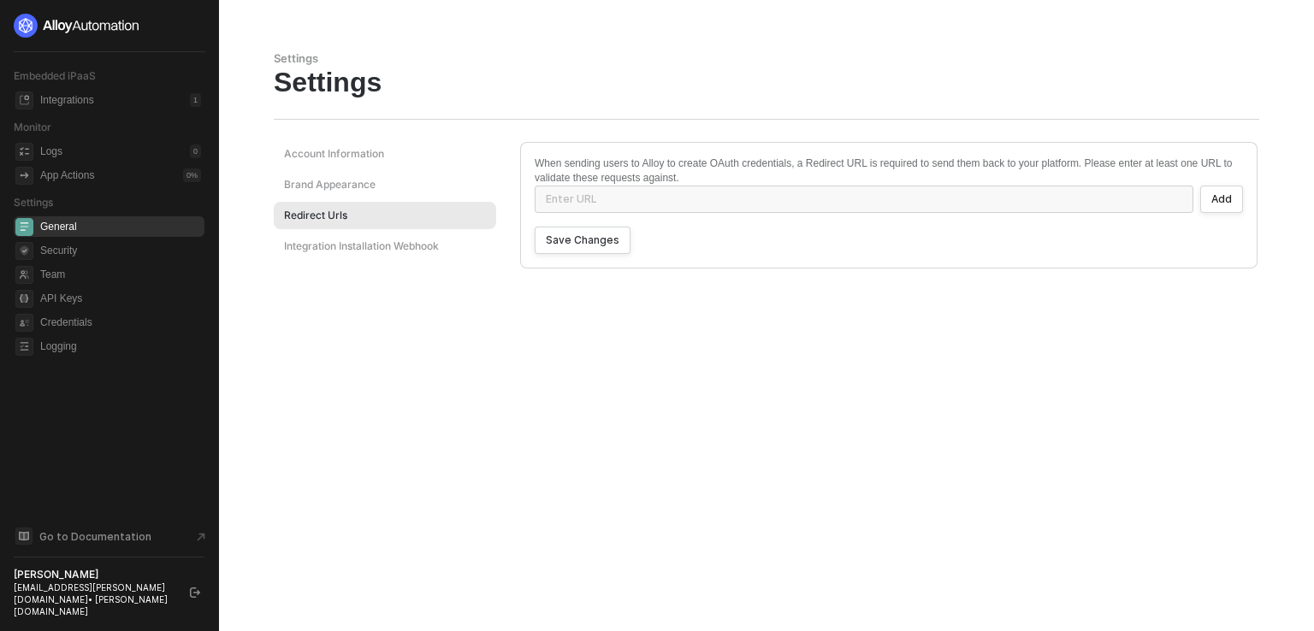
click at [350, 258] on div "Integration Installation Webhook" at bounding box center [385, 246] width 222 height 27
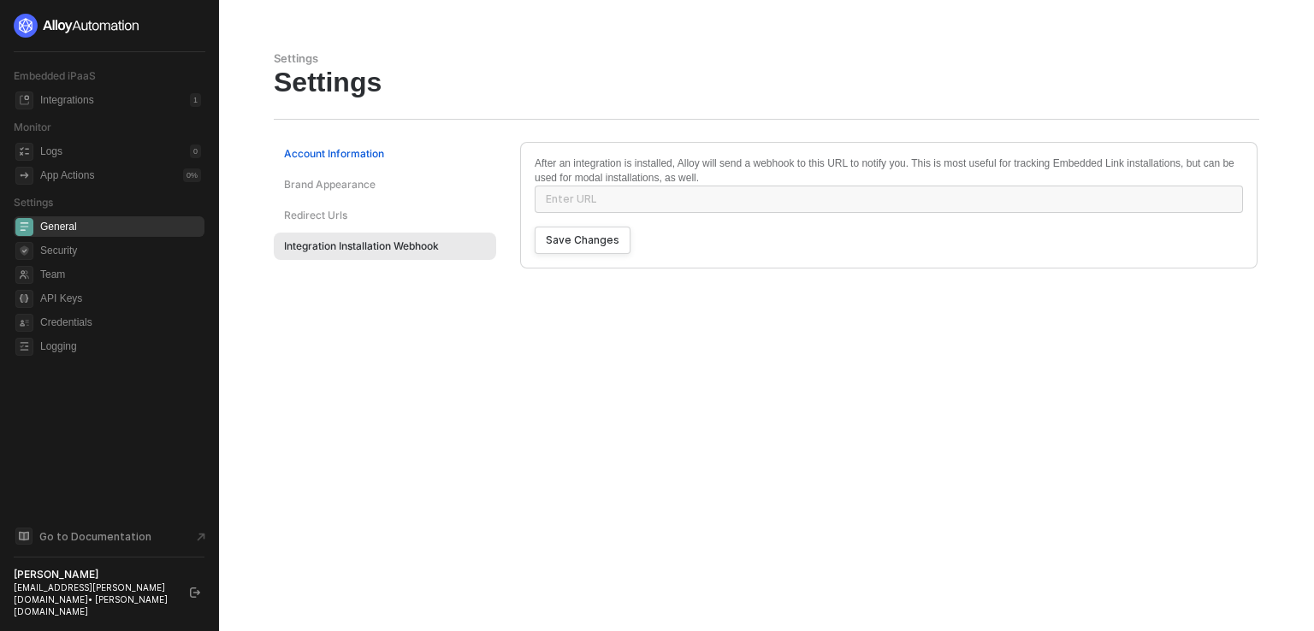
click at [374, 151] on div "Account Information" at bounding box center [334, 153] width 100 height 15
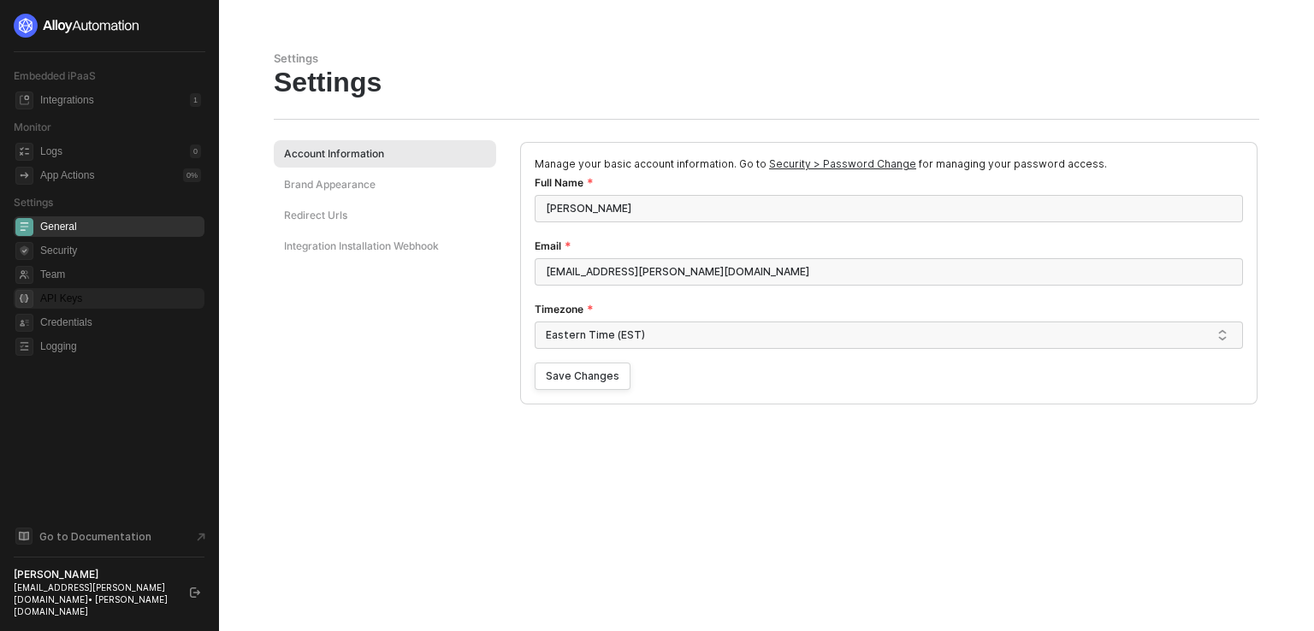
click at [67, 302] on span "API Keys" at bounding box center [120, 298] width 161 height 21
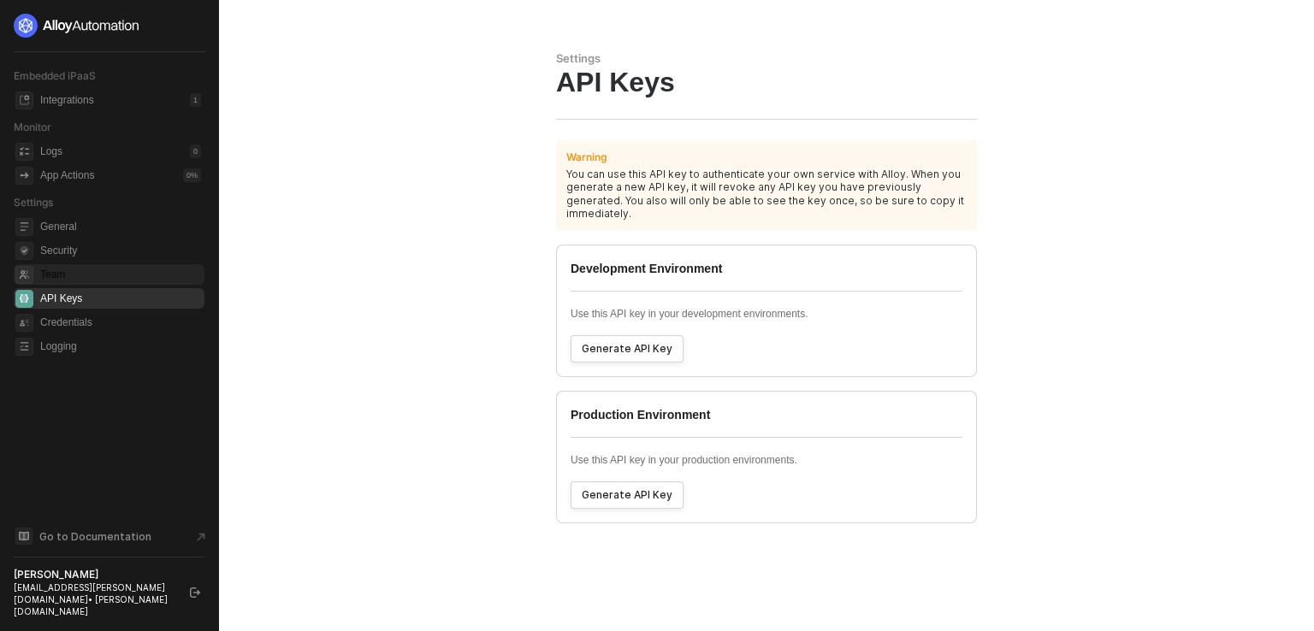
click at [45, 271] on span "Team" at bounding box center [120, 274] width 161 height 21
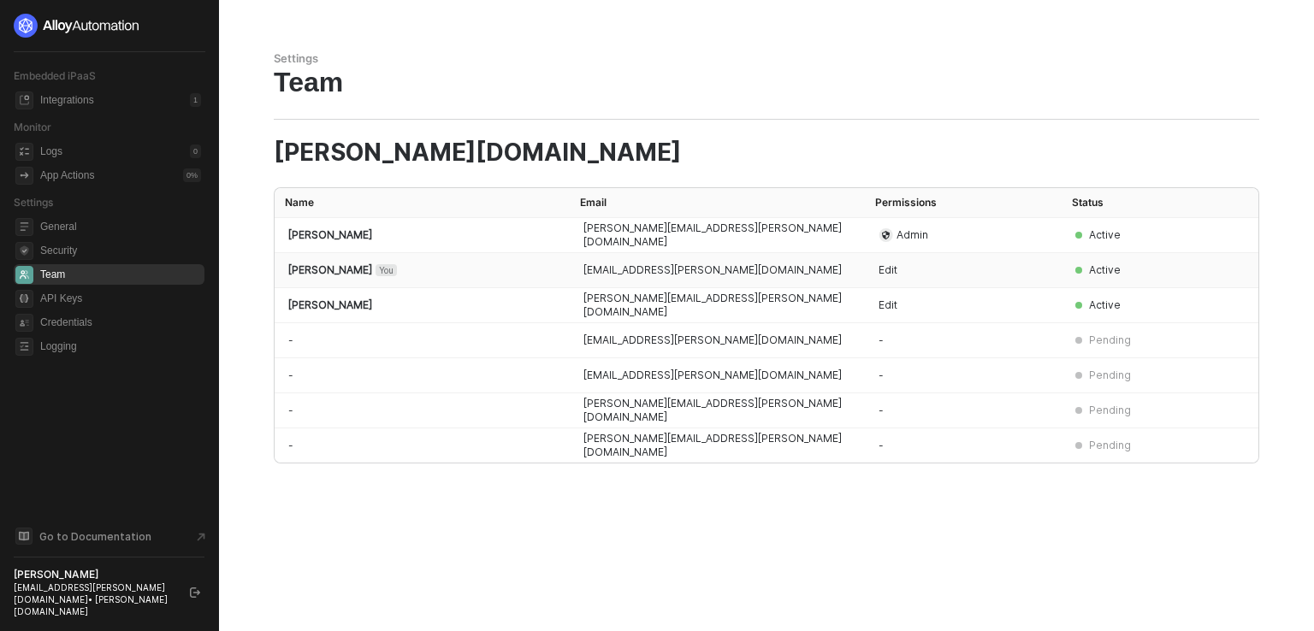
click at [890, 269] on div "Edit" at bounding box center [962, 270] width 169 height 14
click at [885, 237] on icon "icon-admin" at bounding box center [886, 235] width 8 height 9
drag, startPoint x: 367, startPoint y: 266, endPoint x: 324, endPoint y: 271, distance: 43.1
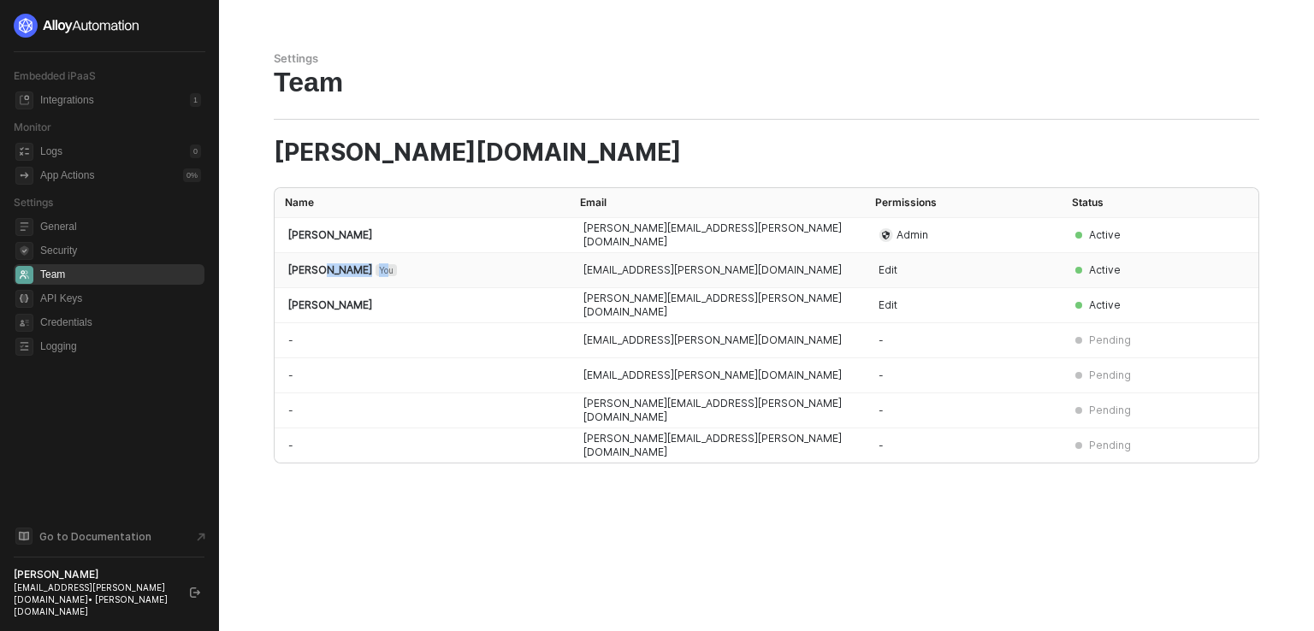
click at [324, 271] on div "[PERSON_NAME] You" at bounding box center [422, 270] width 268 height 14
click at [328, 317] on td "[PERSON_NAME]" at bounding box center [422, 305] width 295 height 35
click at [881, 269] on div "Edit" at bounding box center [962, 270] width 169 height 14
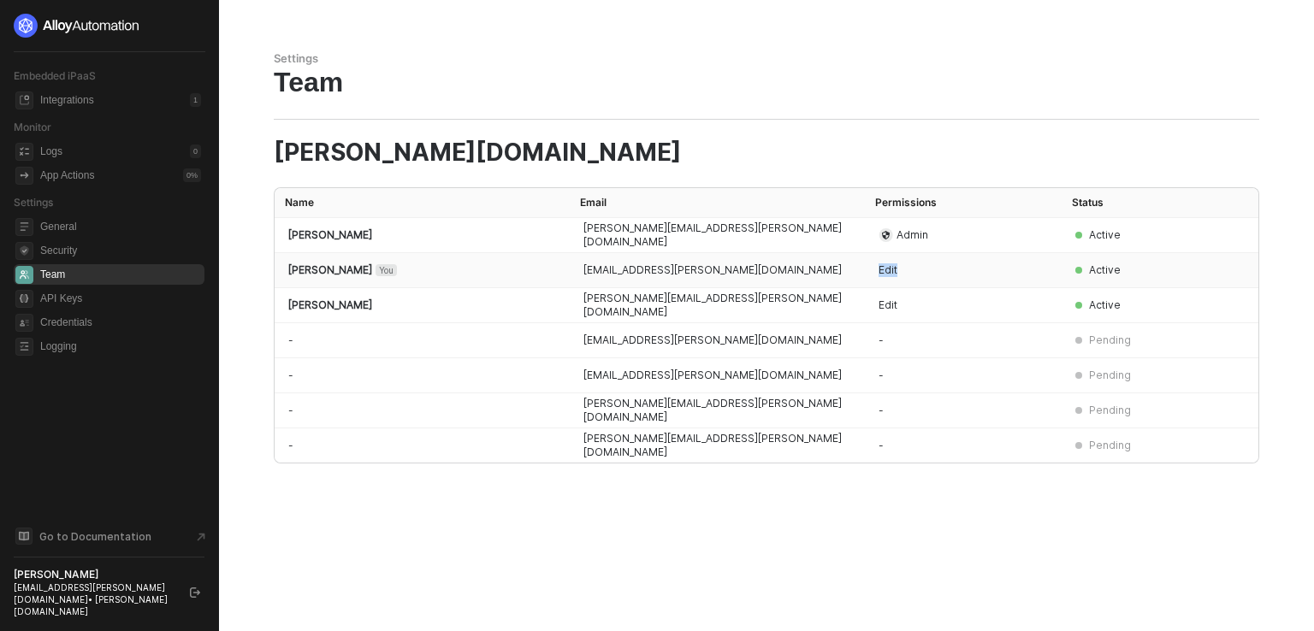
click at [881, 269] on div "Edit" at bounding box center [962, 270] width 169 height 14
click at [894, 269] on div "Edit" at bounding box center [962, 270] width 169 height 14
click at [1099, 274] on div "Active" at bounding box center [1105, 270] width 32 height 14
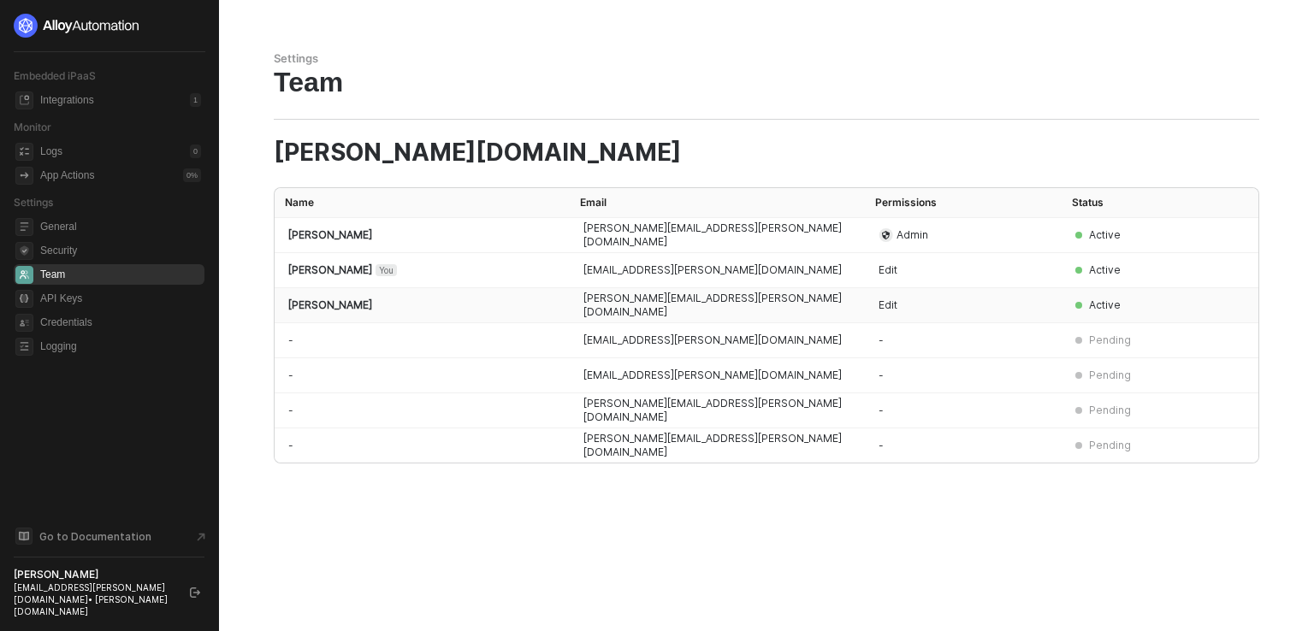
click at [893, 305] on div "Edit" at bounding box center [962, 306] width 169 height 14
click at [1103, 313] on td "Active" at bounding box center [1135, 305] width 148 height 35
click at [1103, 305] on div "Active" at bounding box center [1105, 306] width 32 height 14
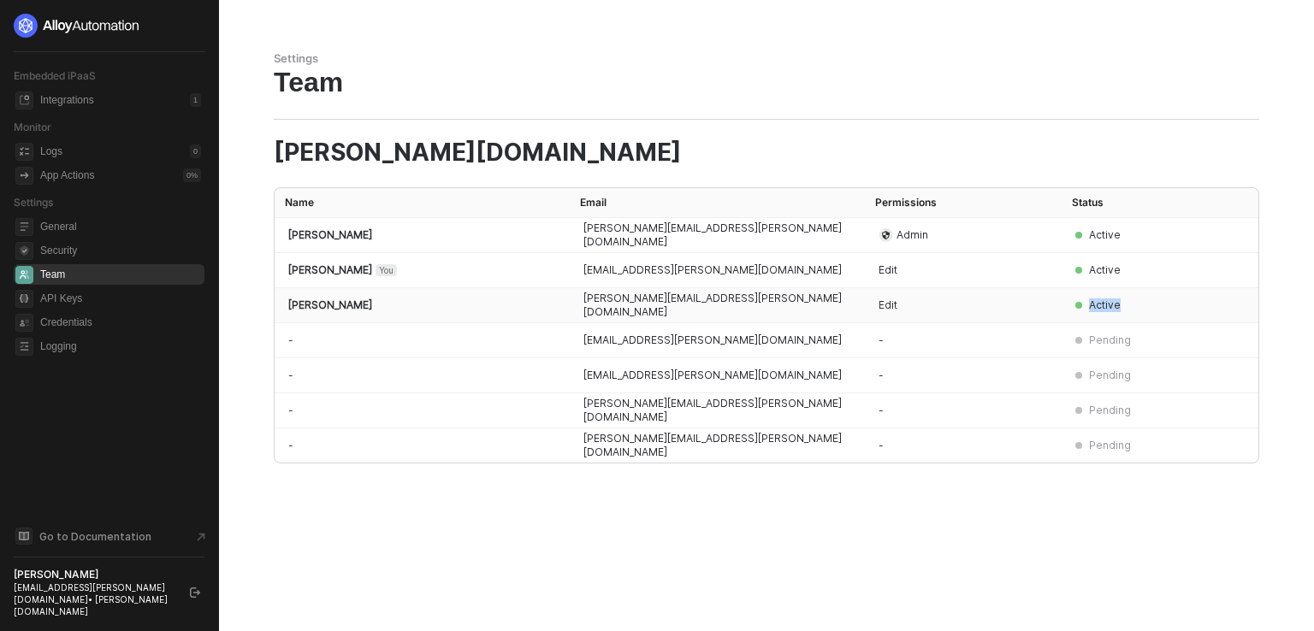
click at [1103, 305] on div "Active" at bounding box center [1105, 306] width 32 height 14
click at [884, 304] on div "Edit" at bounding box center [962, 306] width 169 height 14
click at [886, 271] on div "Edit" at bounding box center [962, 270] width 169 height 14
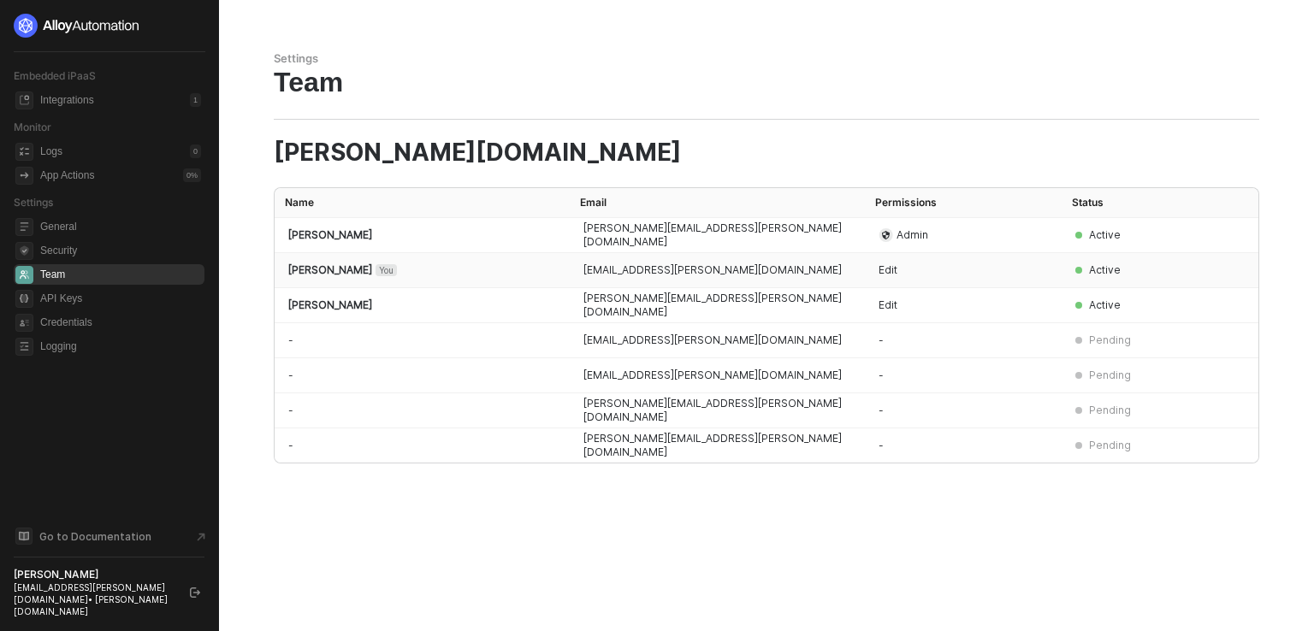
click at [886, 271] on div "Edit" at bounding box center [962, 270] width 169 height 14
click at [887, 271] on div "Edit" at bounding box center [962, 270] width 169 height 14
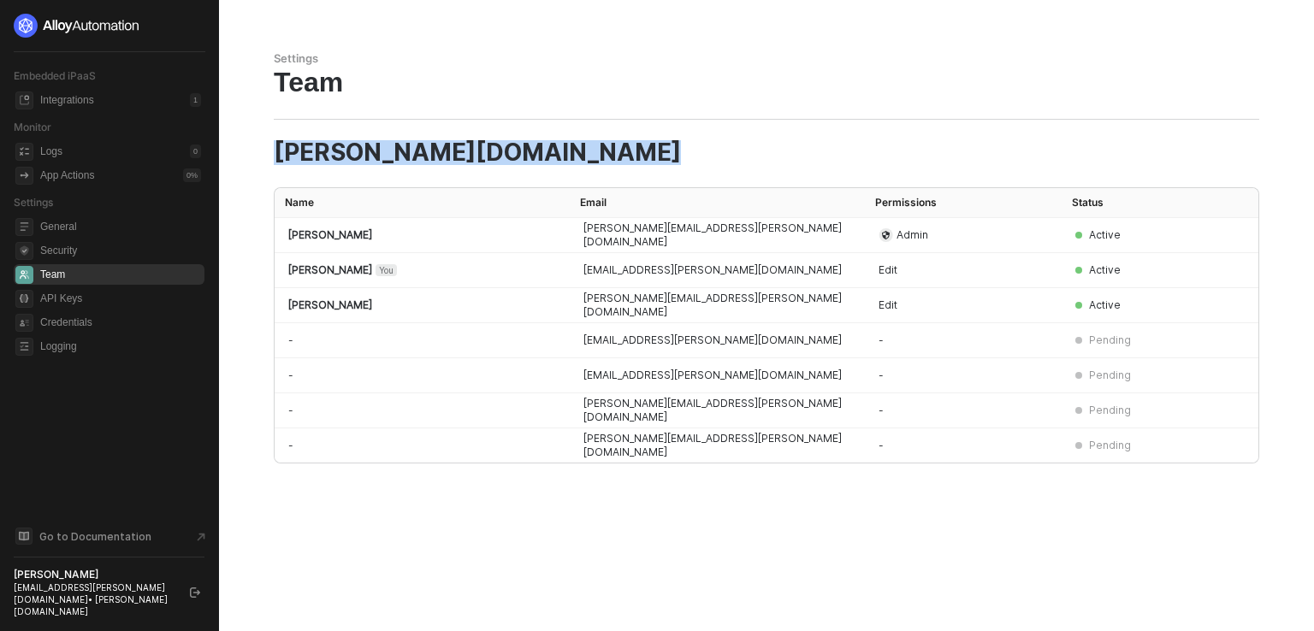
drag, startPoint x: 265, startPoint y: 138, endPoint x: 598, endPoint y: 478, distance: 476.0
click at [598, 478] on div "Settings Team [PERSON_NAME][DOMAIN_NAME] Name Email Permissions Status [PERSON_…" at bounding box center [766, 315] width 1026 height 631
click at [645, 471] on div "Settings Team [PERSON_NAME][DOMAIN_NAME] Name Email Permissions Status [PERSON_…" at bounding box center [766, 315] width 1026 height 631
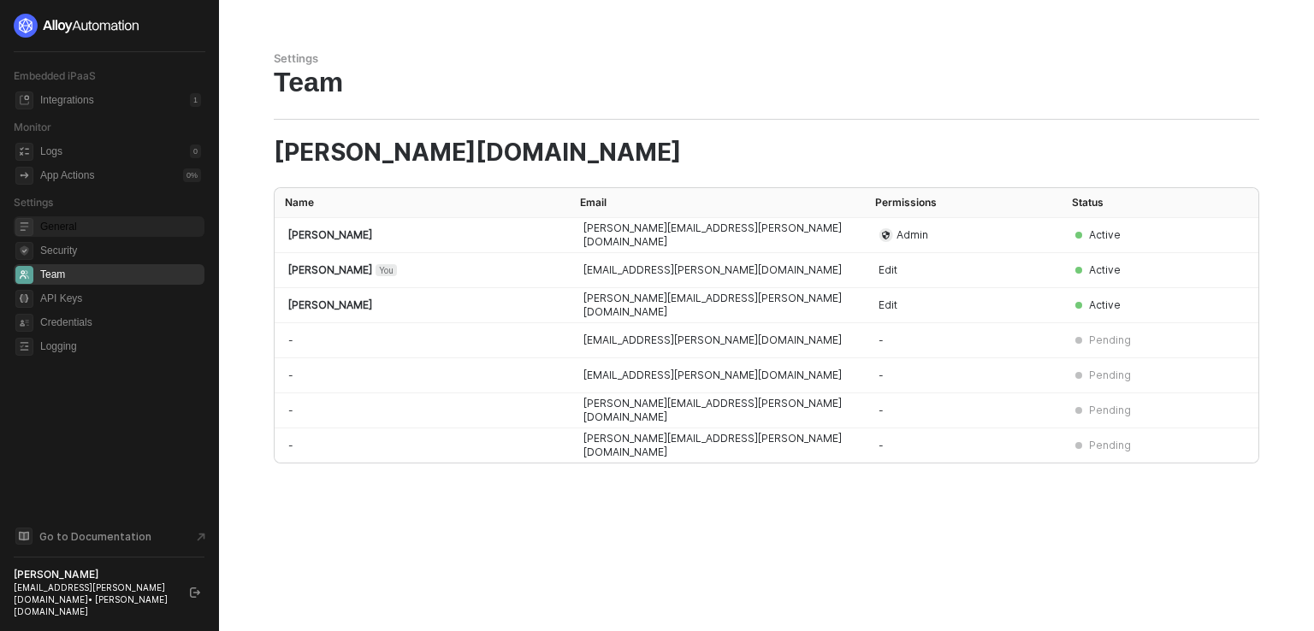
click at [55, 218] on span "General" at bounding box center [120, 226] width 161 height 21
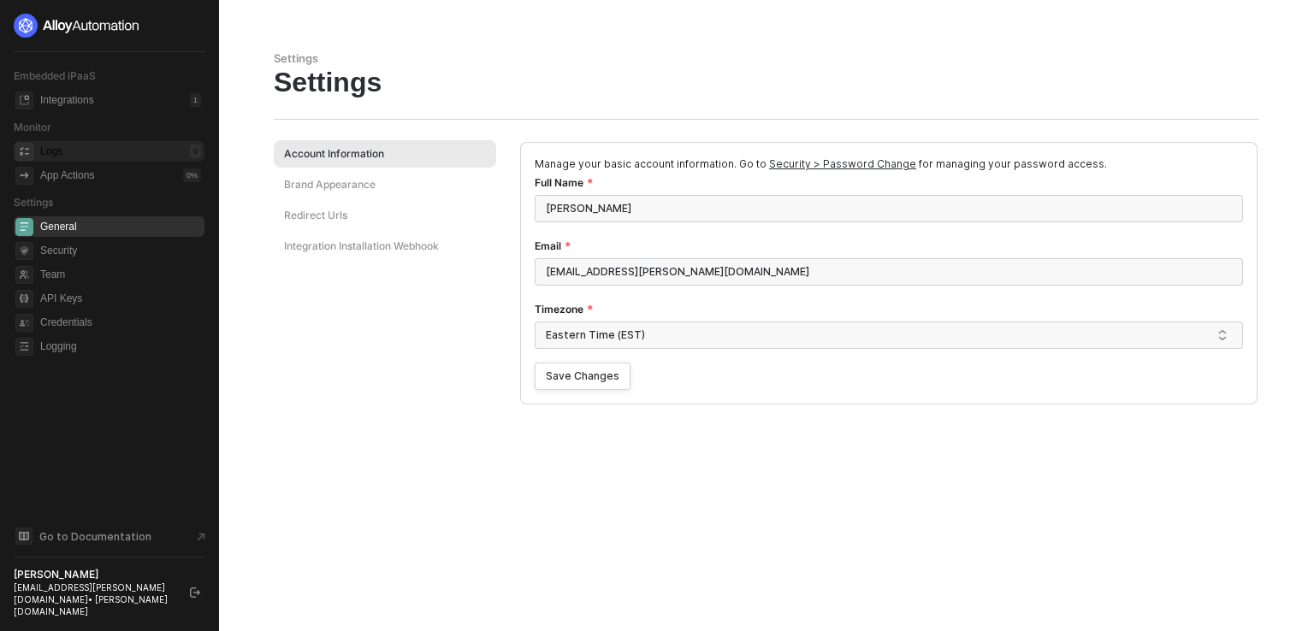
click at [46, 148] on div "Logs" at bounding box center [51, 152] width 22 height 15
